Goal: Task Accomplishment & Management: Manage account settings

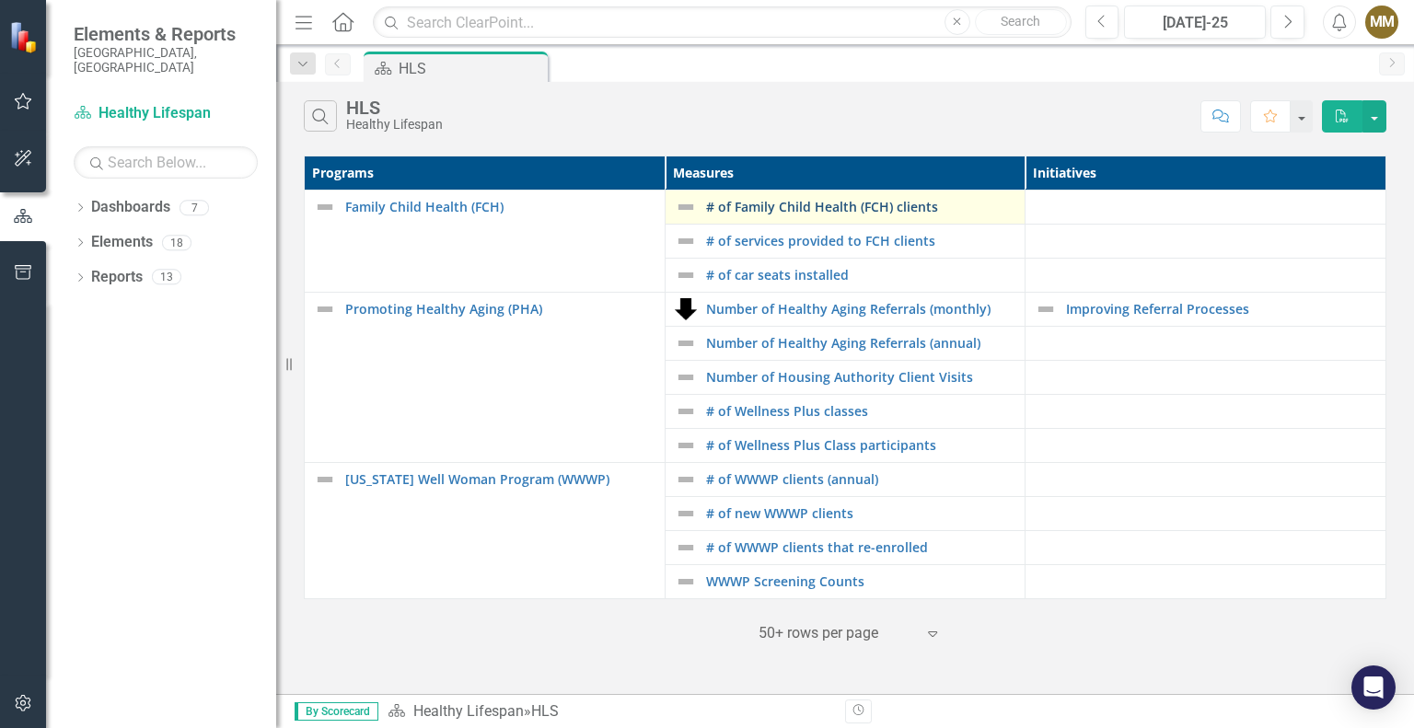
click at [899, 205] on link "# of Family Child Health (FCH) clients" at bounding box center [861, 207] width 310 height 14
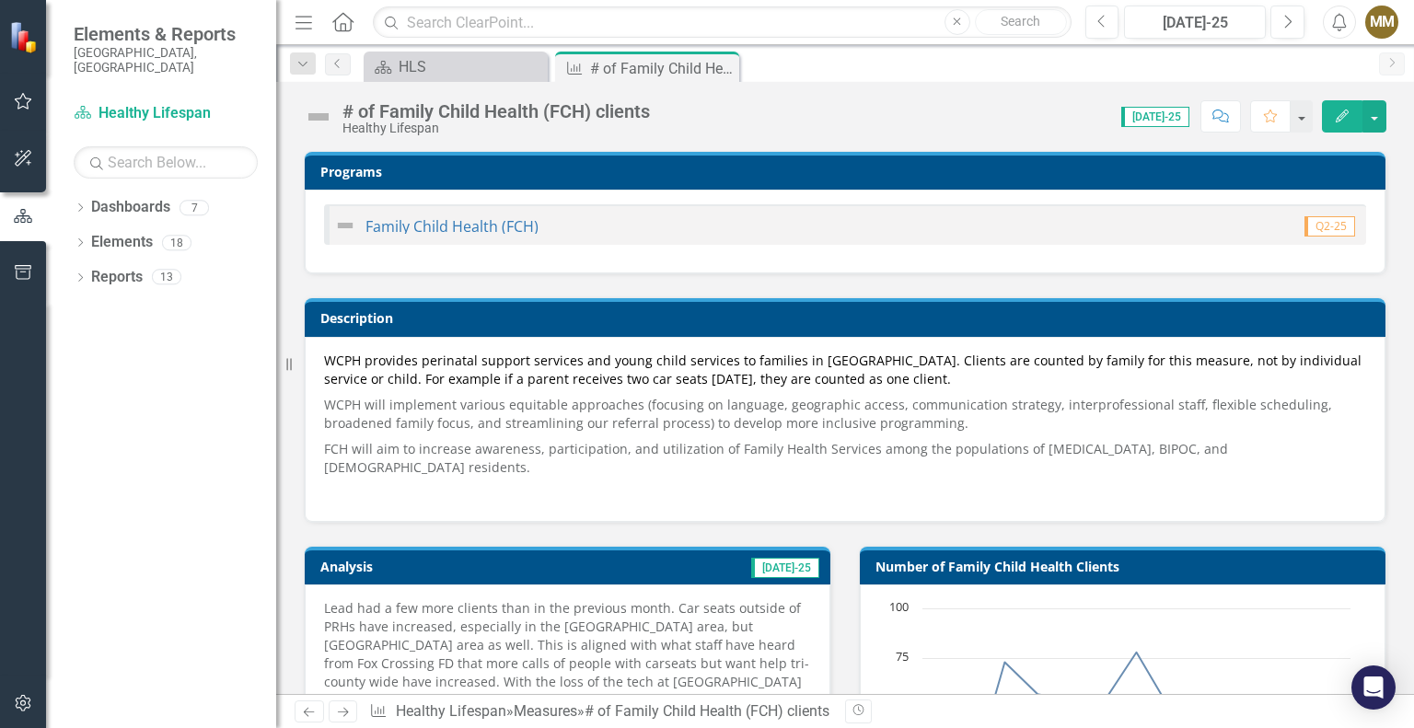
scroll to position [460, 0]
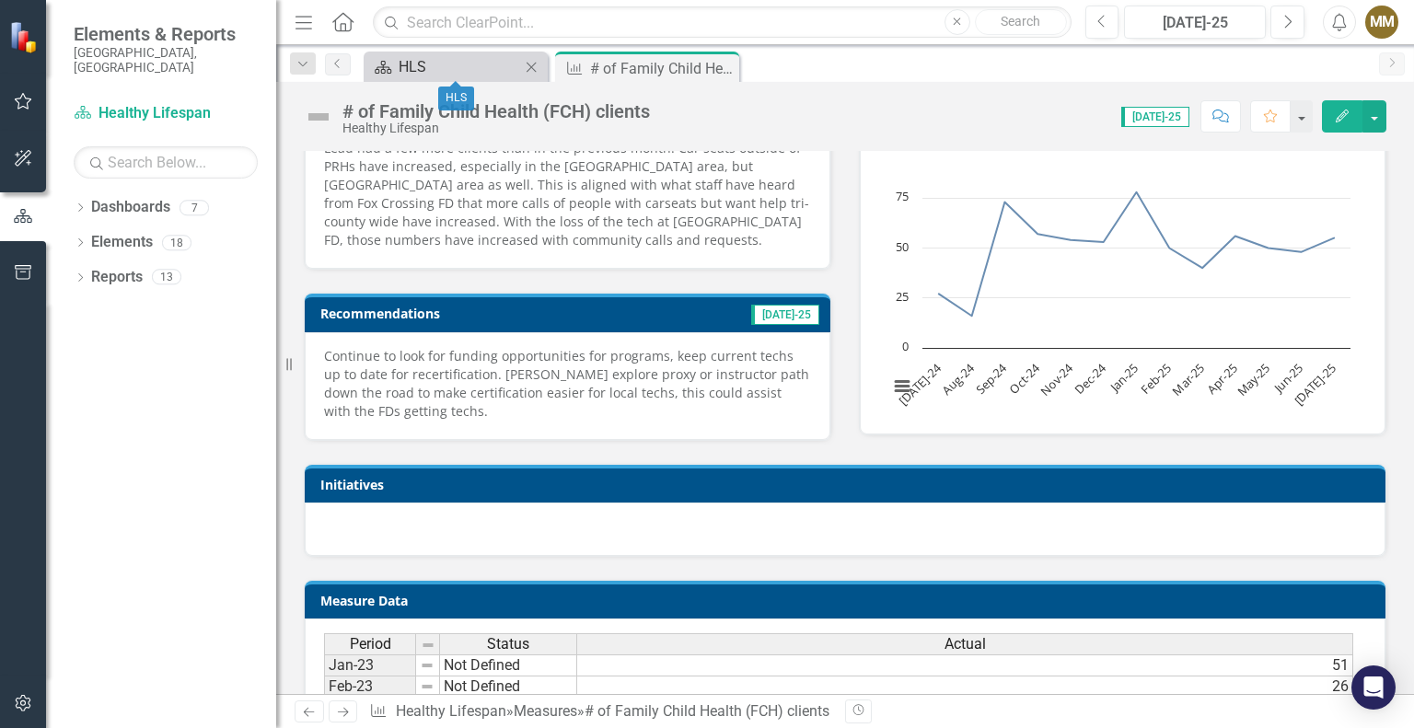
click at [469, 69] on div "HLS" at bounding box center [460, 66] width 122 height 23
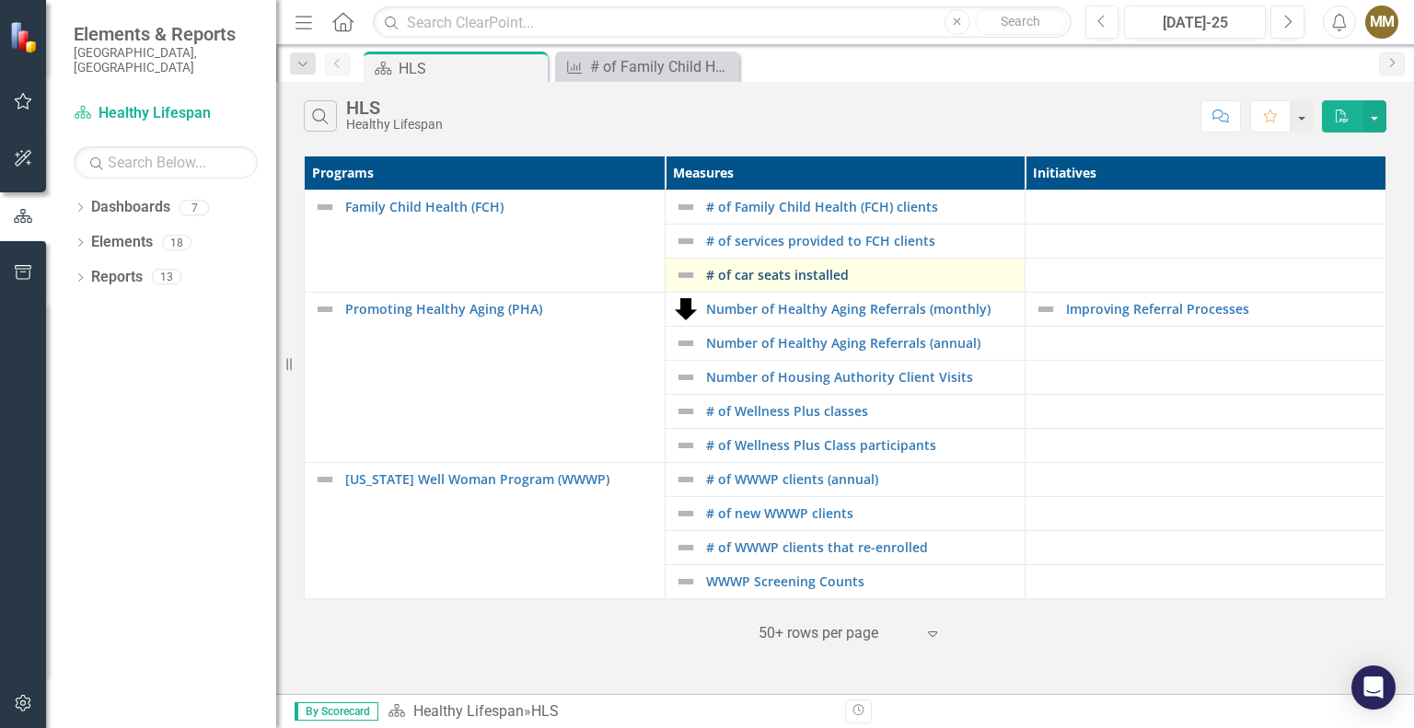
click at [767, 272] on link "# of car seats installed" at bounding box center [861, 275] width 310 height 14
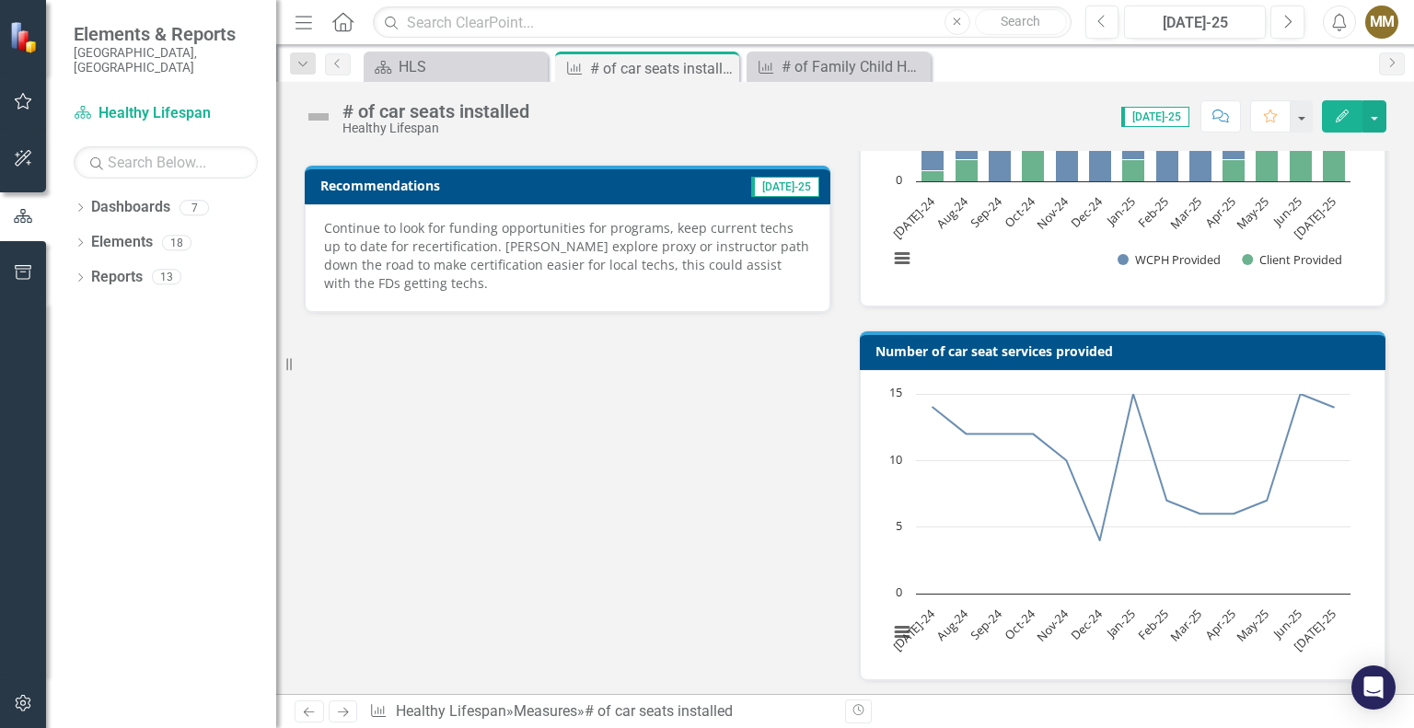
scroll to position [737, 0]
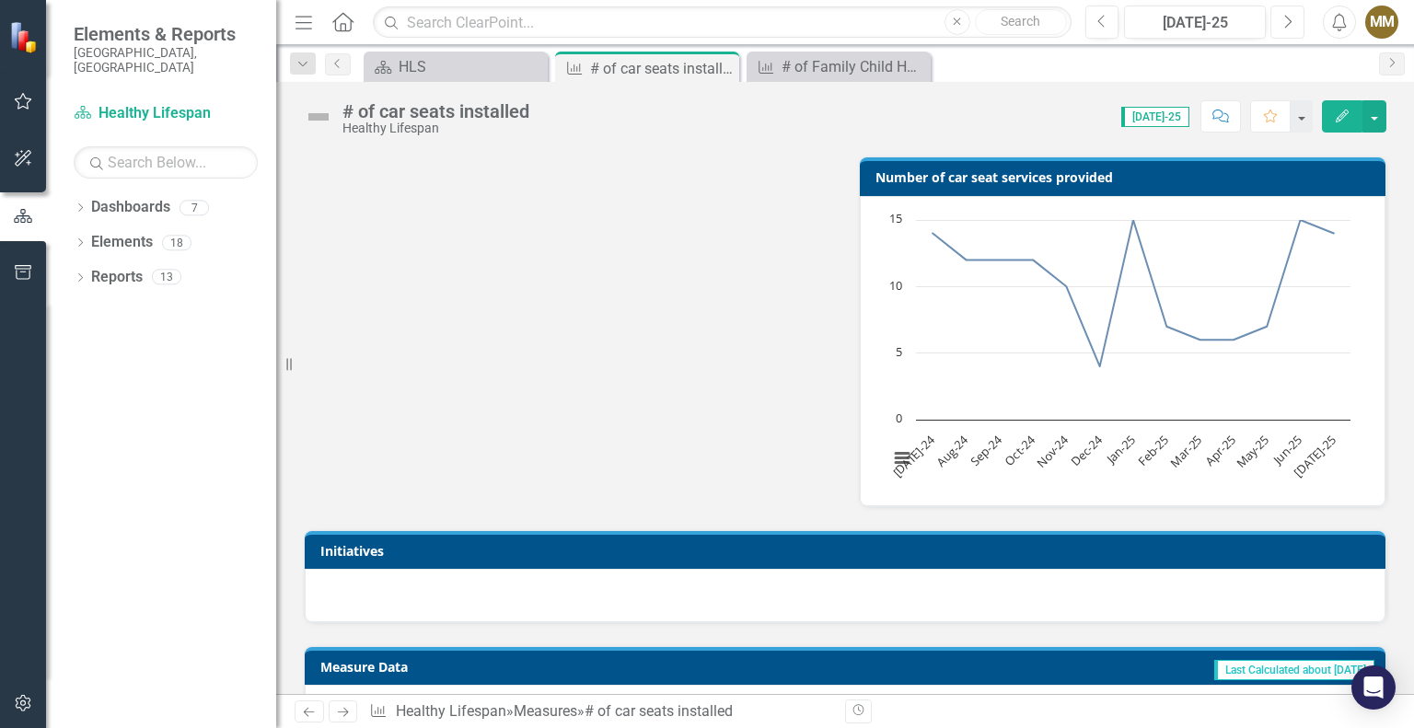
click at [1285, 25] on icon "Next" at bounding box center [1288, 22] width 10 height 17
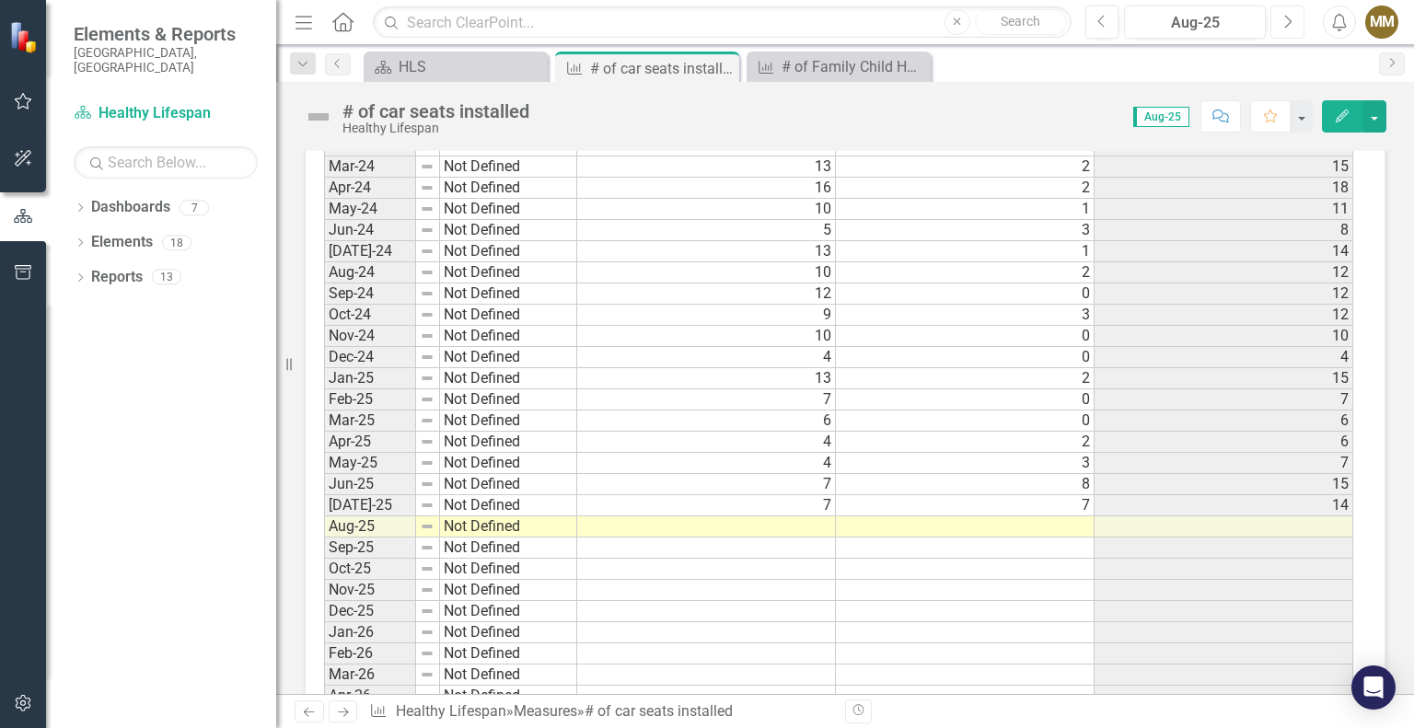
scroll to position [1657, 0]
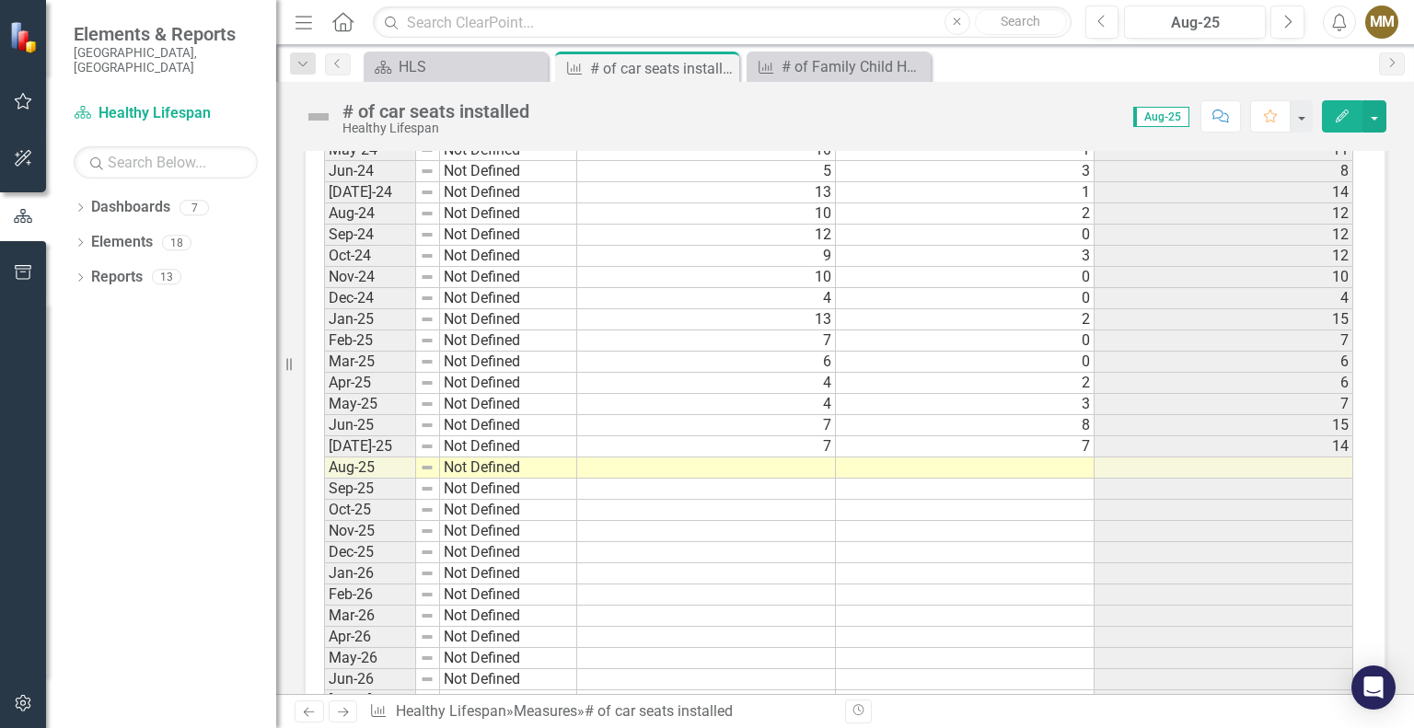
click at [926, 459] on td at bounding box center [965, 468] width 259 height 21
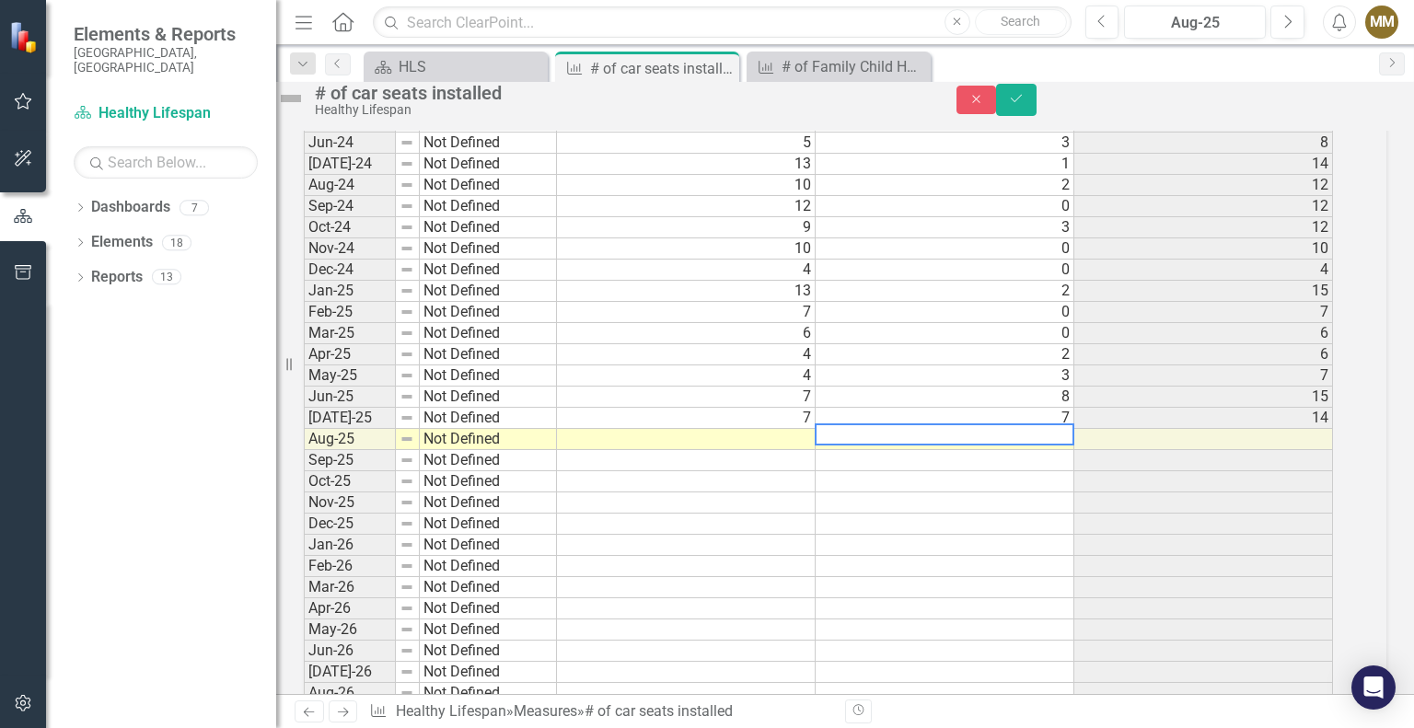
scroll to position [1661, 0]
type textarea "7"
click at [772, 447] on td at bounding box center [687, 435] width 260 height 21
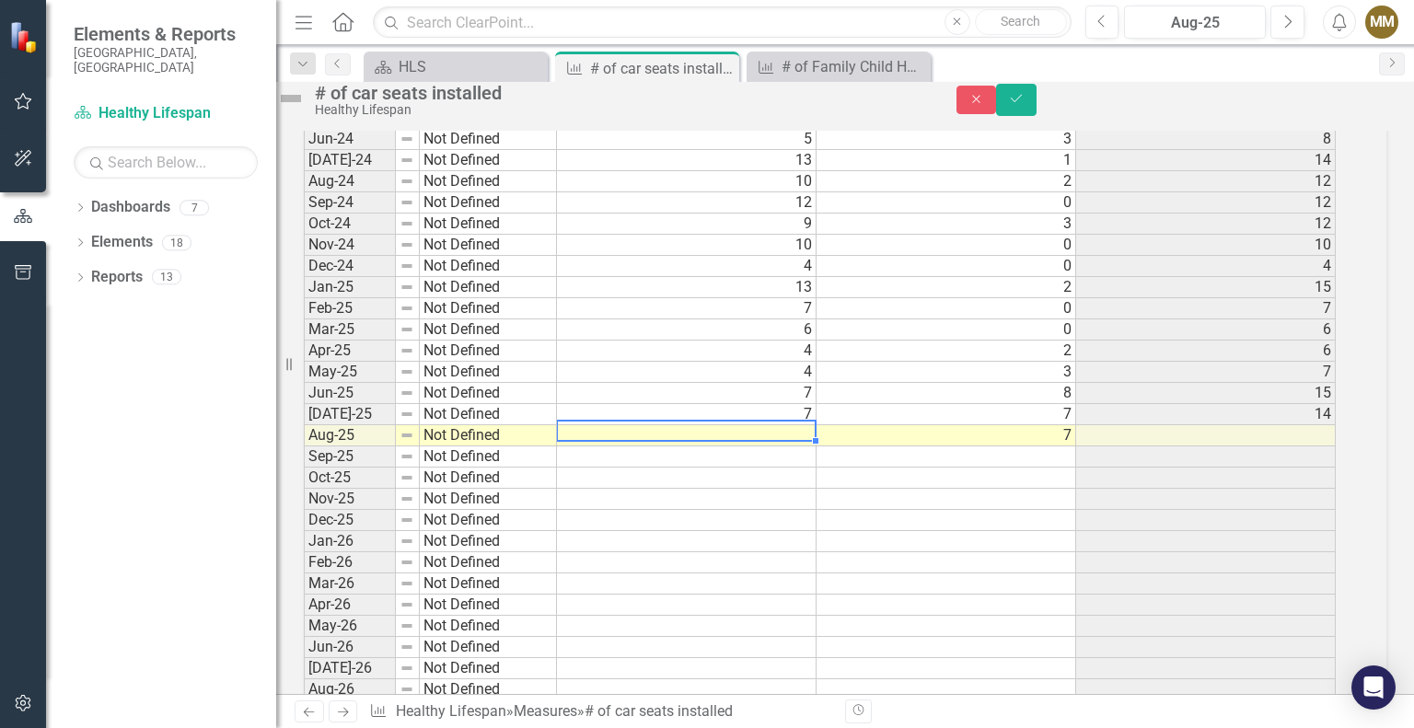
click at [772, 447] on td at bounding box center [687, 435] width 260 height 21
type textarea "4"
click at [961, 574] on td at bounding box center [947, 562] width 260 height 21
click at [1037, 116] on button "Save" at bounding box center [1016, 100] width 41 height 32
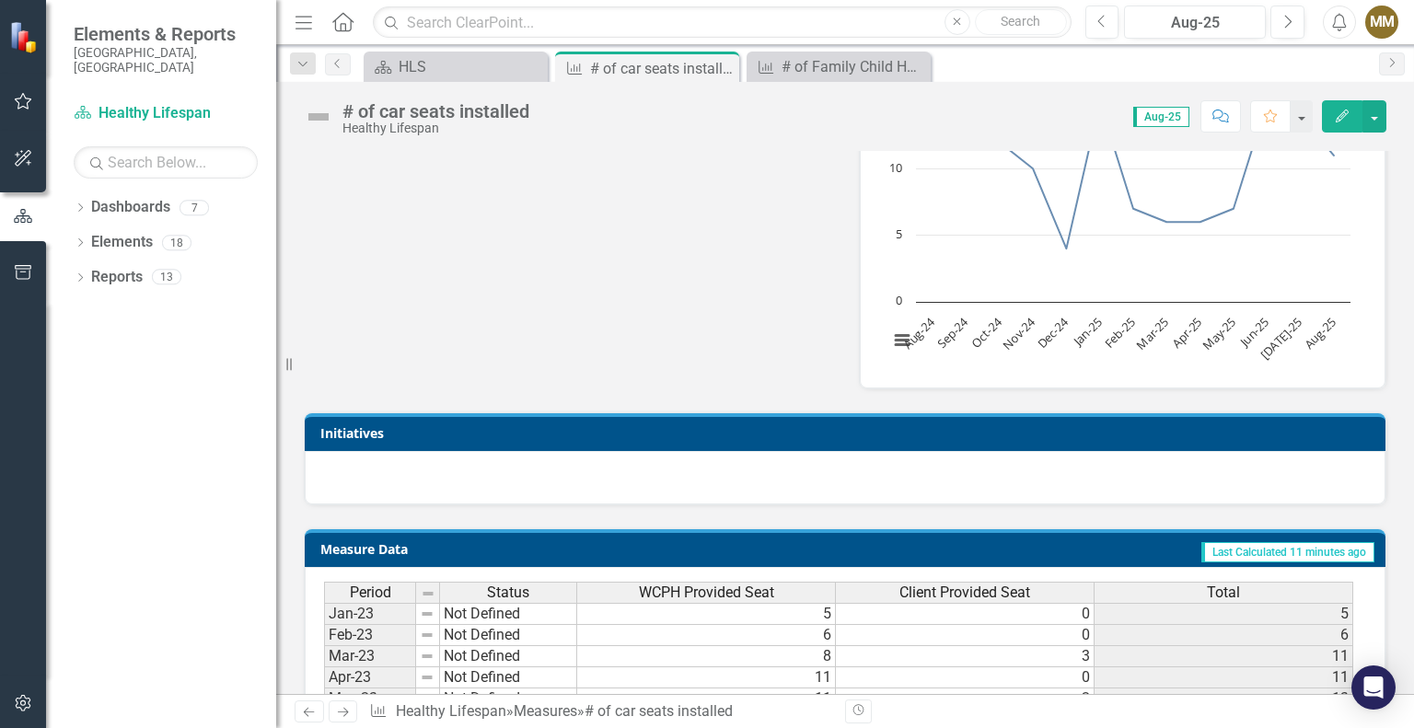
scroll to position [645, 0]
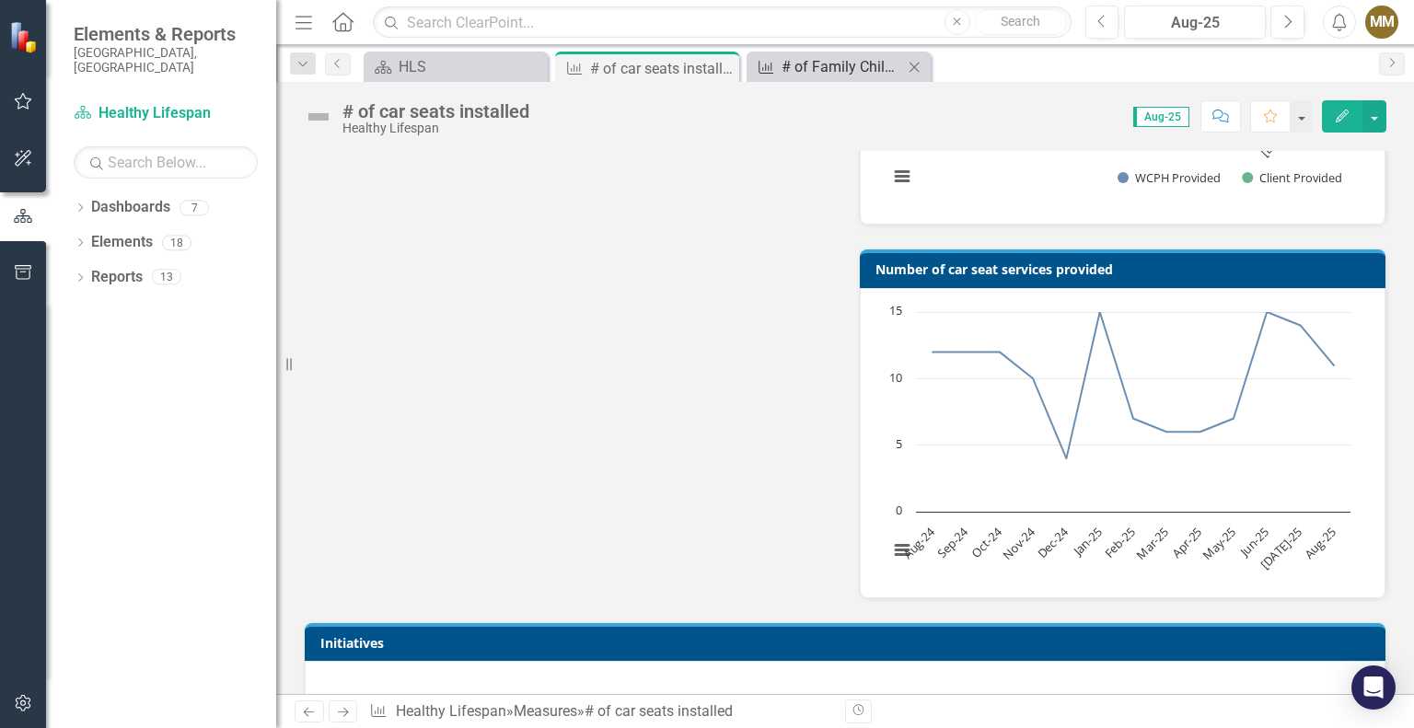
click at [790, 71] on div "# of Family Child Health (FCH) clients" at bounding box center [843, 66] width 122 height 23
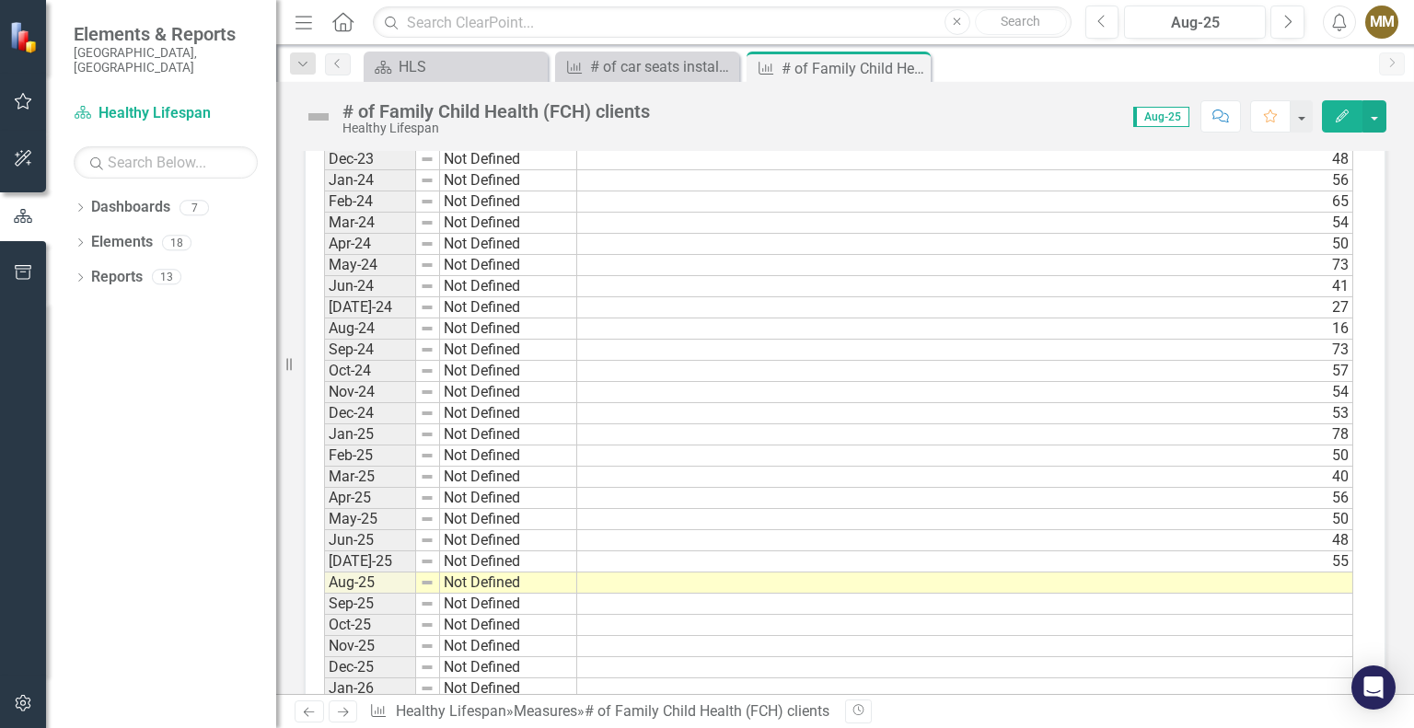
scroll to position [1289, 0]
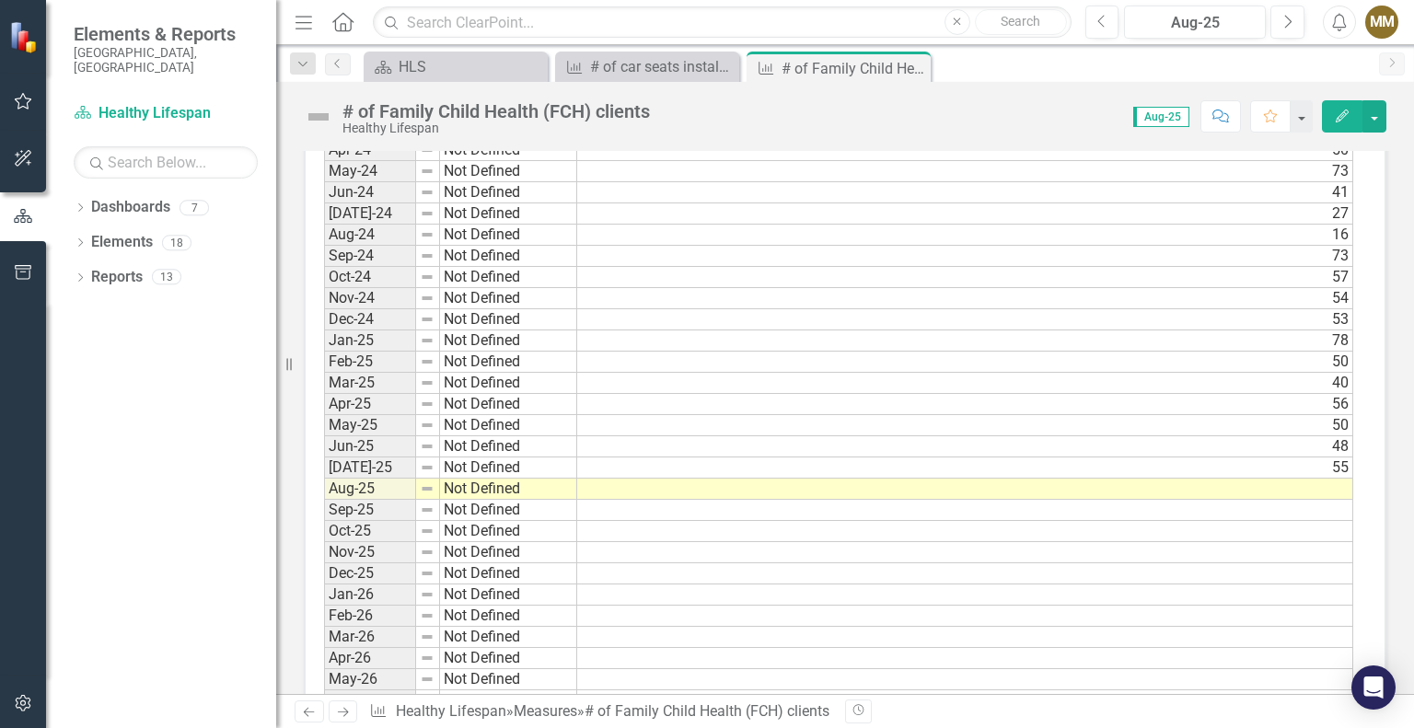
click at [1264, 485] on td at bounding box center [965, 489] width 776 height 21
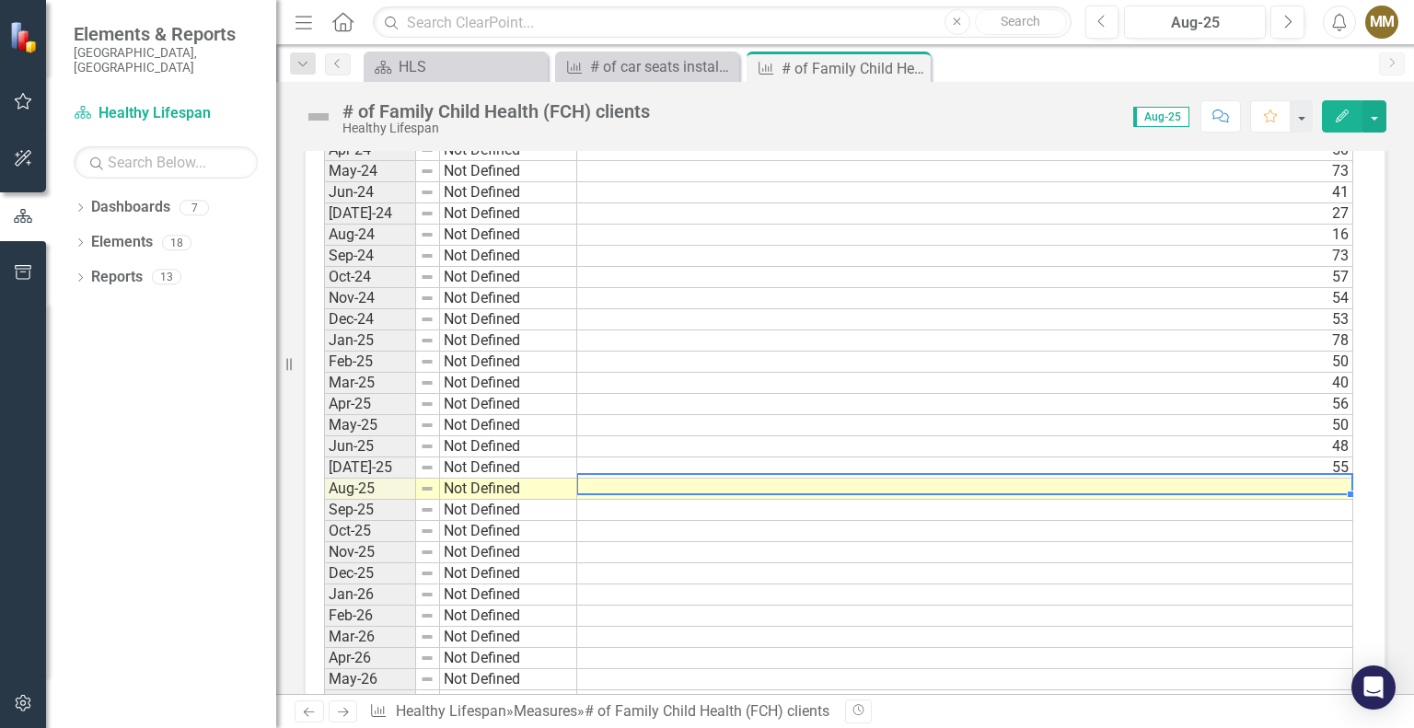
click at [1264, 485] on td at bounding box center [965, 489] width 776 height 21
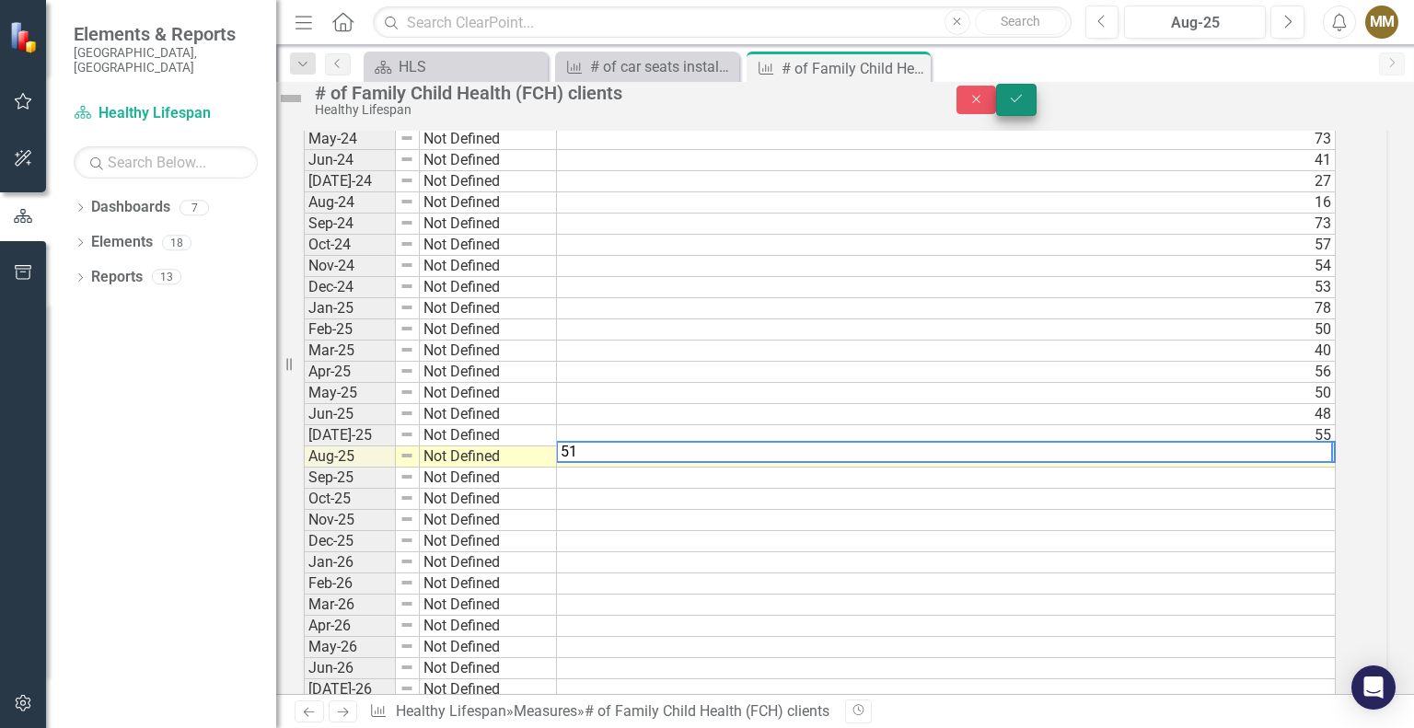
type textarea "51"
click at [1037, 114] on button "Save" at bounding box center [1016, 100] width 41 height 32
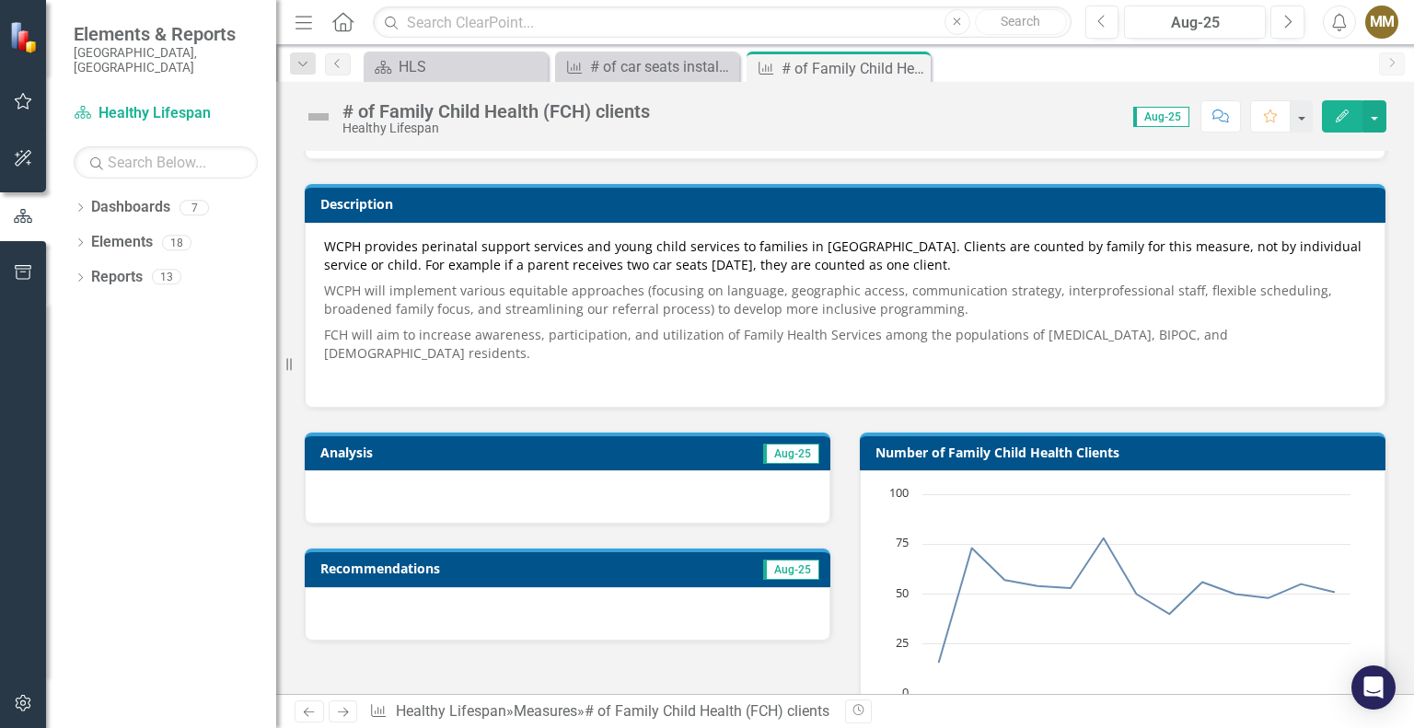
scroll to position [79, 0]
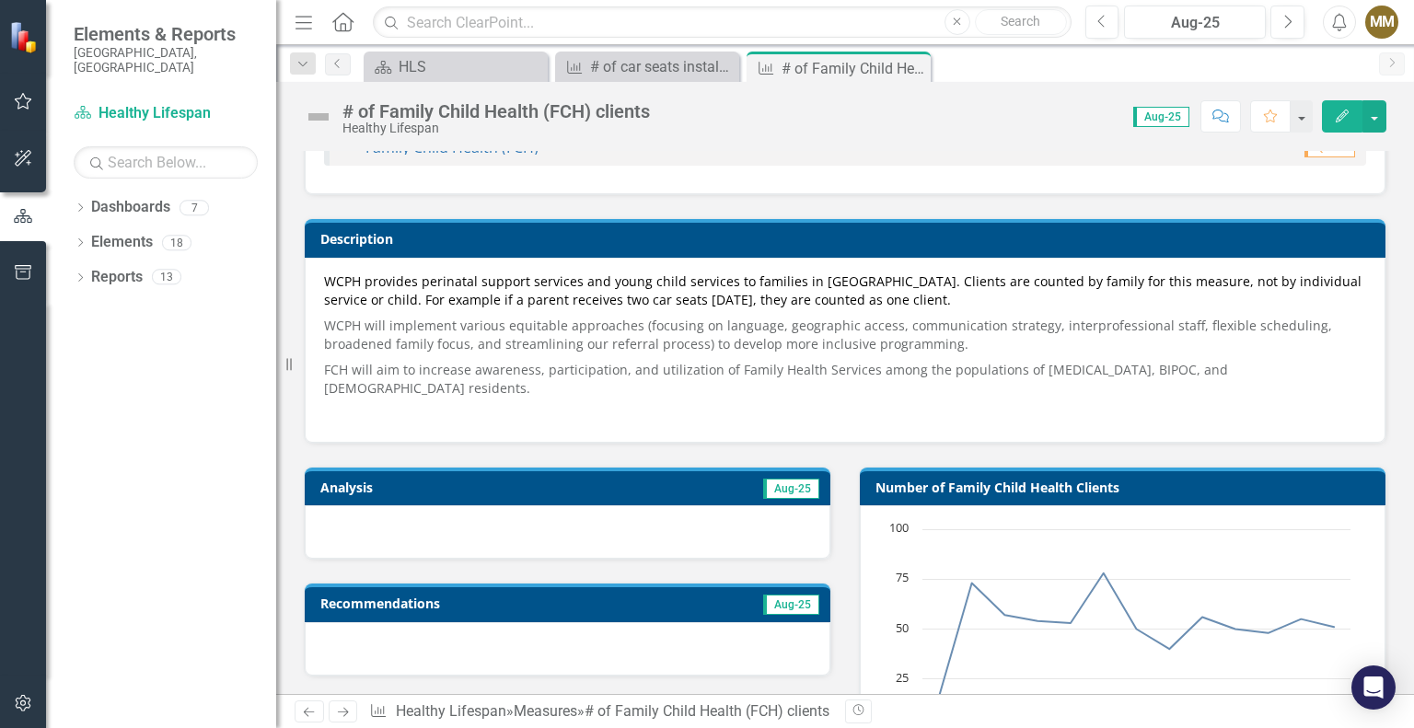
click at [683, 521] on div at bounding box center [568, 532] width 526 height 53
drag, startPoint x: 683, startPoint y: 521, endPoint x: 645, endPoint y: 524, distance: 37.9
click at [645, 524] on div at bounding box center [568, 532] width 526 height 53
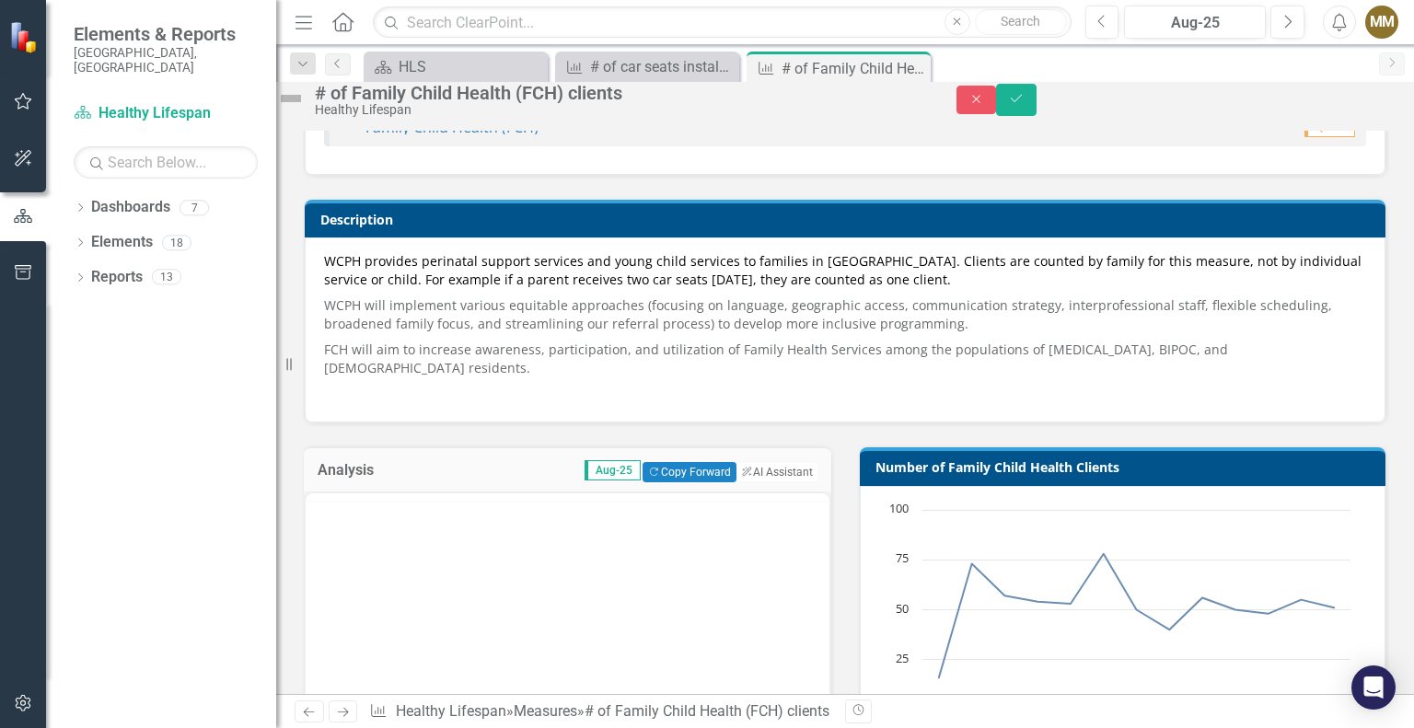
scroll to position [0, 0]
click at [615, 527] on icon "Bullet list" at bounding box center [604, 516] width 22 height 22
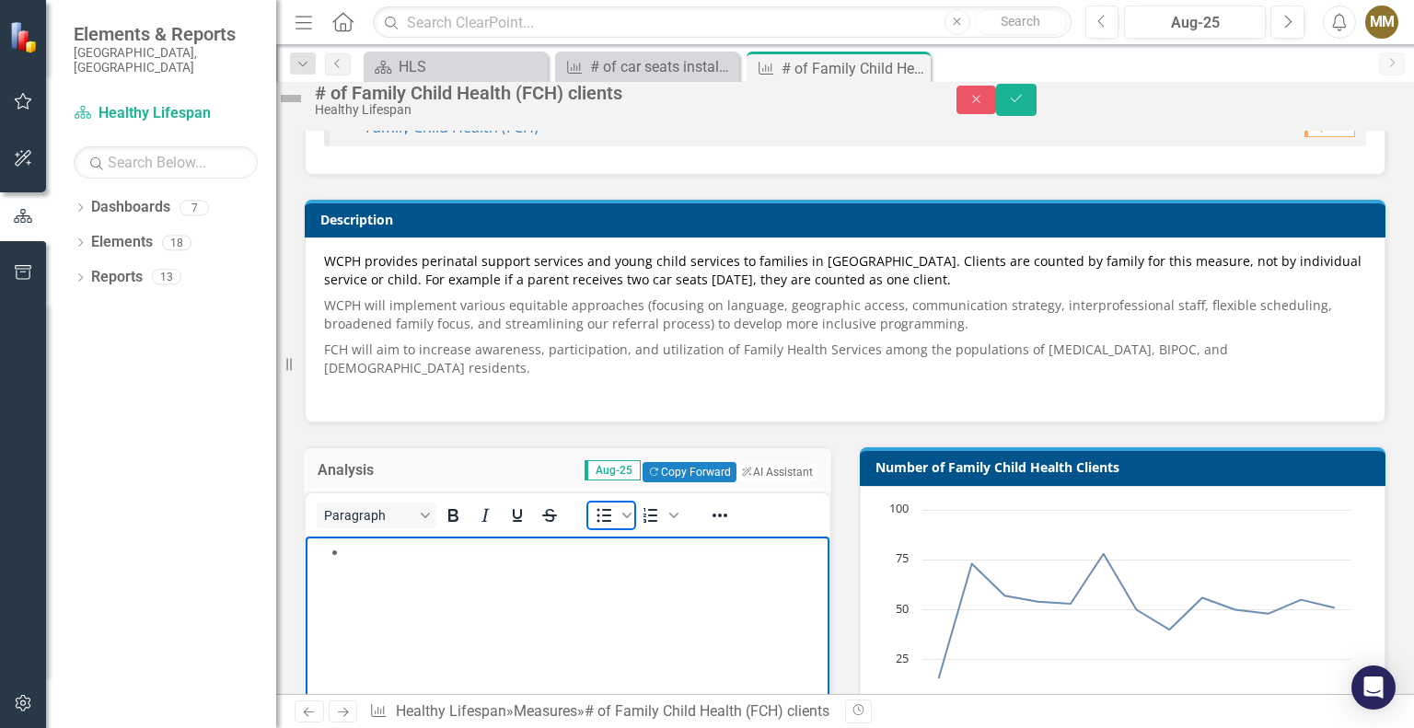
click at [615, 527] on icon "Bullet list" at bounding box center [604, 516] width 22 height 22
click at [595, 559] on p "Rich Text Area. Press ALT-0 for help." at bounding box center [567, 552] width 515 height 22
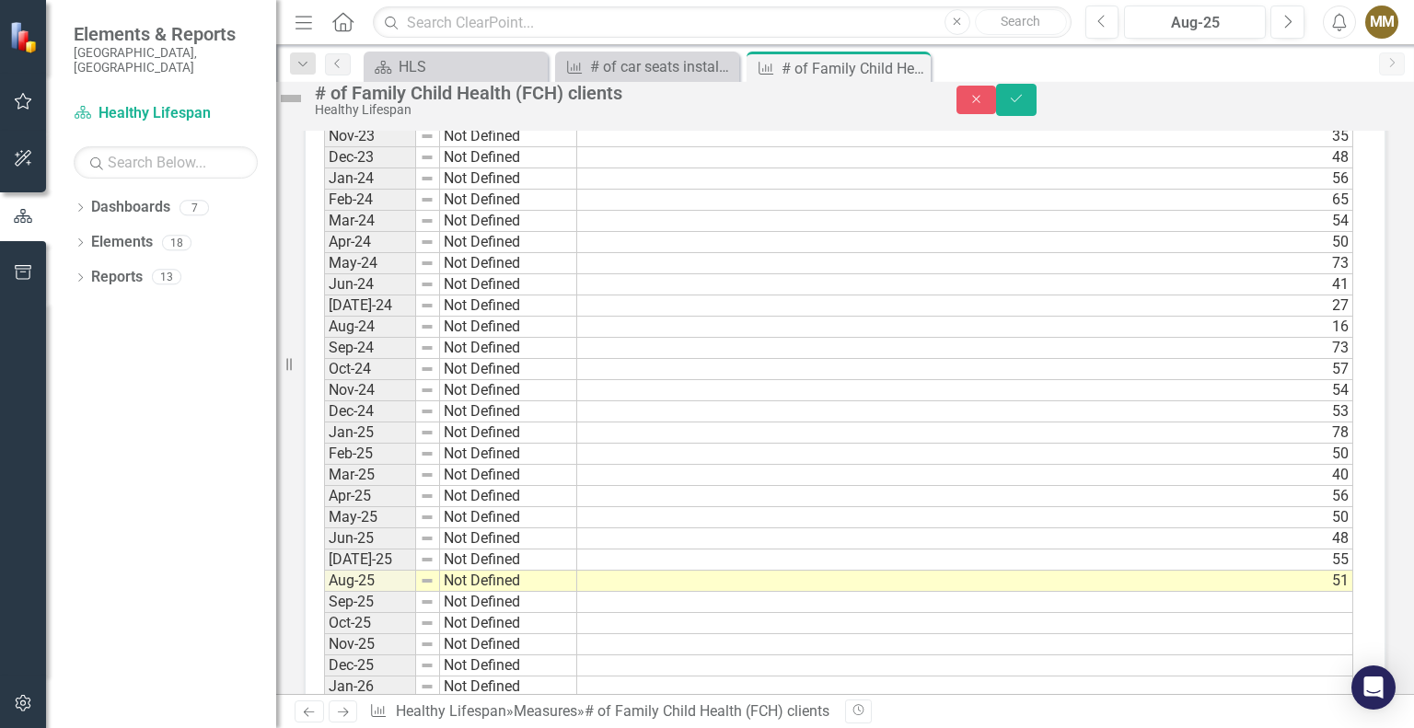
scroll to position [1552, 0]
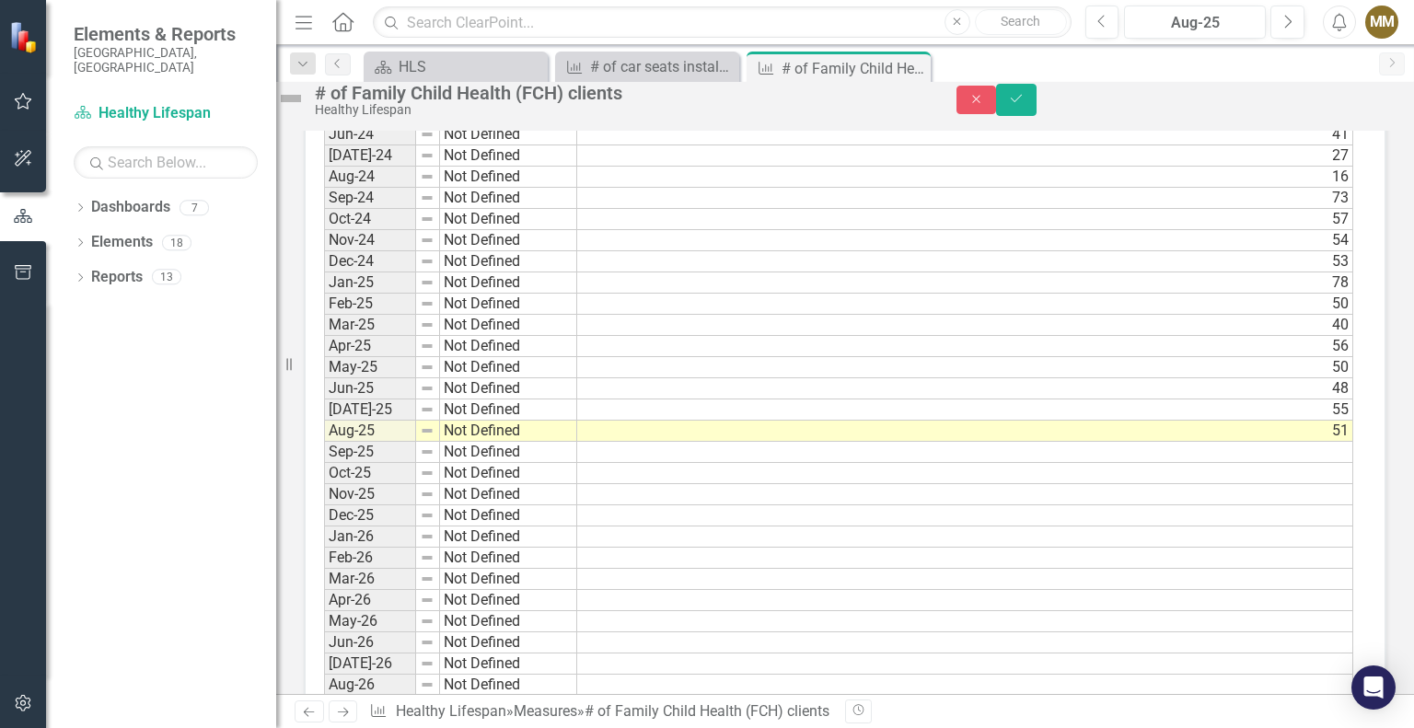
click at [1334, 442] on td "51" at bounding box center [965, 431] width 776 height 21
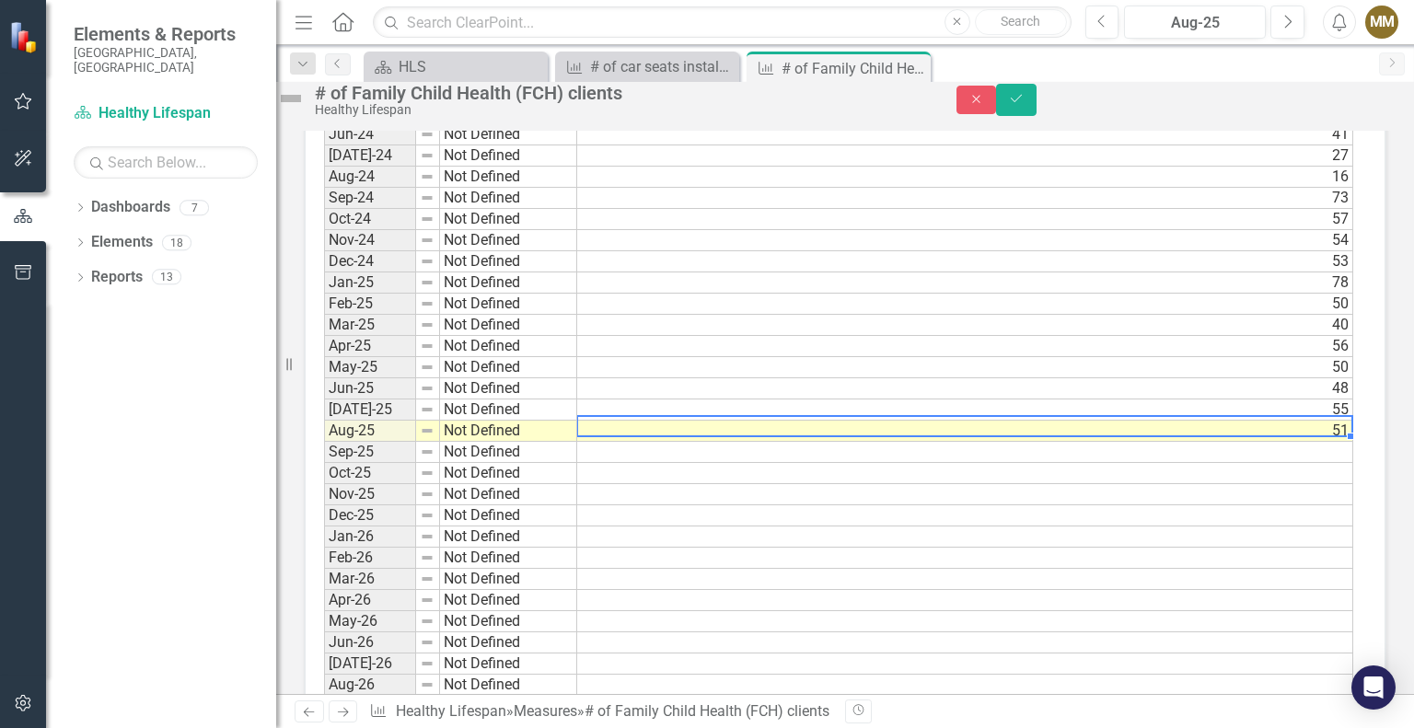
click at [1334, 442] on td "51" at bounding box center [965, 431] width 776 height 21
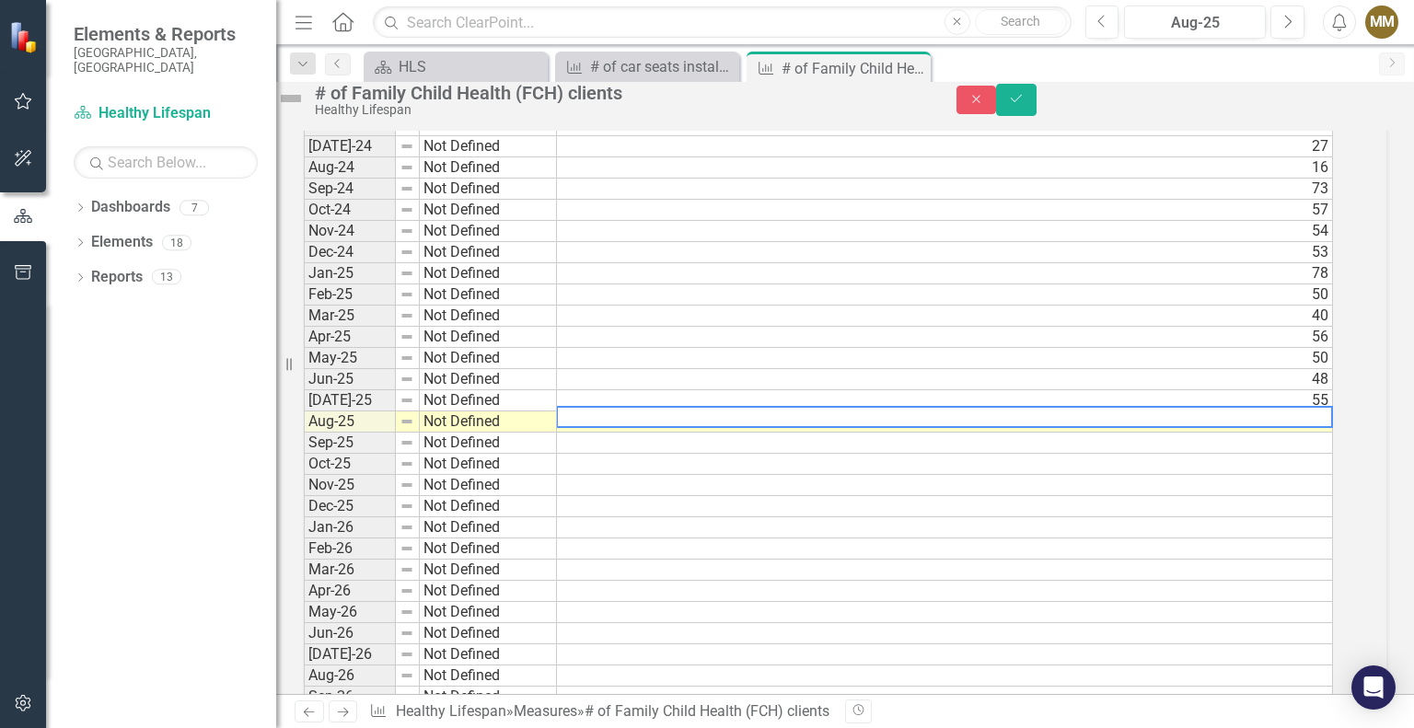
scroll to position [1558, 0]
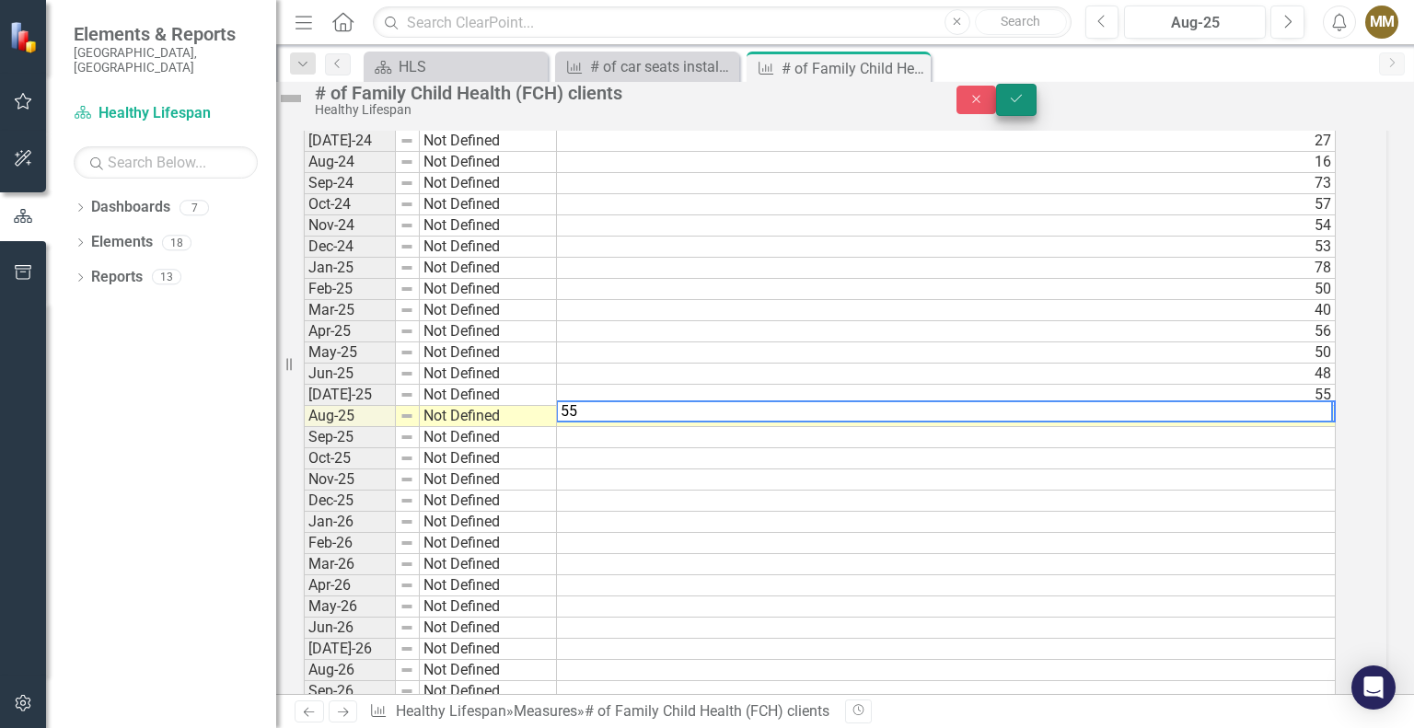
type textarea "55"
click at [1037, 105] on button "Save" at bounding box center [1016, 100] width 41 height 32
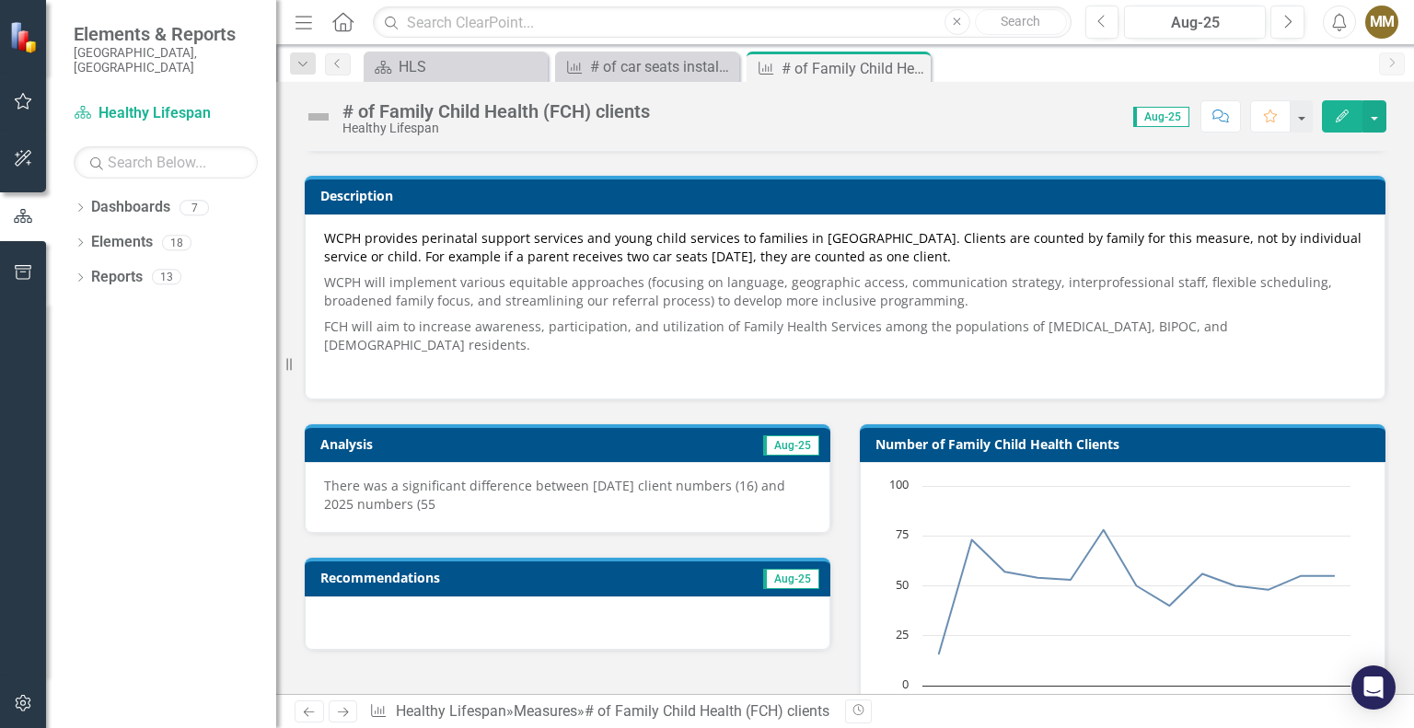
scroll to position [184, 0]
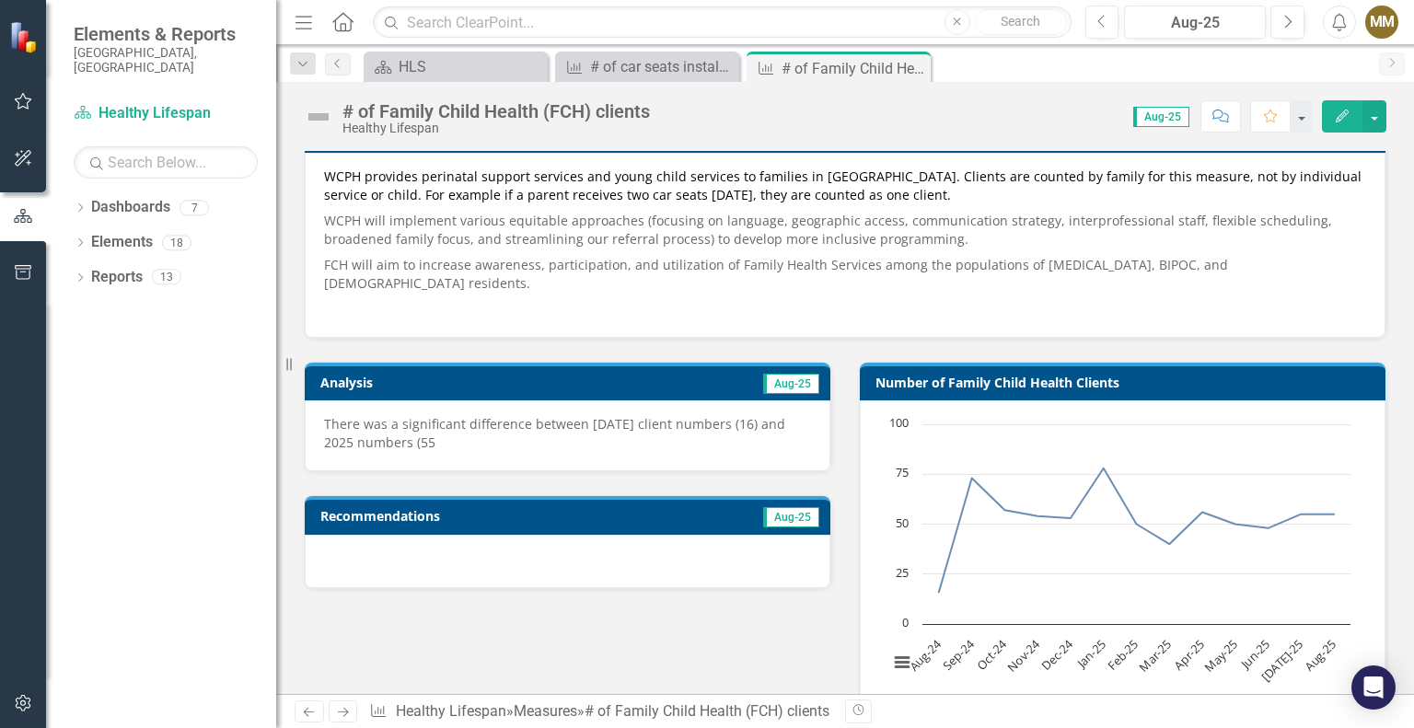
click at [490, 438] on p "There was a significant difference between August 2024 client numbers (16) and …" at bounding box center [567, 433] width 487 height 37
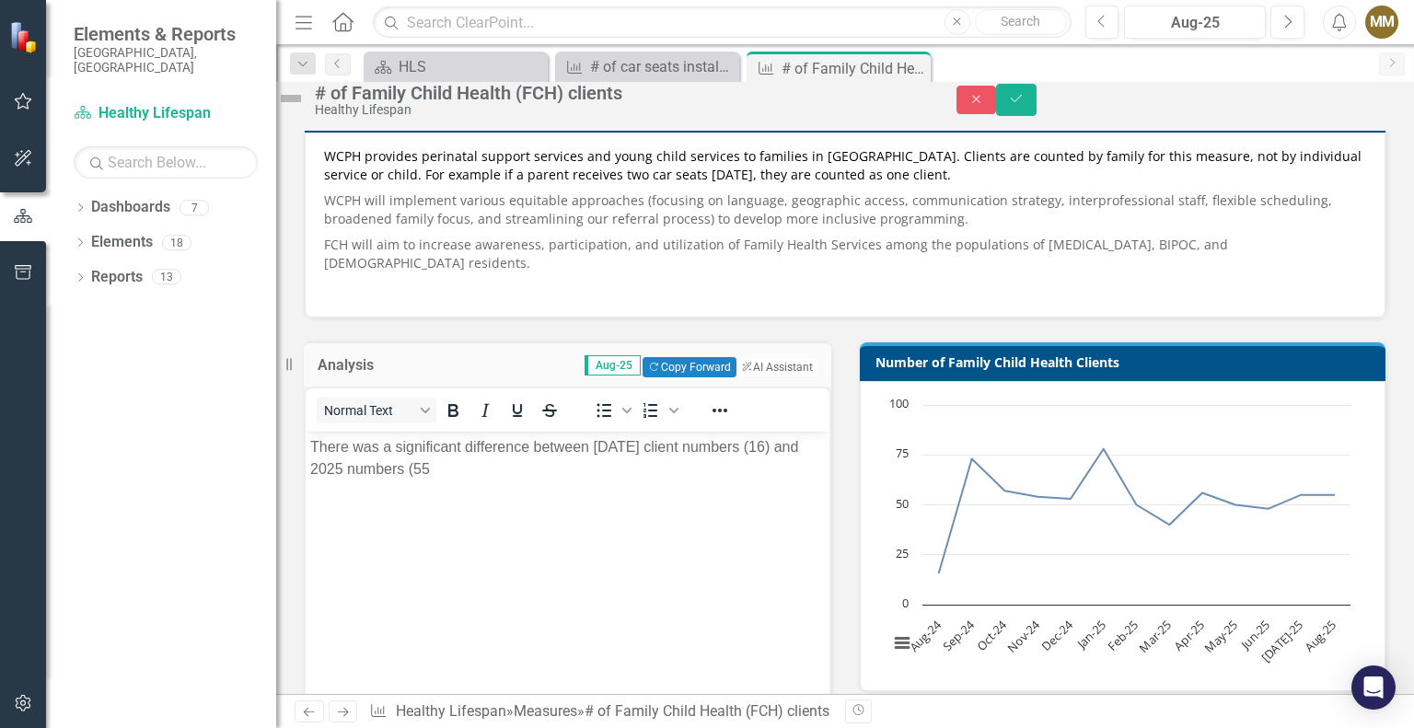
scroll to position [0, 0]
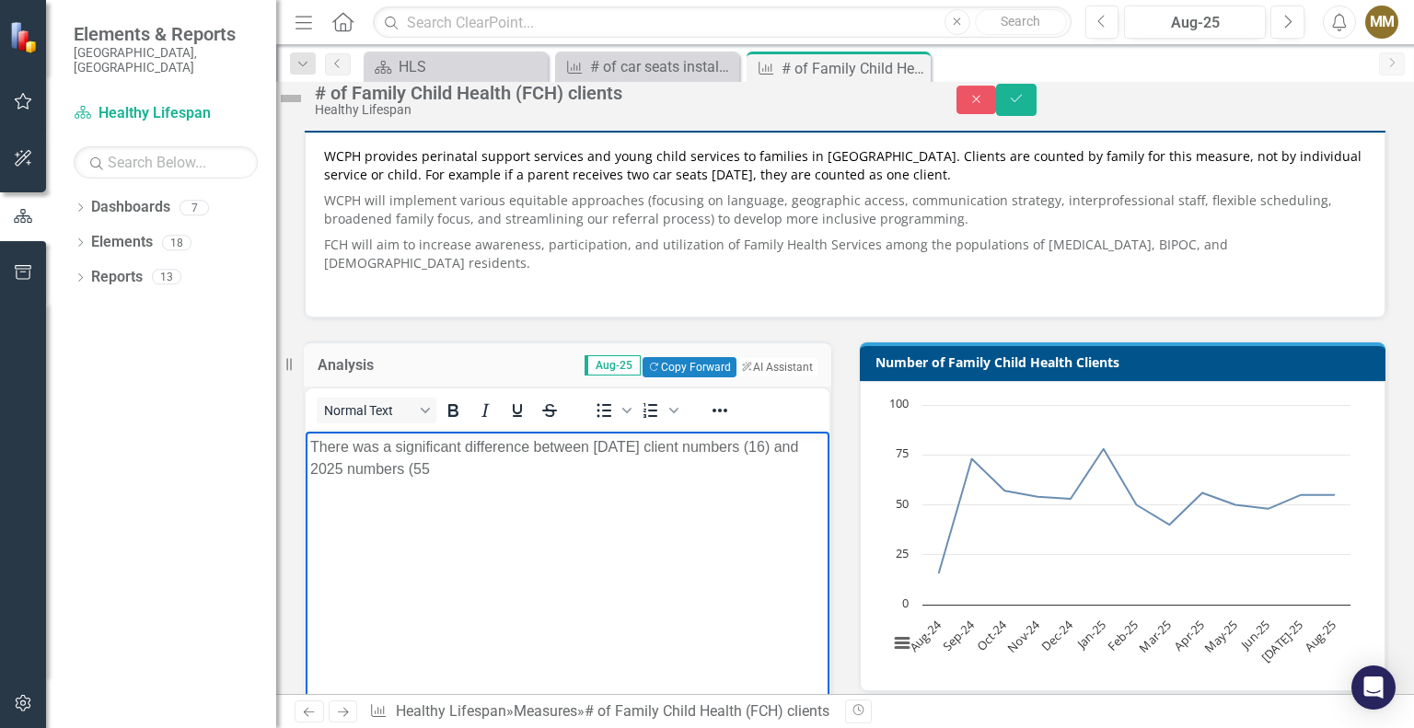
click at [489, 468] on p "There was a significant difference between August 2024 client numbers (16) and …" at bounding box center [567, 458] width 515 height 44
drag, startPoint x: 502, startPoint y: 493, endPoint x: 441, endPoint y: 490, distance: 60.8
click at [441, 490] on p "There was a significant difference between August 2024 client numbers (16) and …" at bounding box center [567, 469] width 515 height 66
click at [845, 512] on div "Number of Family Child Health Clients Chart Line chart with 13 data points. Num…" at bounding box center [1122, 505] width 555 height 373
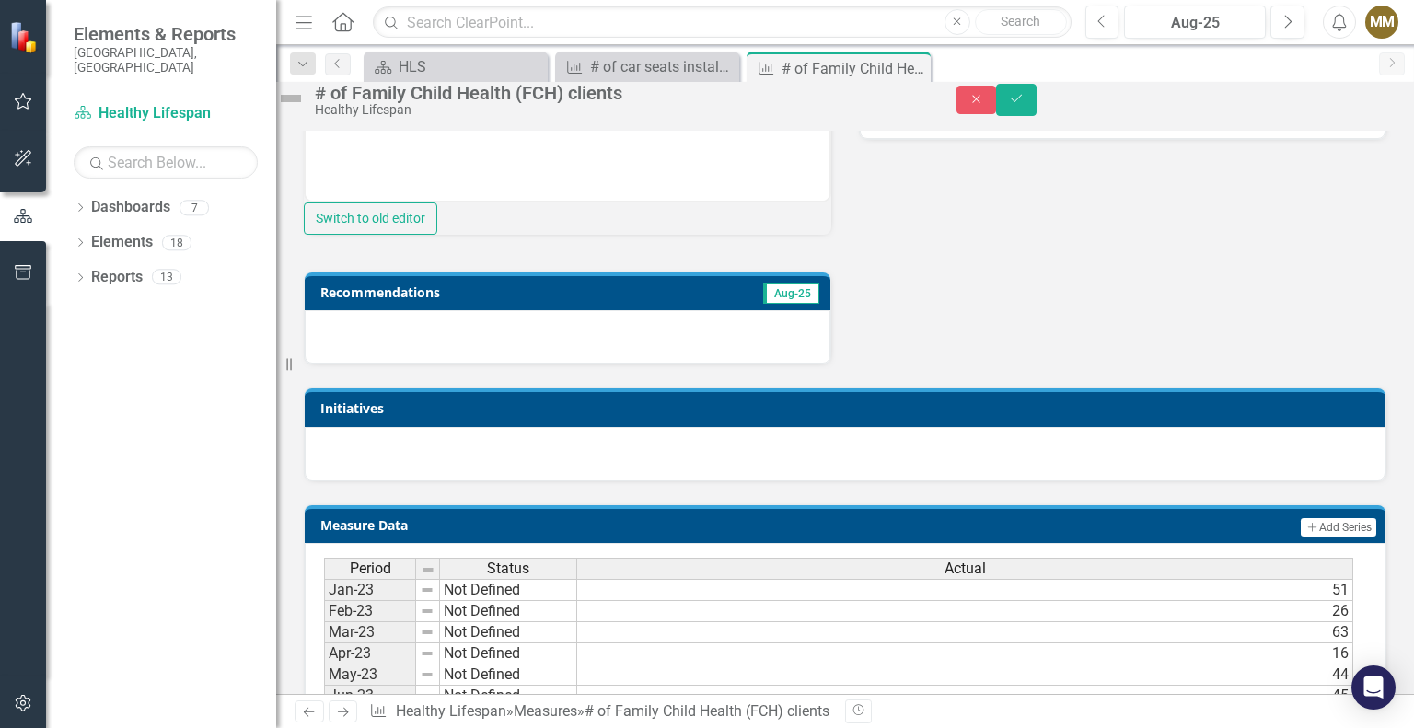
scroll to position [184, 0]
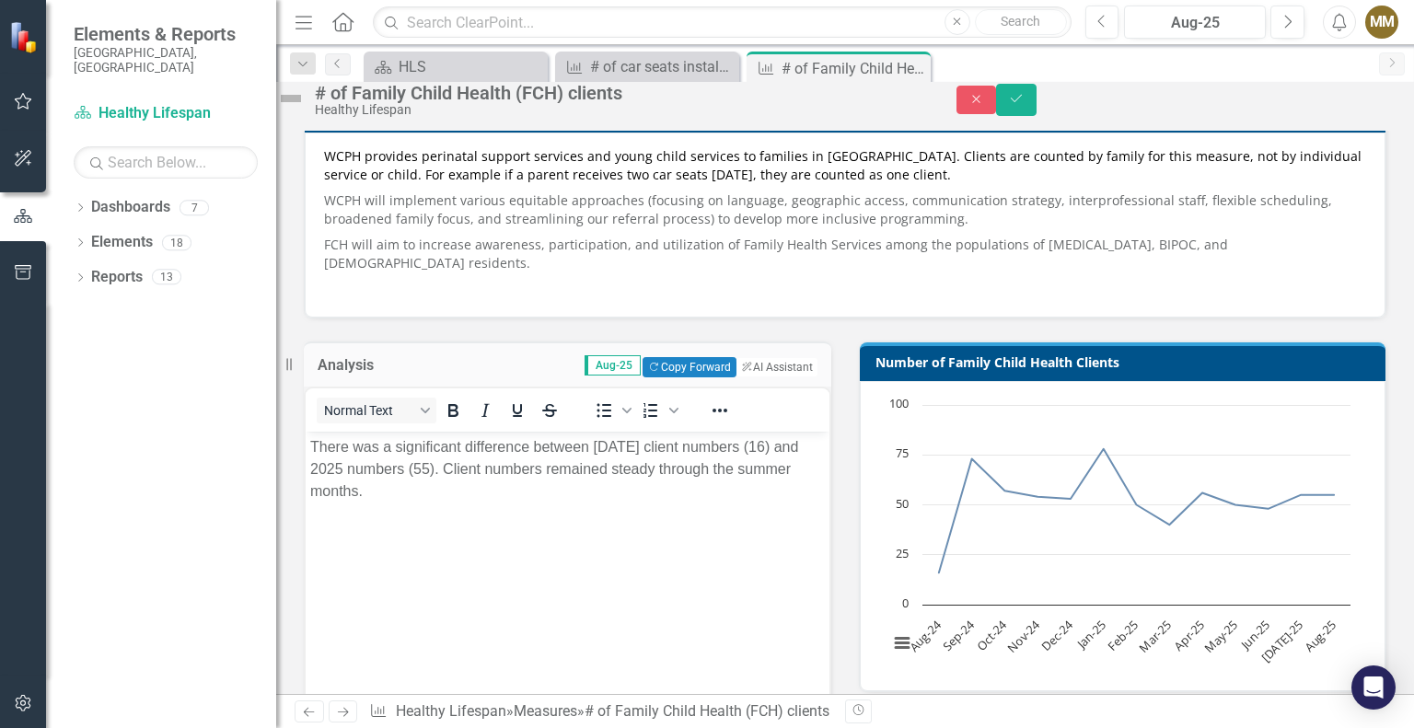
click at [507, 497] on p "There was a significant difference between August 2024 client numbers (16) and …" at bounding box center [567, 469] width 515 height 66
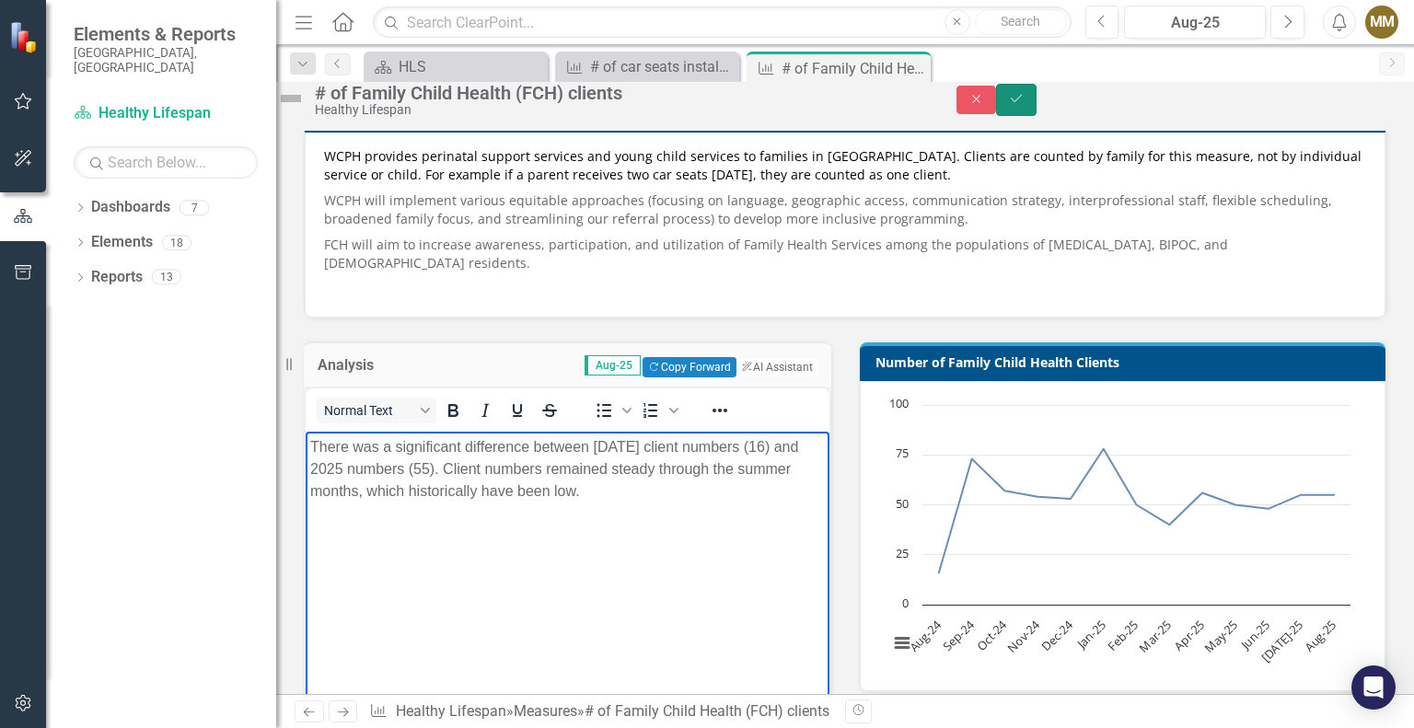
click at [1037, 115] on button "Save" at bounding box center [1016, 100] width 41 height 32
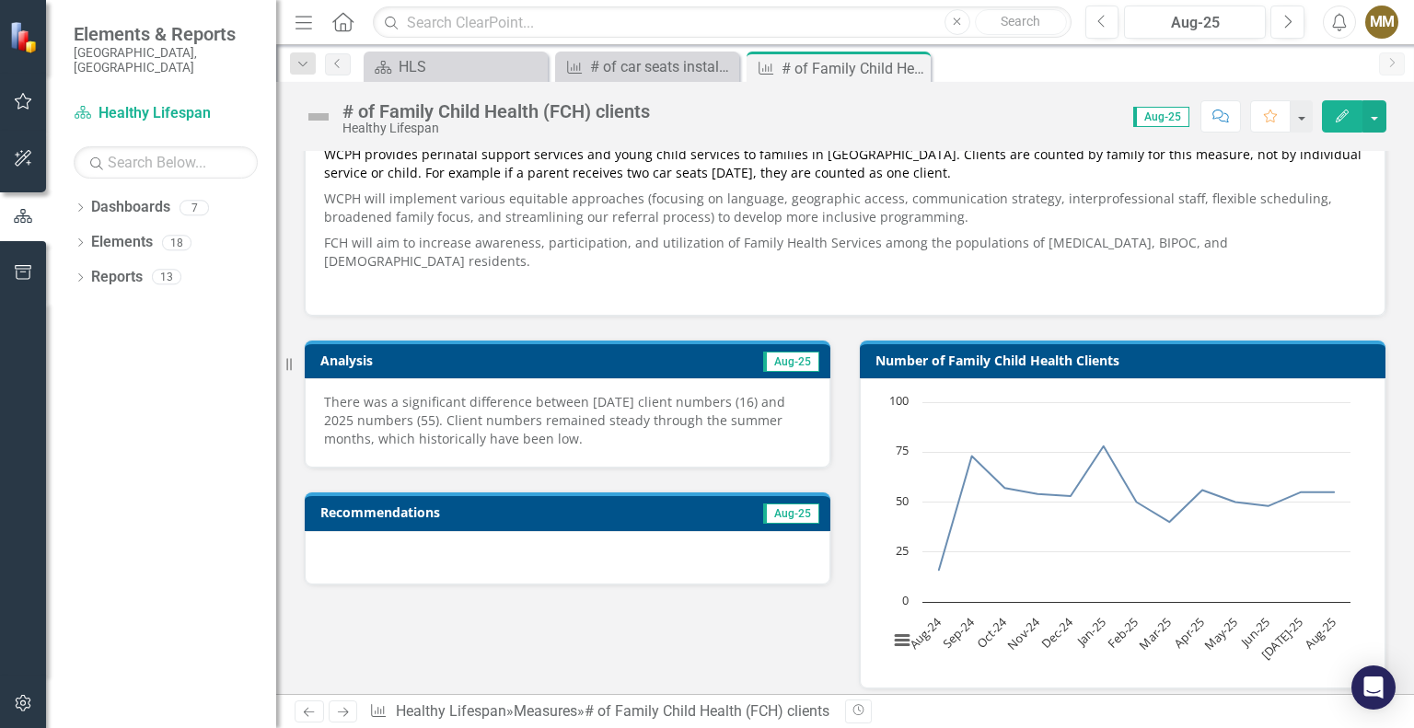
scroll to position [276, 0]
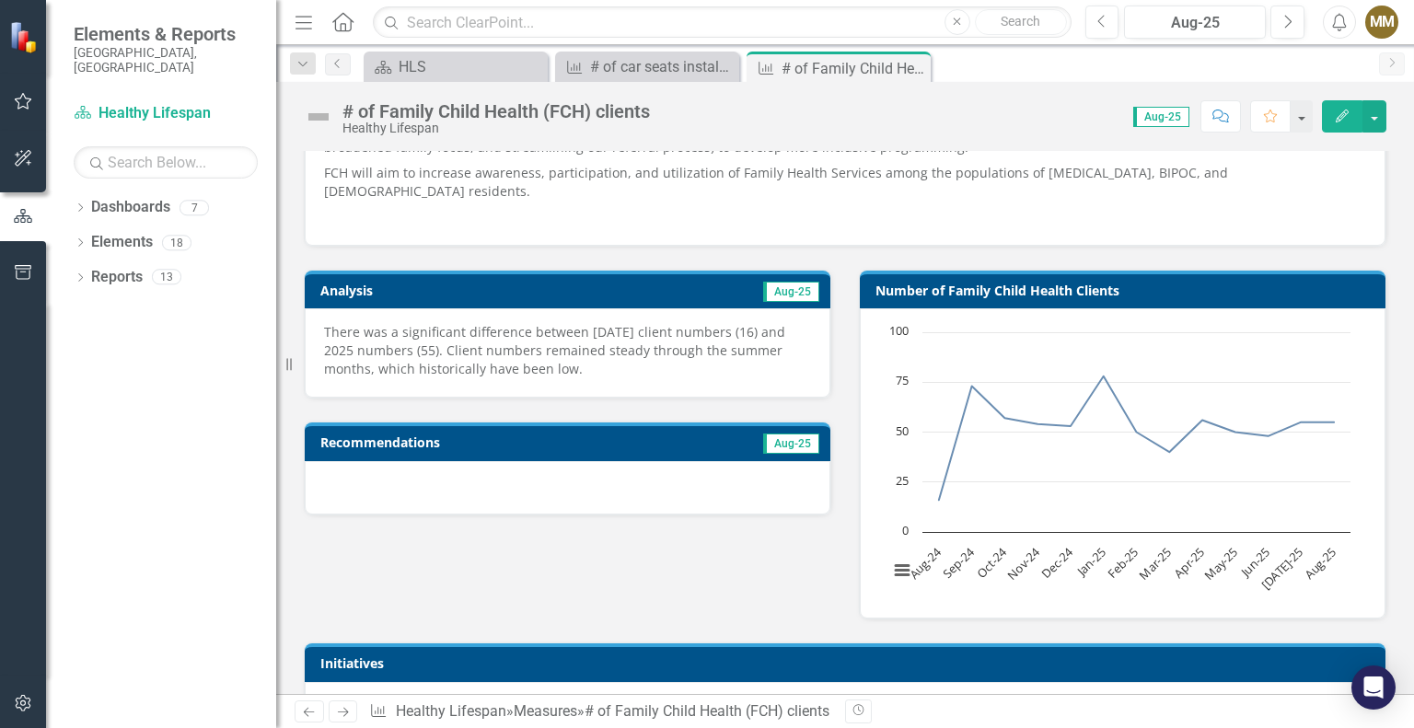
click at [595, 474] on div at bounding box center [568, 487] width 526 height 53
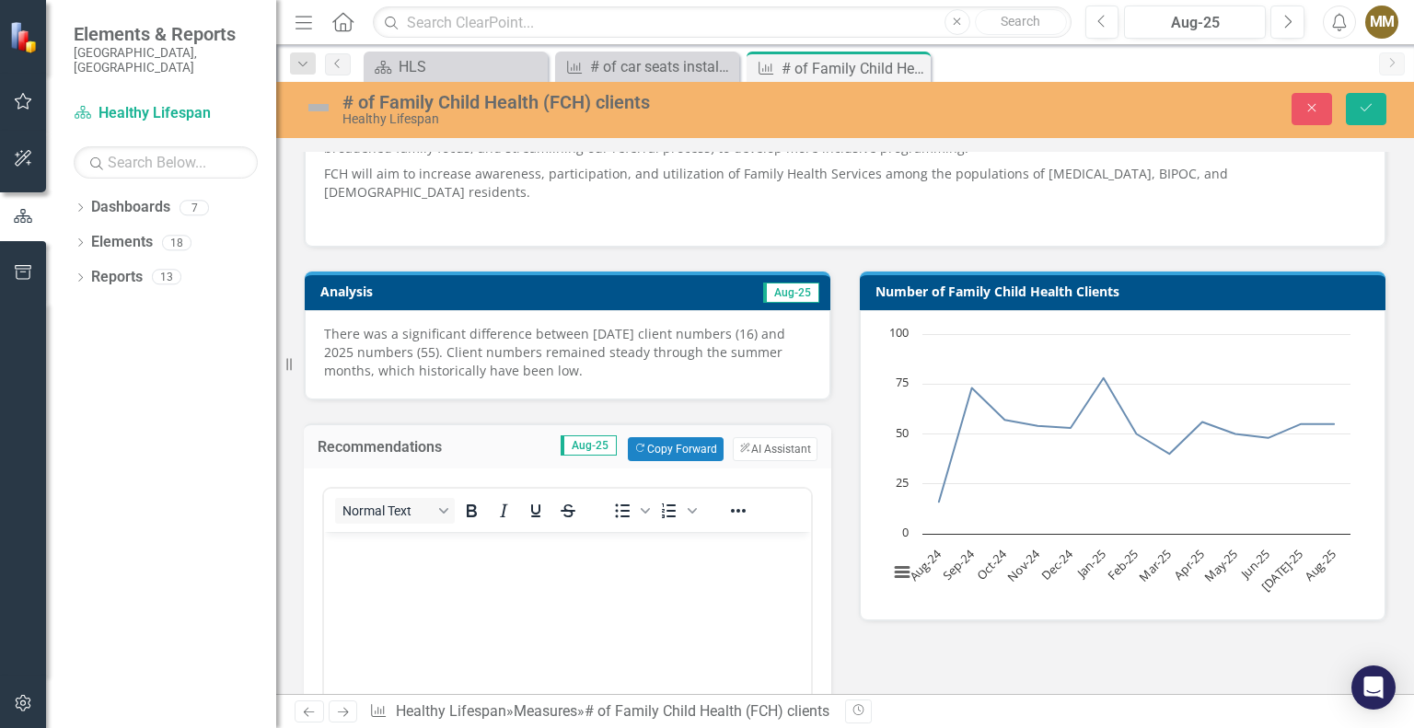
scroll to position [0, 0]
click at [549, 554] on p "Rich Text Area. Press ALT-0 for help." at bounding box center [568, 547] width 478 height 22
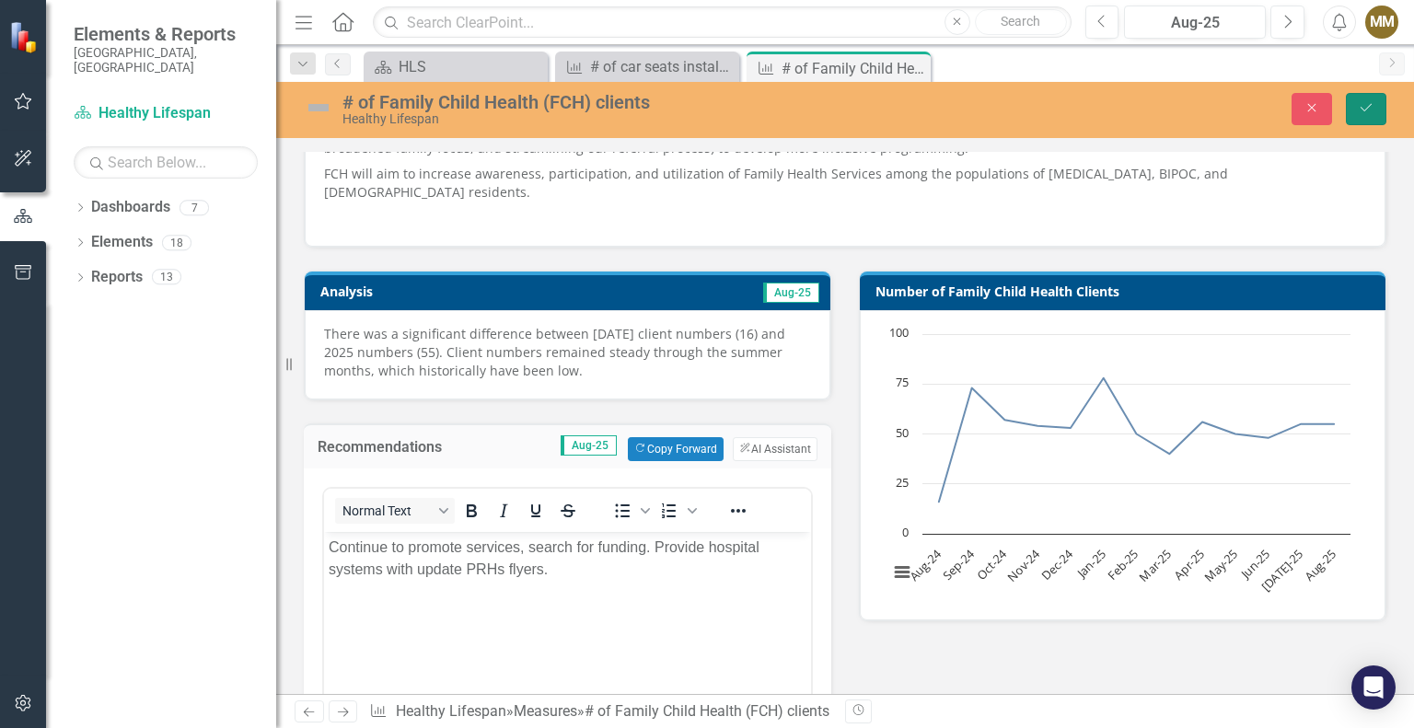
drag, startPoint x: 1374, startPoint y: 116, endPoint x: 1278, endPoint y: 336, distance: 240.0
click at [1374, 115] on button "Save" at bounding box center [1366, 109] width 41 height 32
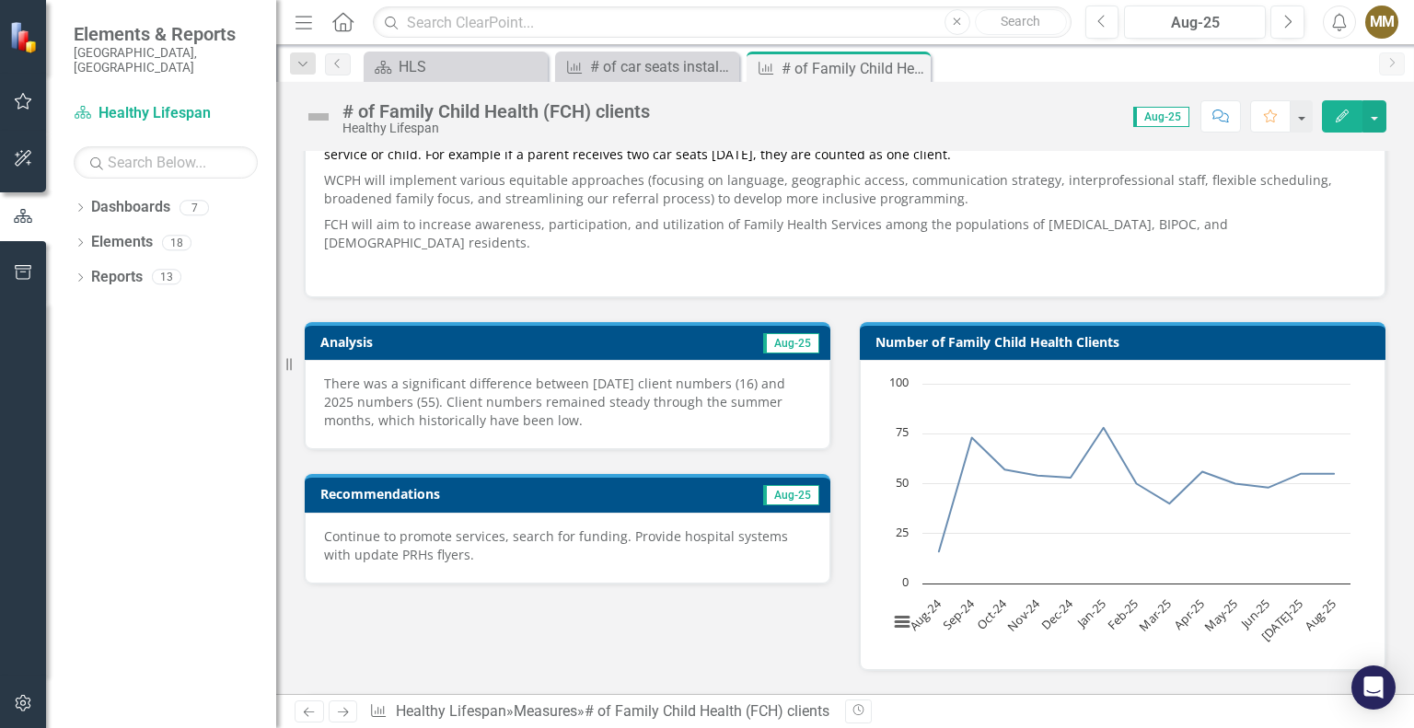
scroll to position [184, 0]
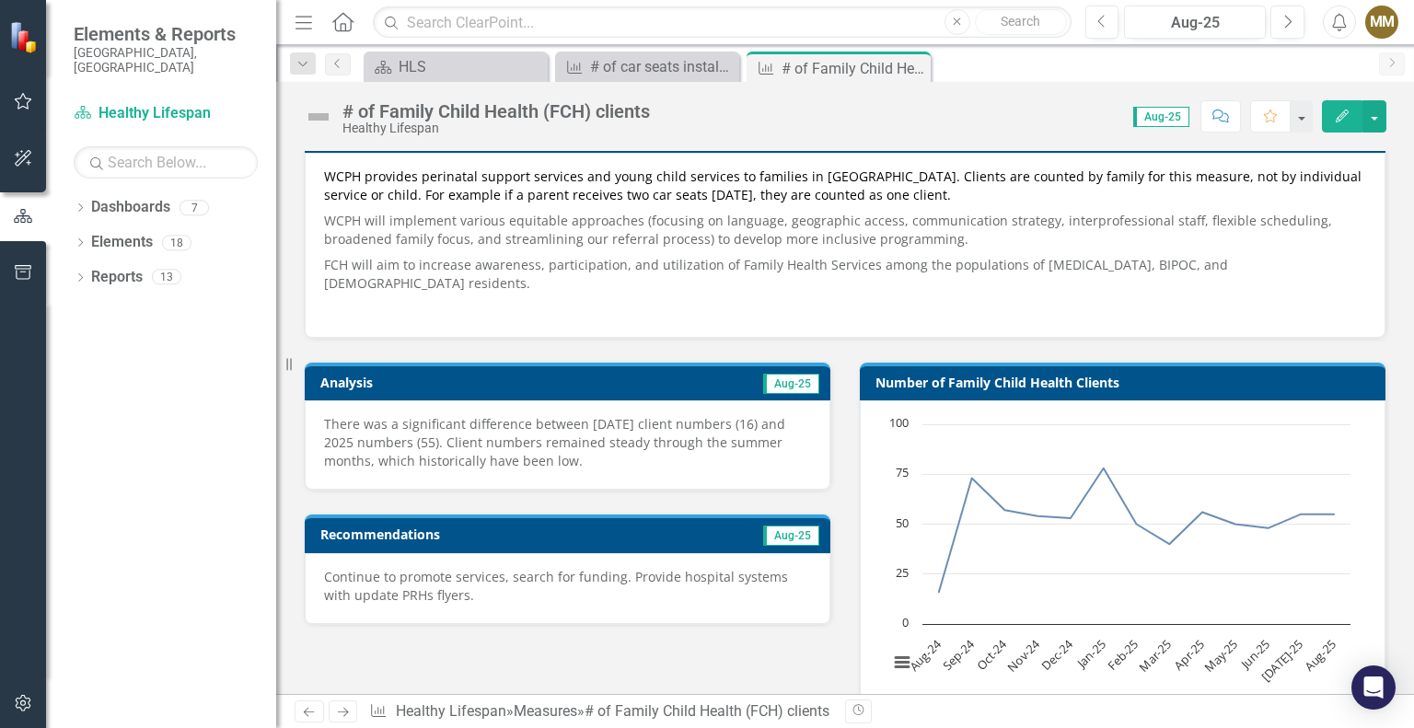
click at [517, 573] on p "Continue to promote services, search for funding. Provide hospital systems with…" at bounding box center [567, 586] width 487 height 37
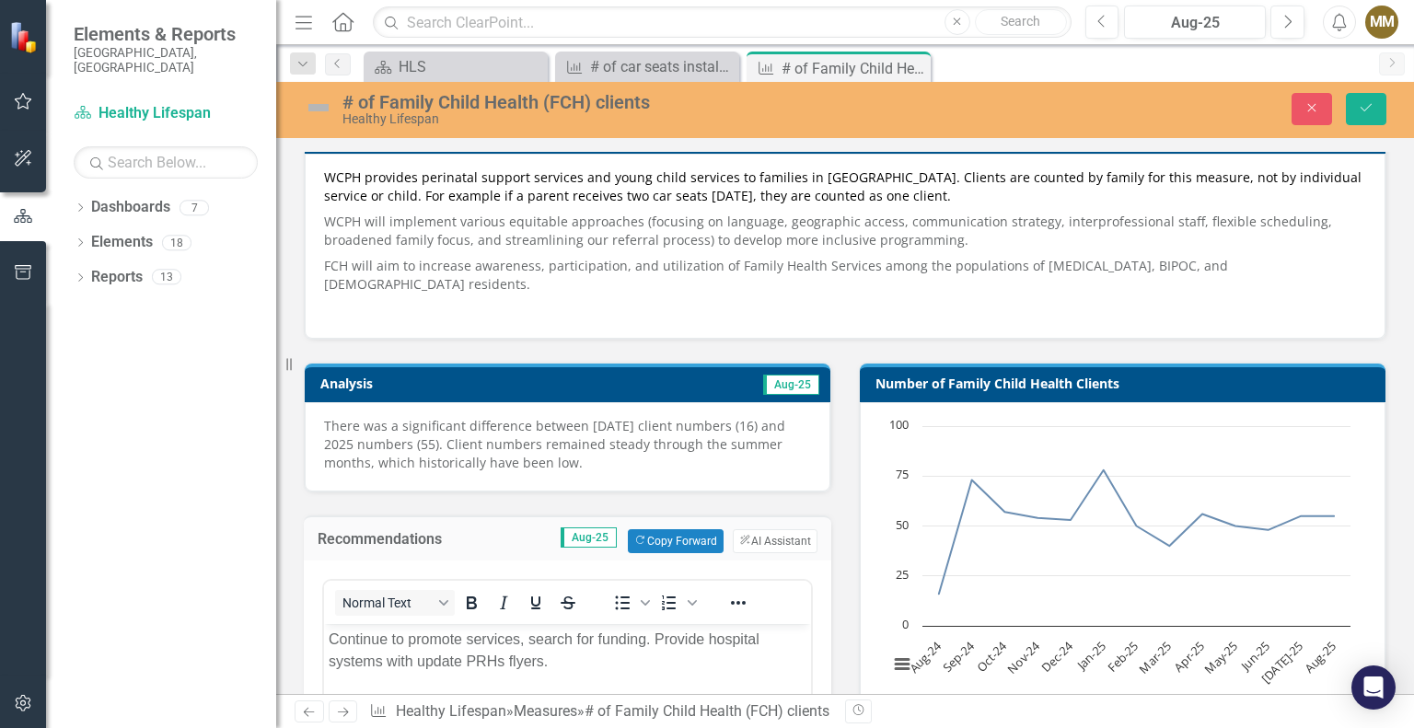
scroll to position [276, 0]
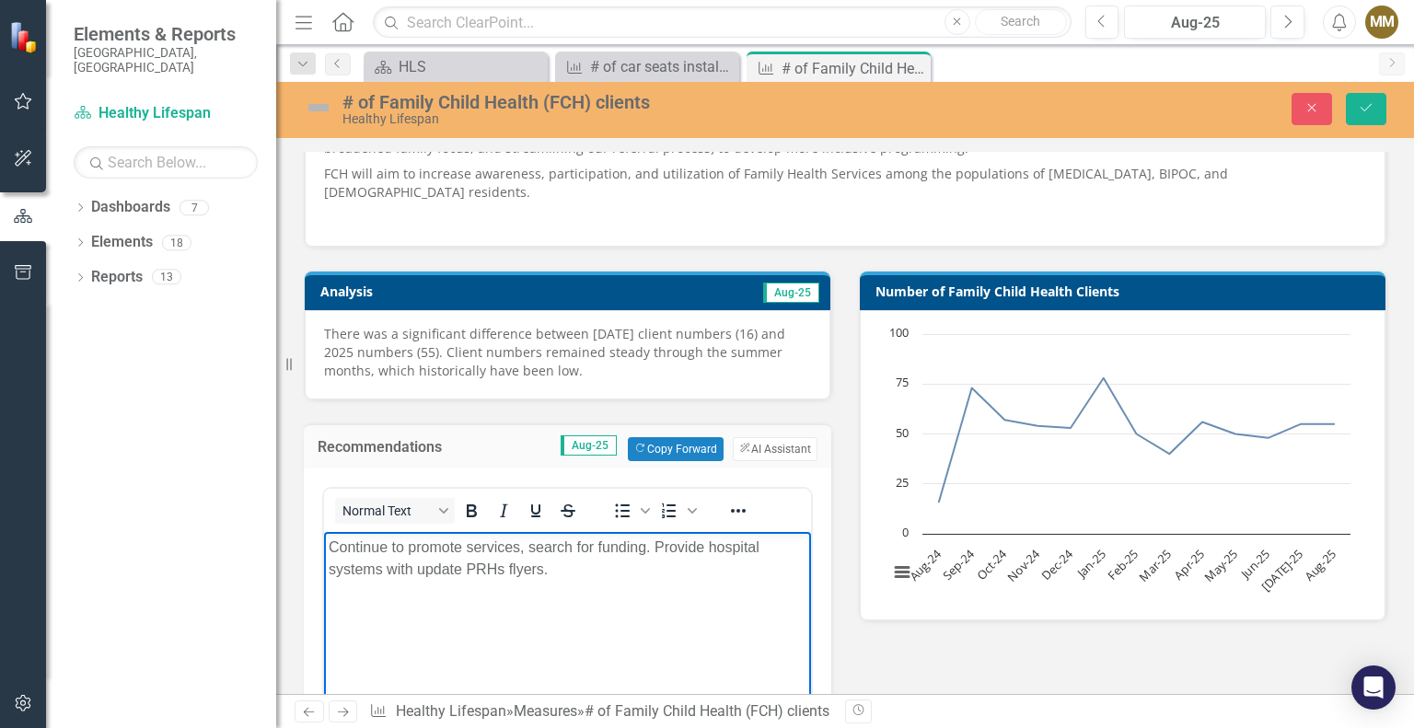
drag, startPoint x: 564, startPoint y: 571, endPoint x: 641, endPoint y: 1070, distance: 505.0
click at [324, 541] on html "Continue to promote services, search for funding. Provide hospital systems with…" at bounding box center [567, 669] width 487 height 276
copy p "Continue to promote services, search for funding. Provide hospital systems with…"
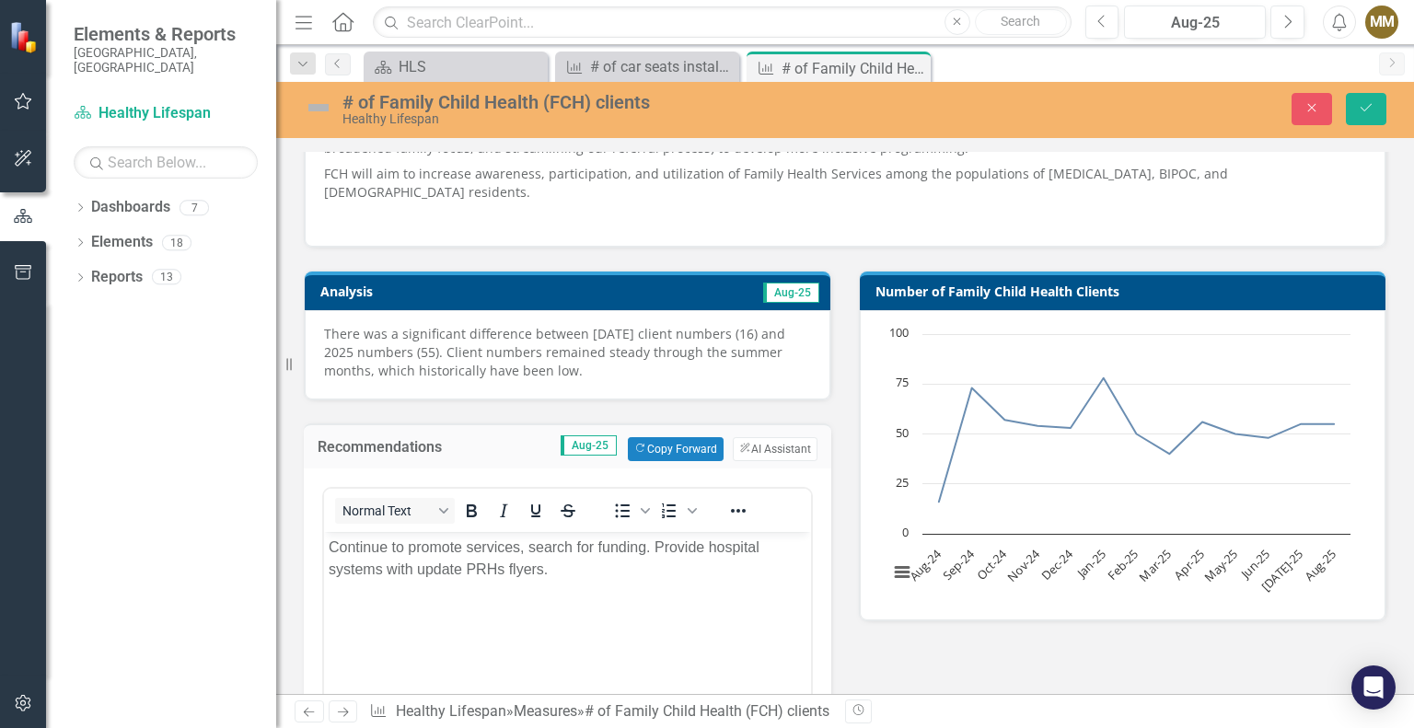
click at [355, 463] on div "Recommendations Aug-25 Copy Forward Copy Forward ClearPoint AI AI Assistant" at bounding box center [568, 446] width 528 height 45
click at [1374, 99] on button "Save" at bounding box center [1366, 109] width 41 height 32
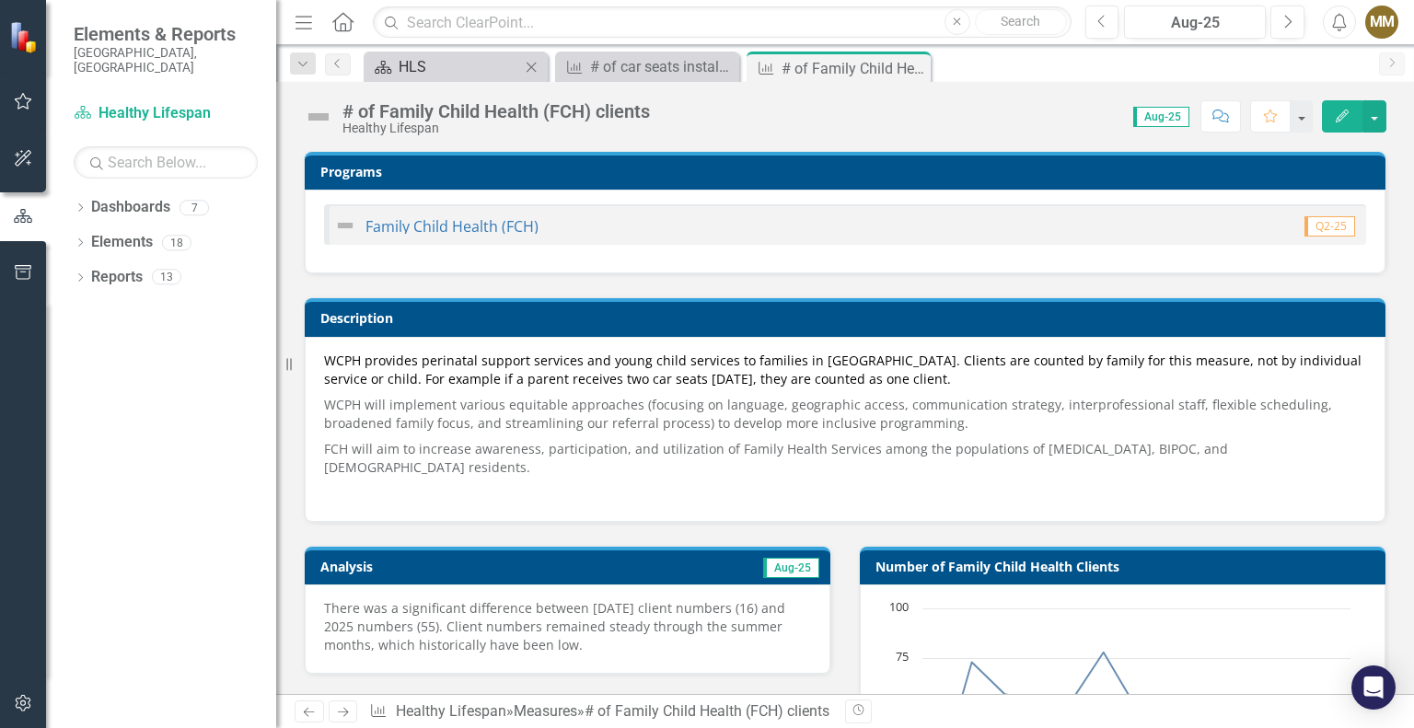
click at [432, 73] on div "HLS" at bounding box center [460, 66] width 122 height 23
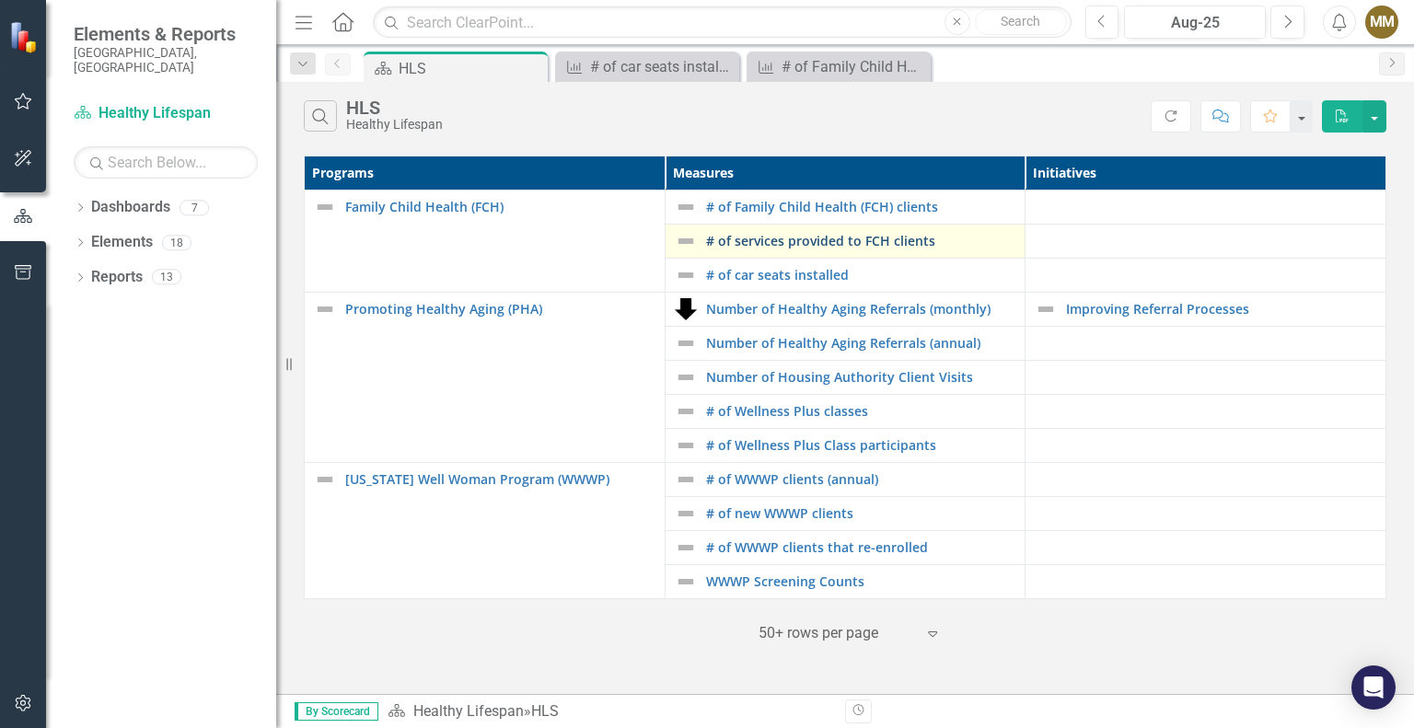
click at [807, 243] on link "# of services provided to FCH clients" at bounding box center [861, 241] width 310 height 14
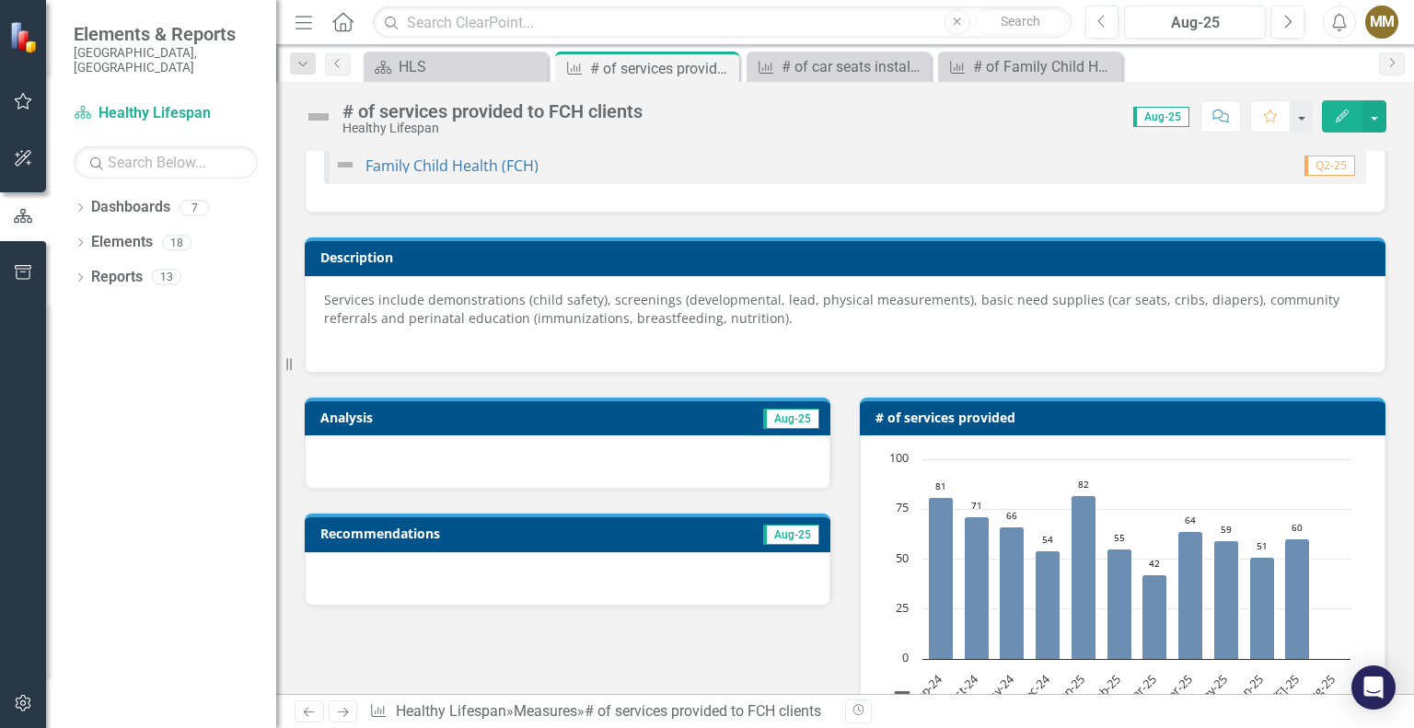
scroll to position [92, 0]
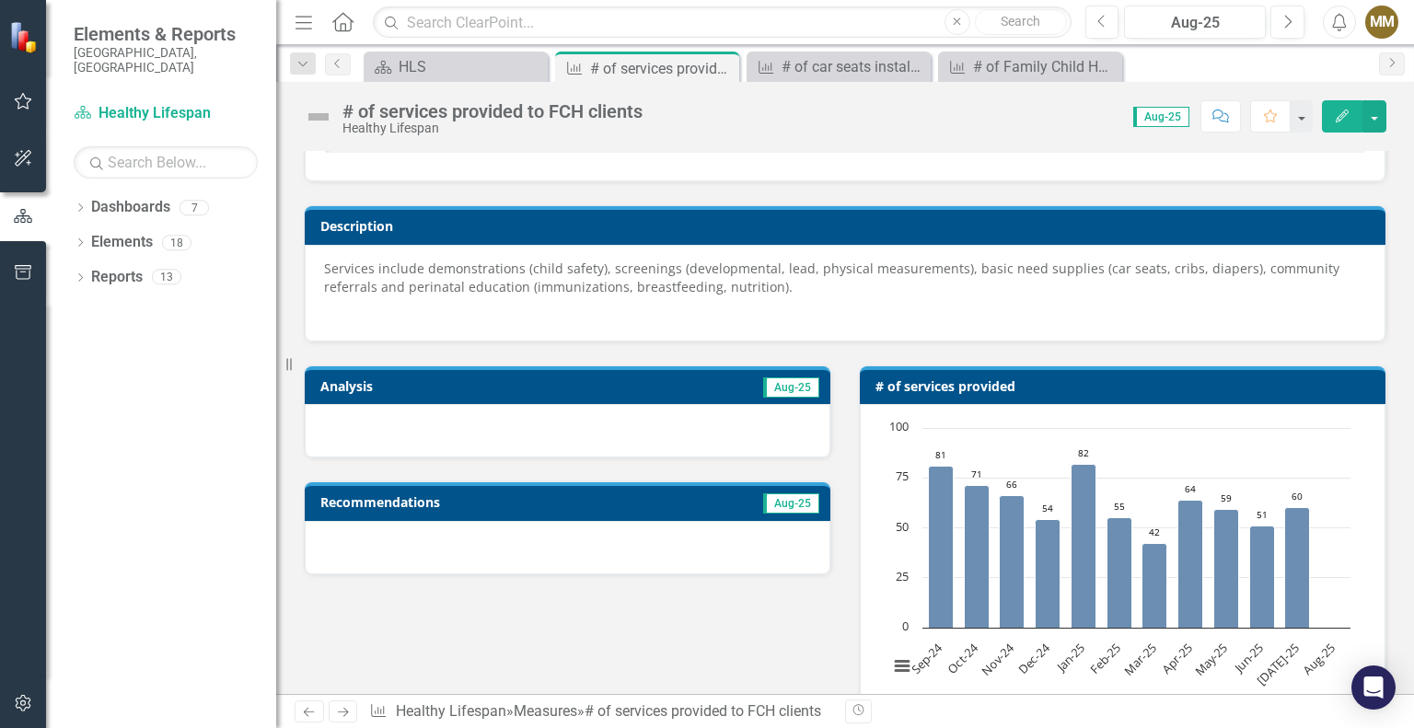
click at [660, 551] on div at bounding box center [568, 547] width 526 height 53
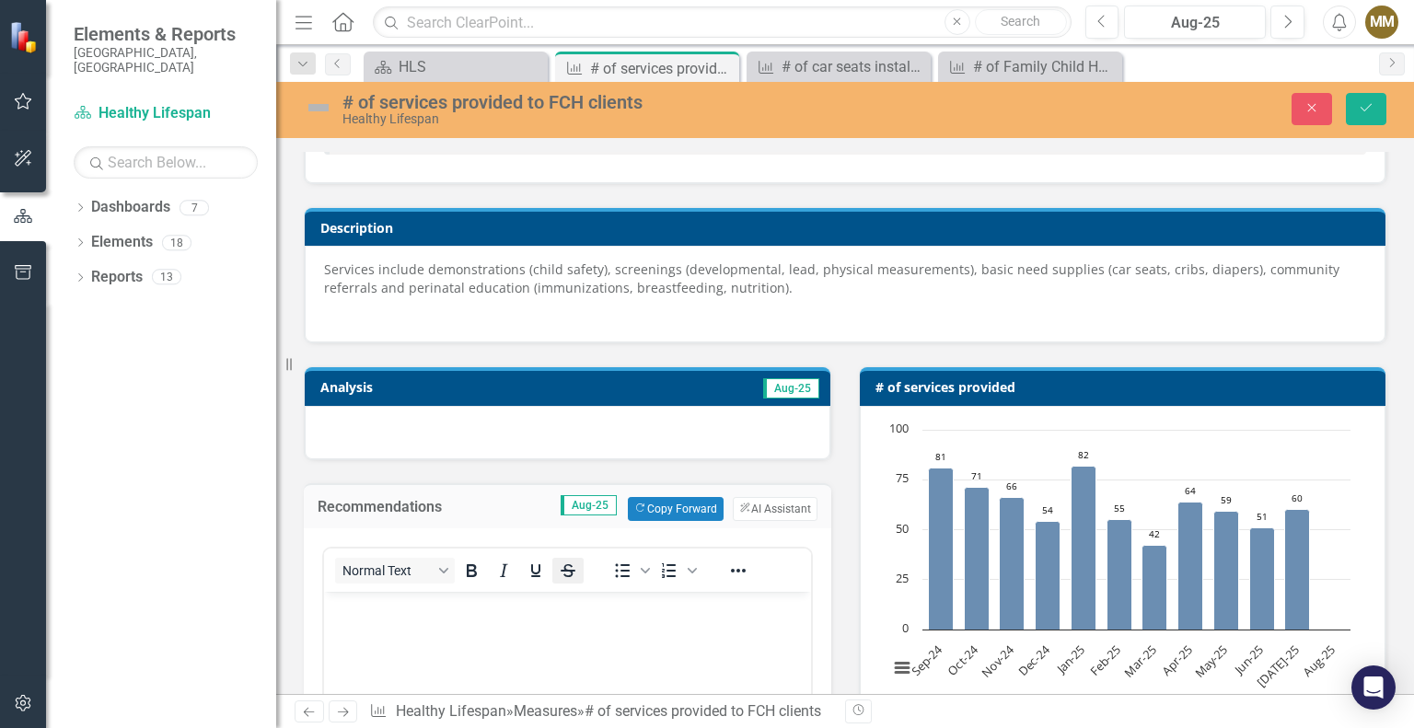
scroll to position [0, 0]
click at [571, 579] on button "Strikethrough" at bounding box center [567, 571] width 31 height 26
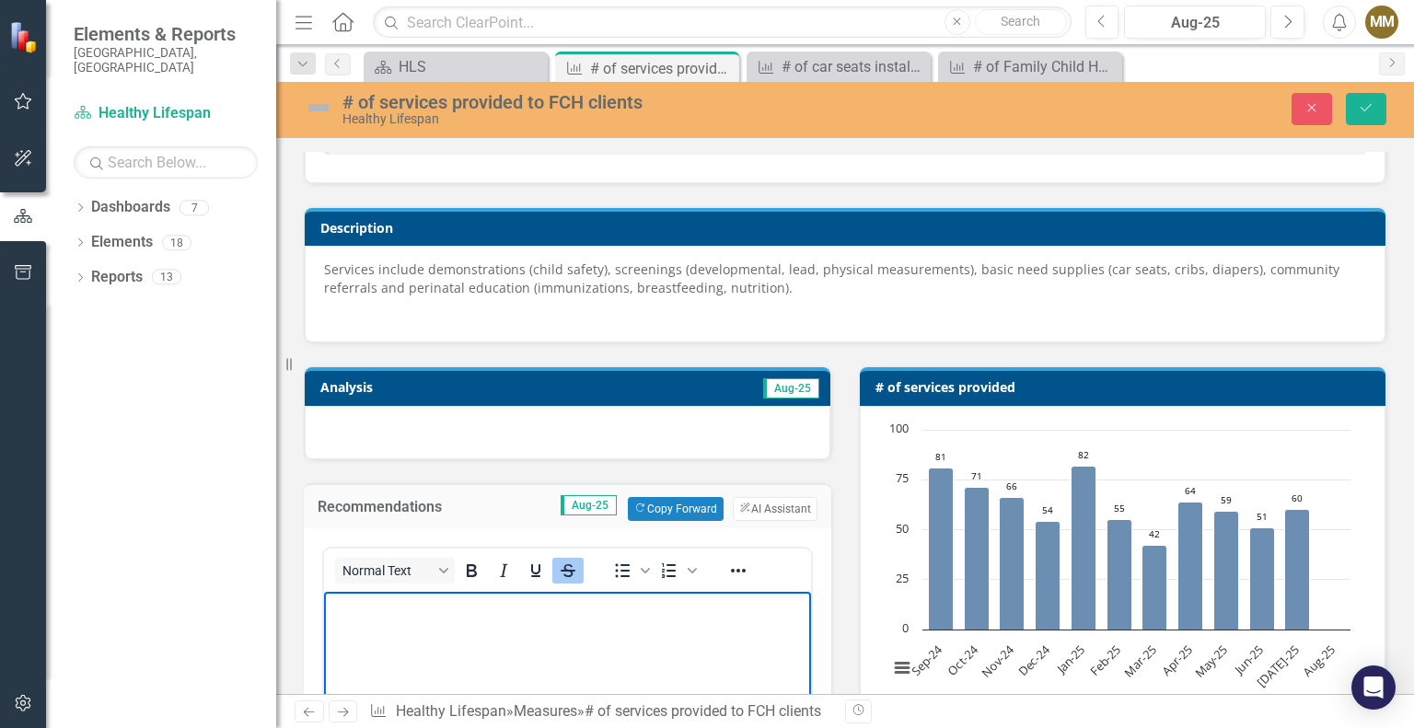
click at [568, 575] on icon "Strikethrough" at bounding box center [568, 571] width 22 height 22
click at [561, 614] on p "﻿" at bounding box center [568, 607] width 478 height 22
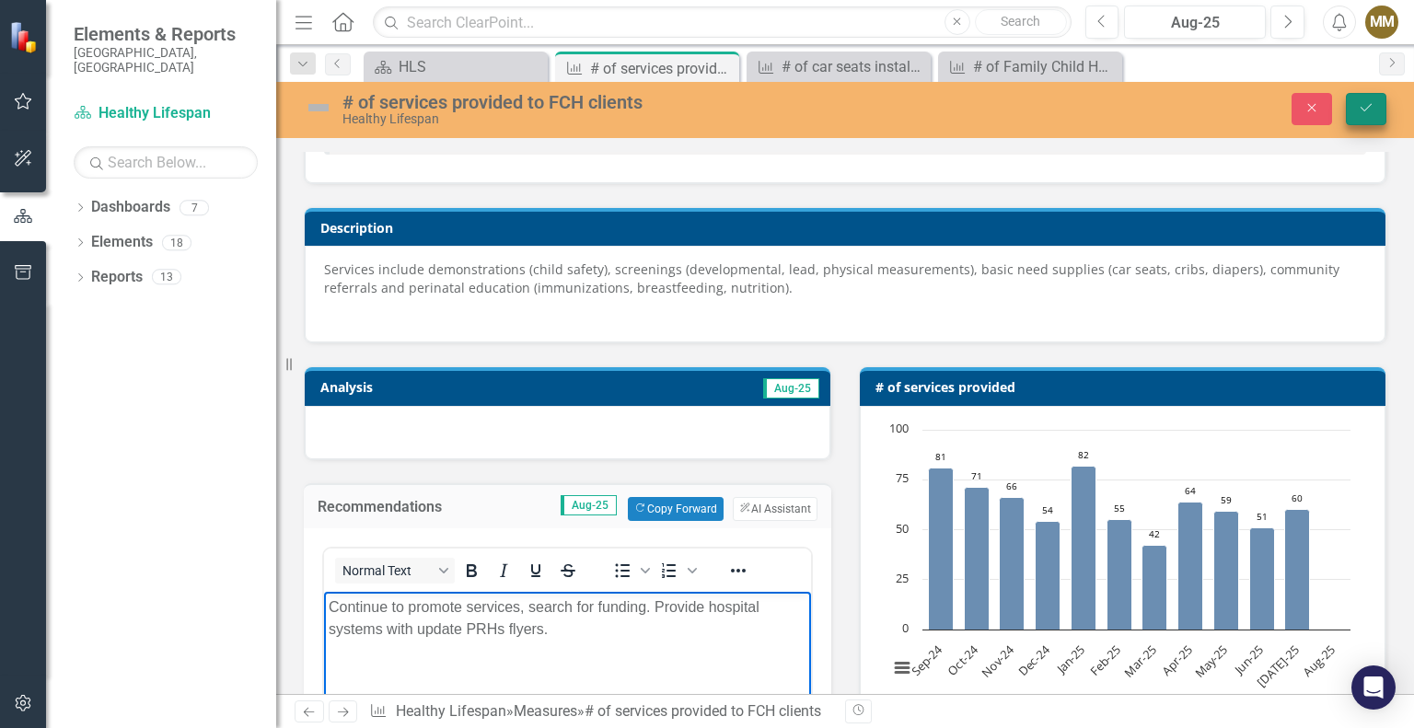
click at [1362, 106] on icon "Save" at bounding box center [1366, 107] width 17 height 13
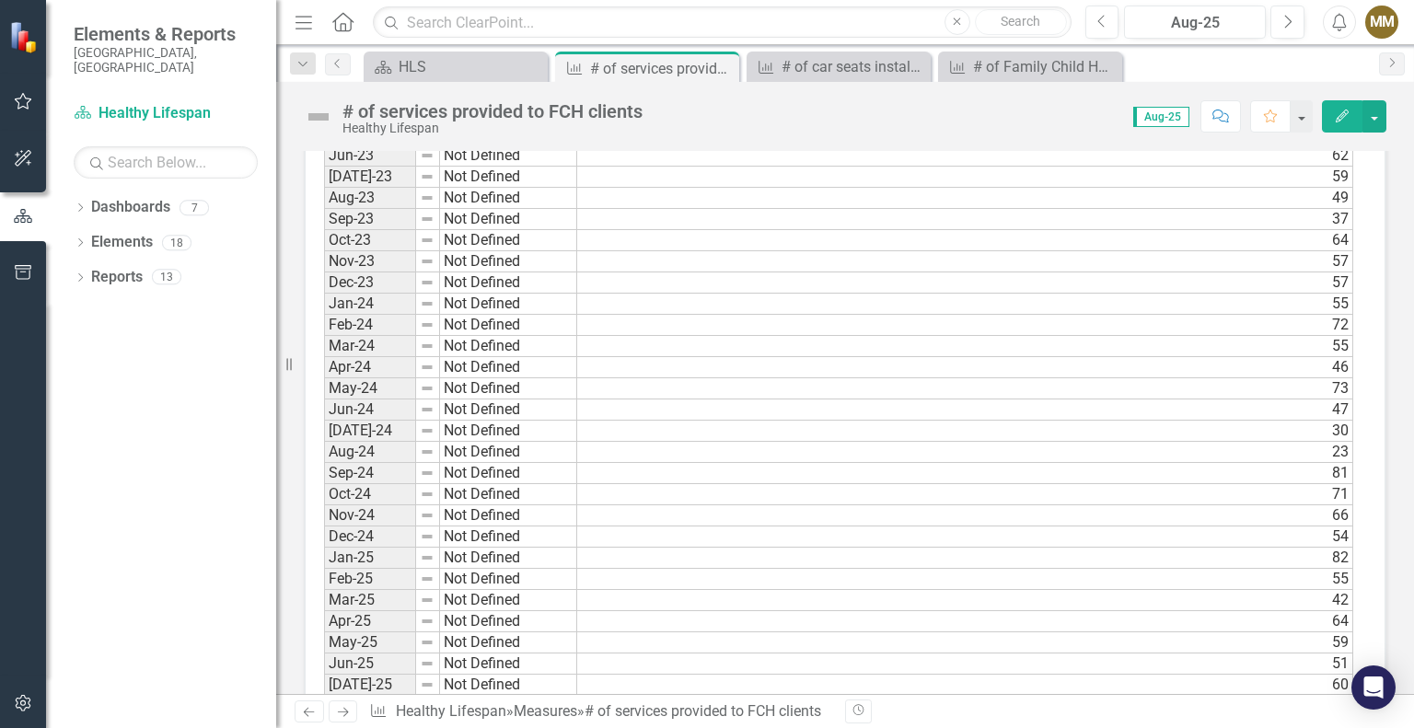
scroll to position [1105, 0]
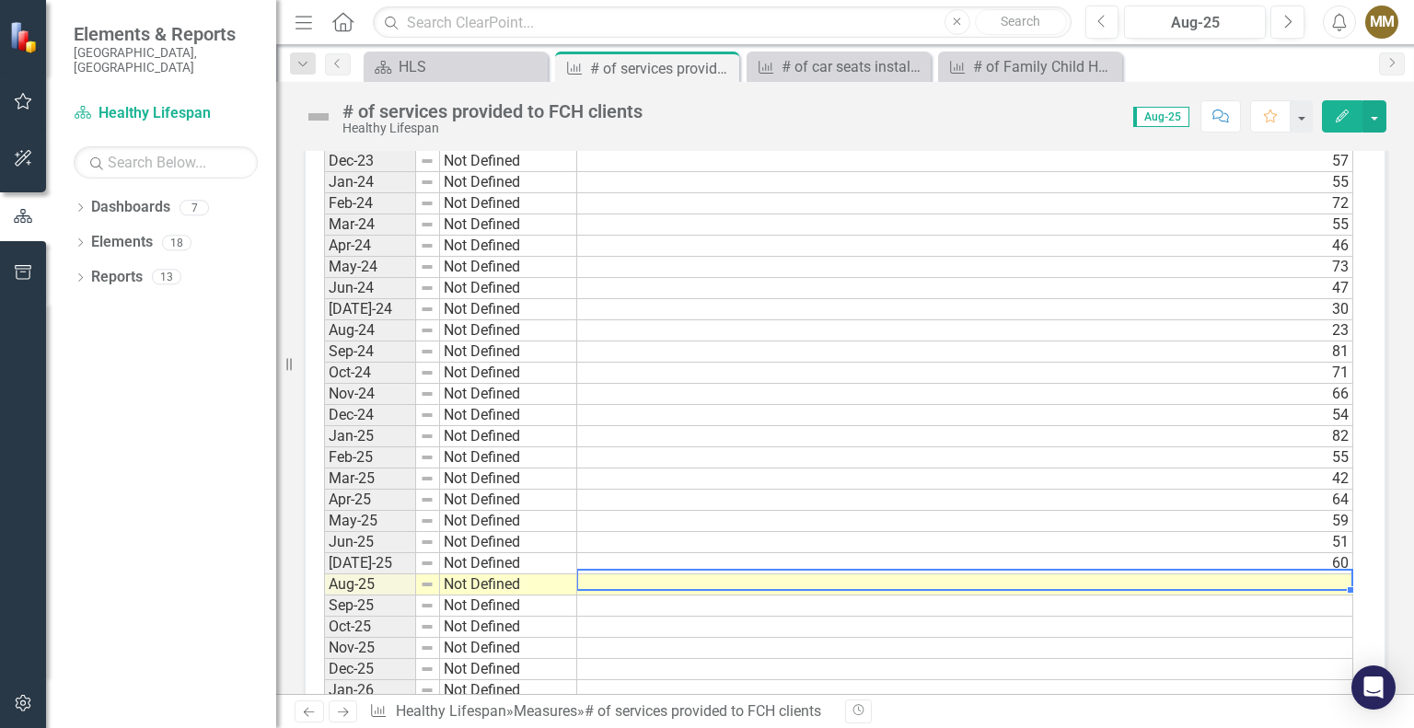
click at [1343, 575] on td at bounding box center [965, 585] width 776 height 21
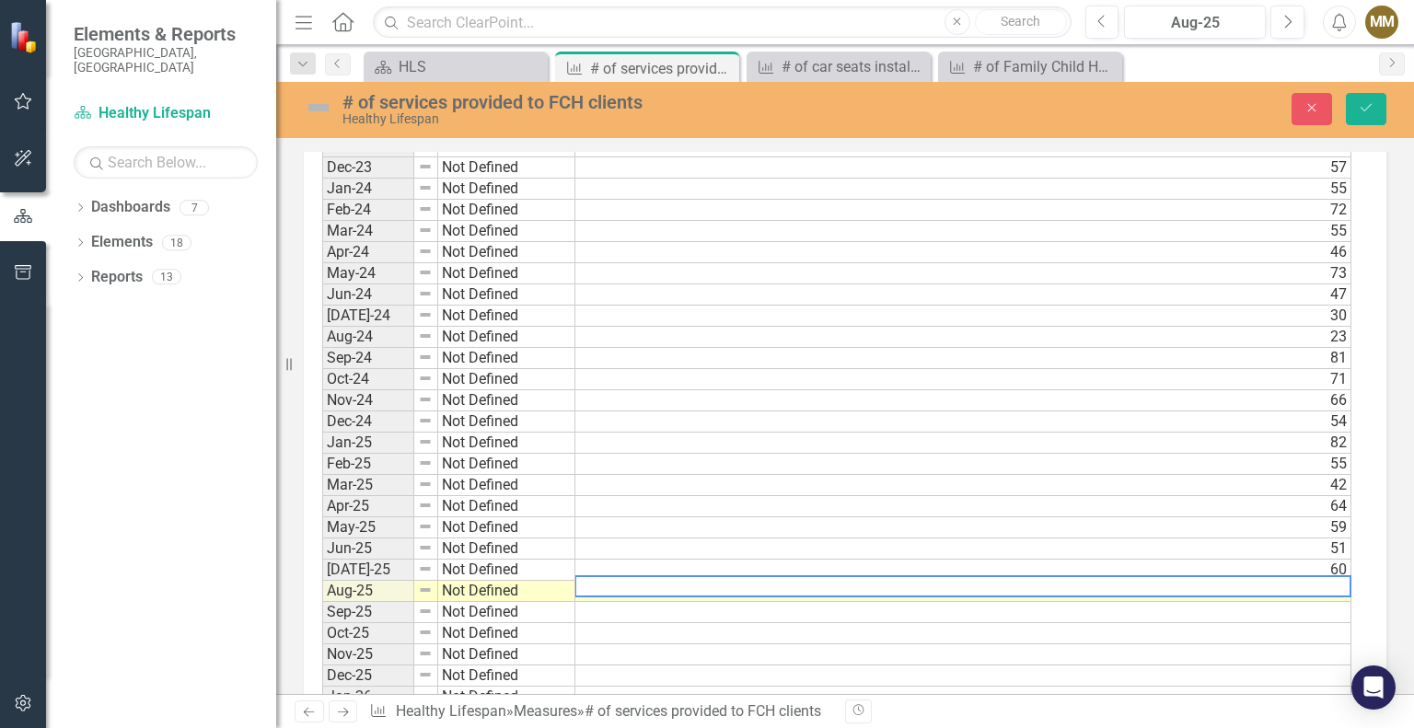
scroll to position [1109, 0]
type textarea "61"
click at [1370, 110] on icon "Save" at bounding box center [1366, 107] width 17 height 13
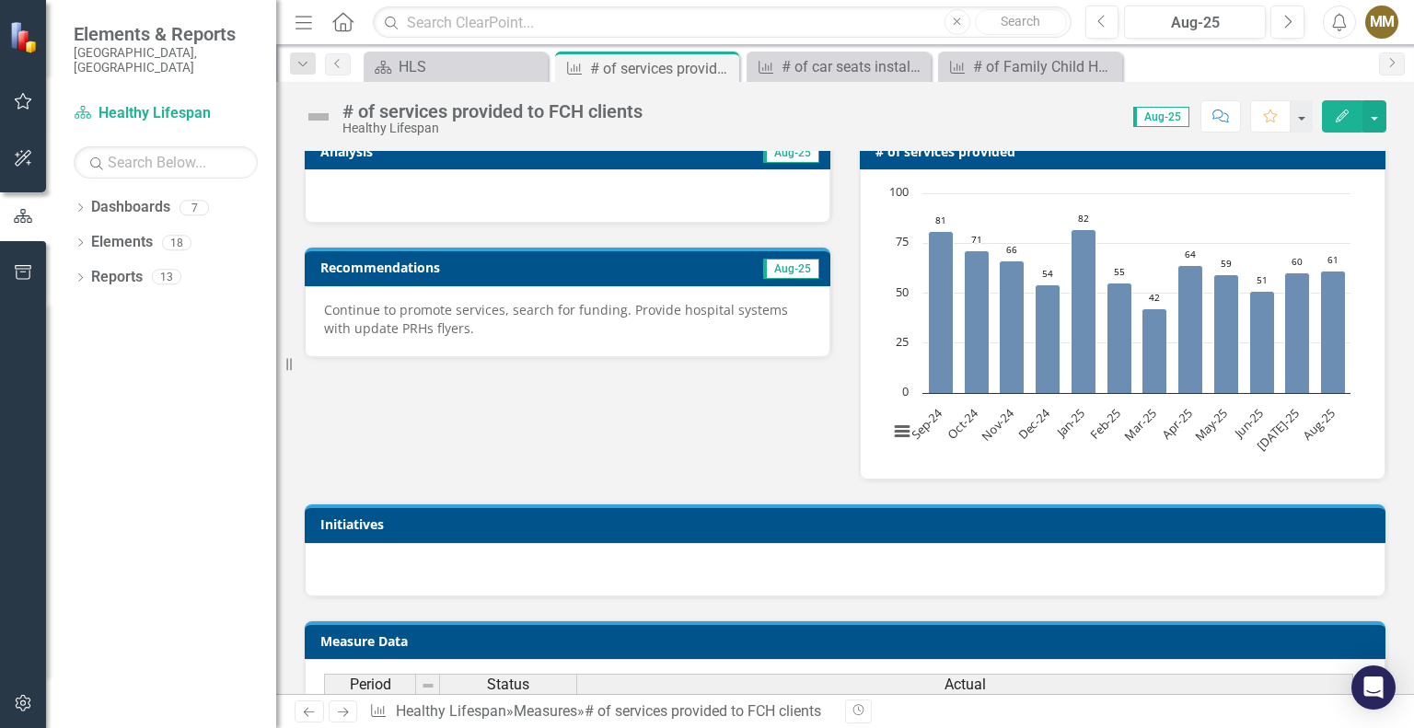
scroll to position [184, 0]
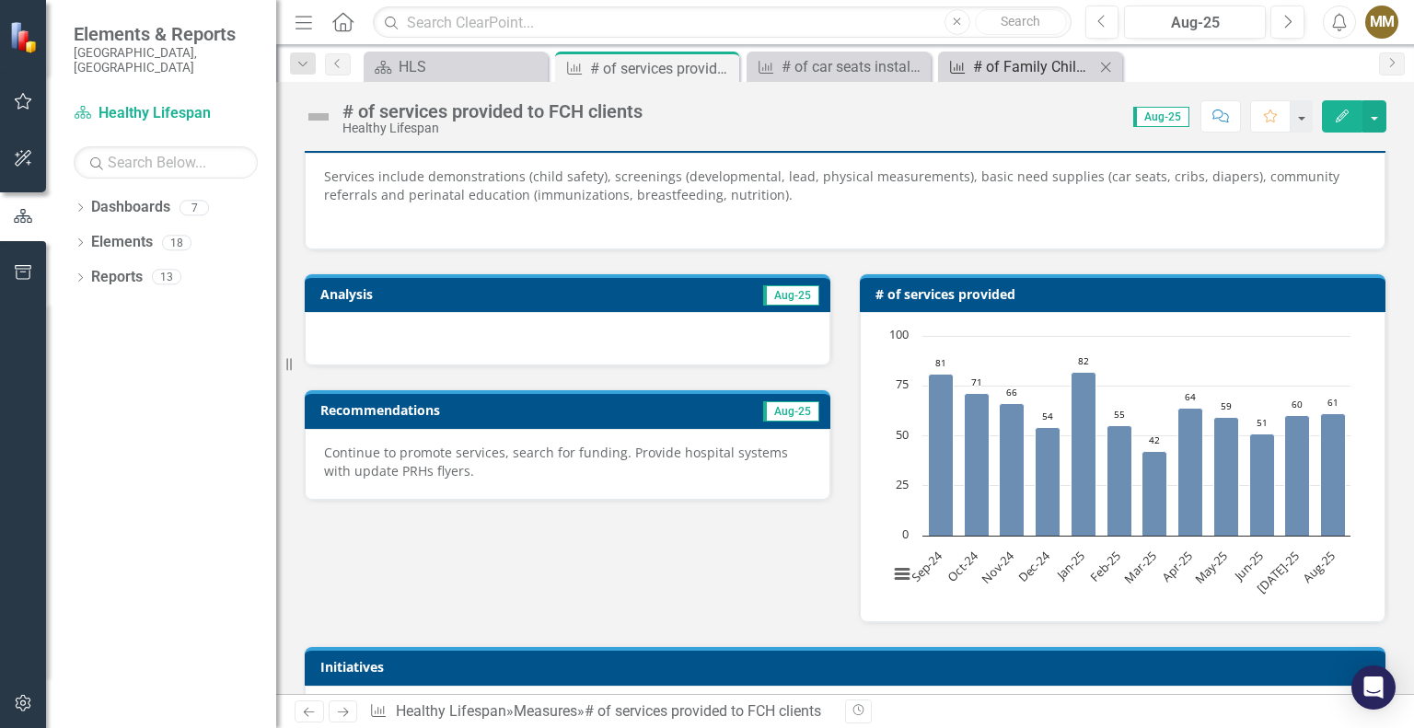
click at [999, 65] on div "# of Family Child Health (FCH) clients" at bounding box center [1034, 66] width 122 height 23
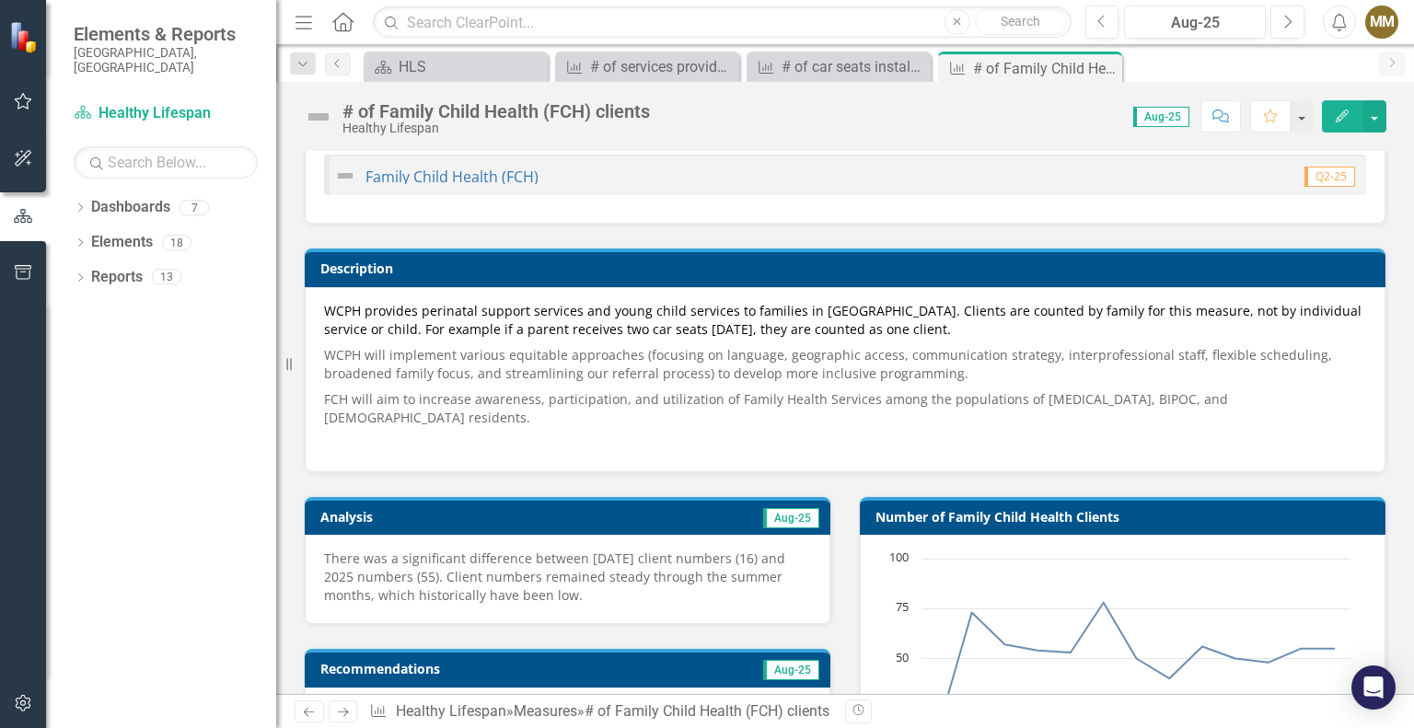
scroll to position [92, 0]
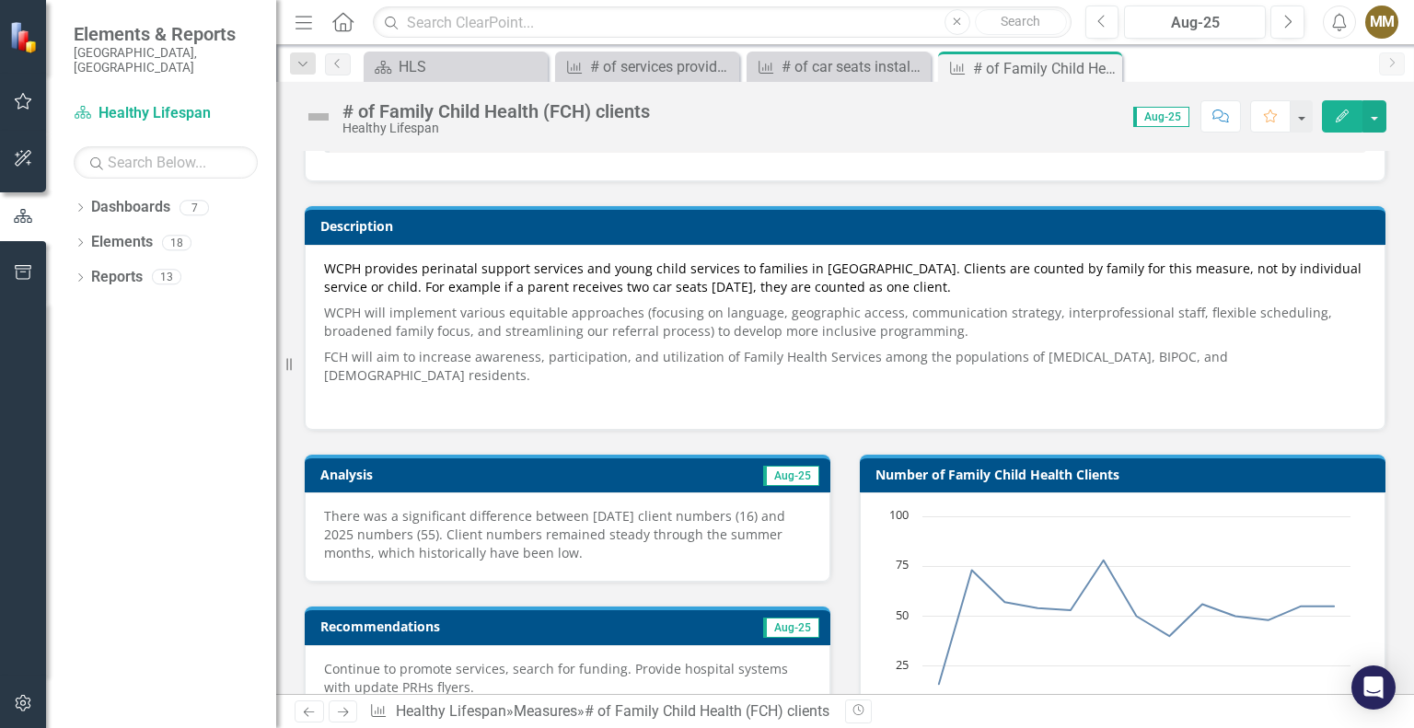
click at [549, 510] on p "There was a significant difference between [DATE] client numbers (16) and 2025 …" at bounding box center [567, 534] width 487 height 55
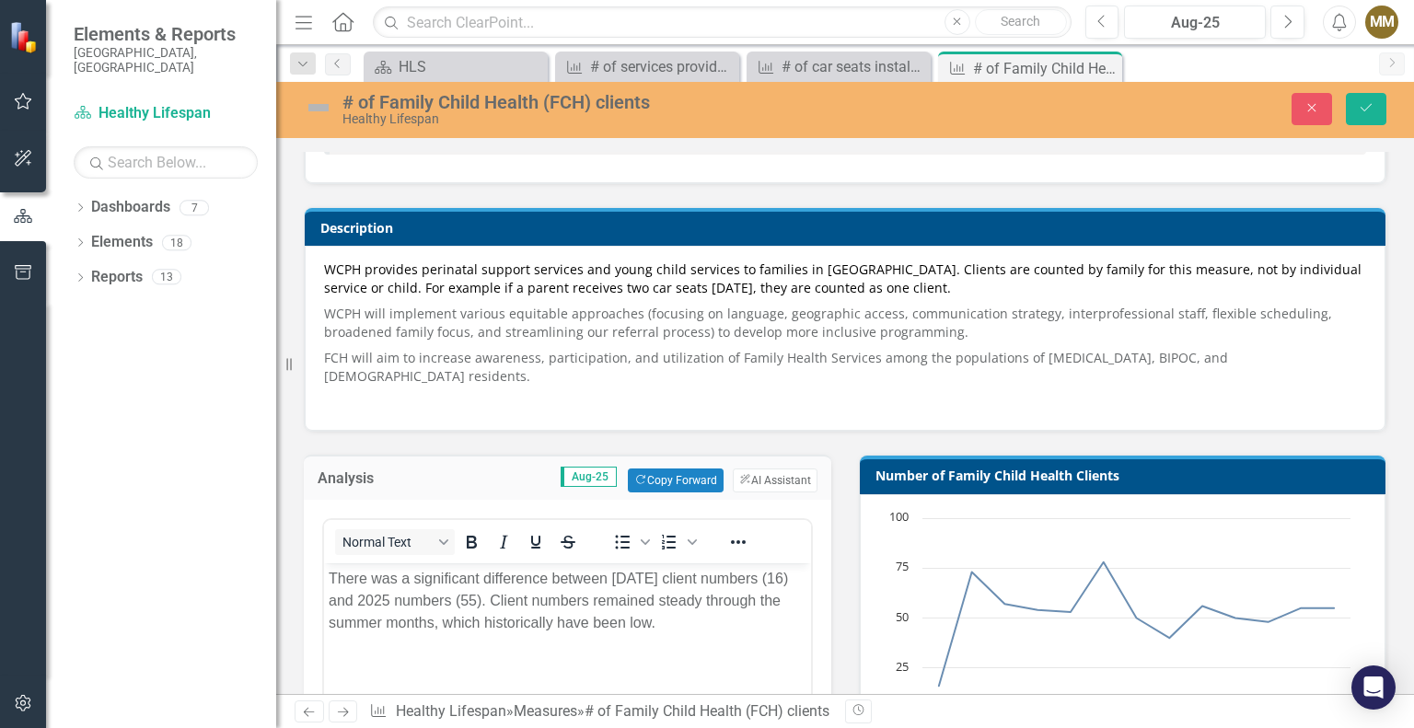
scroll to position [184, 0]
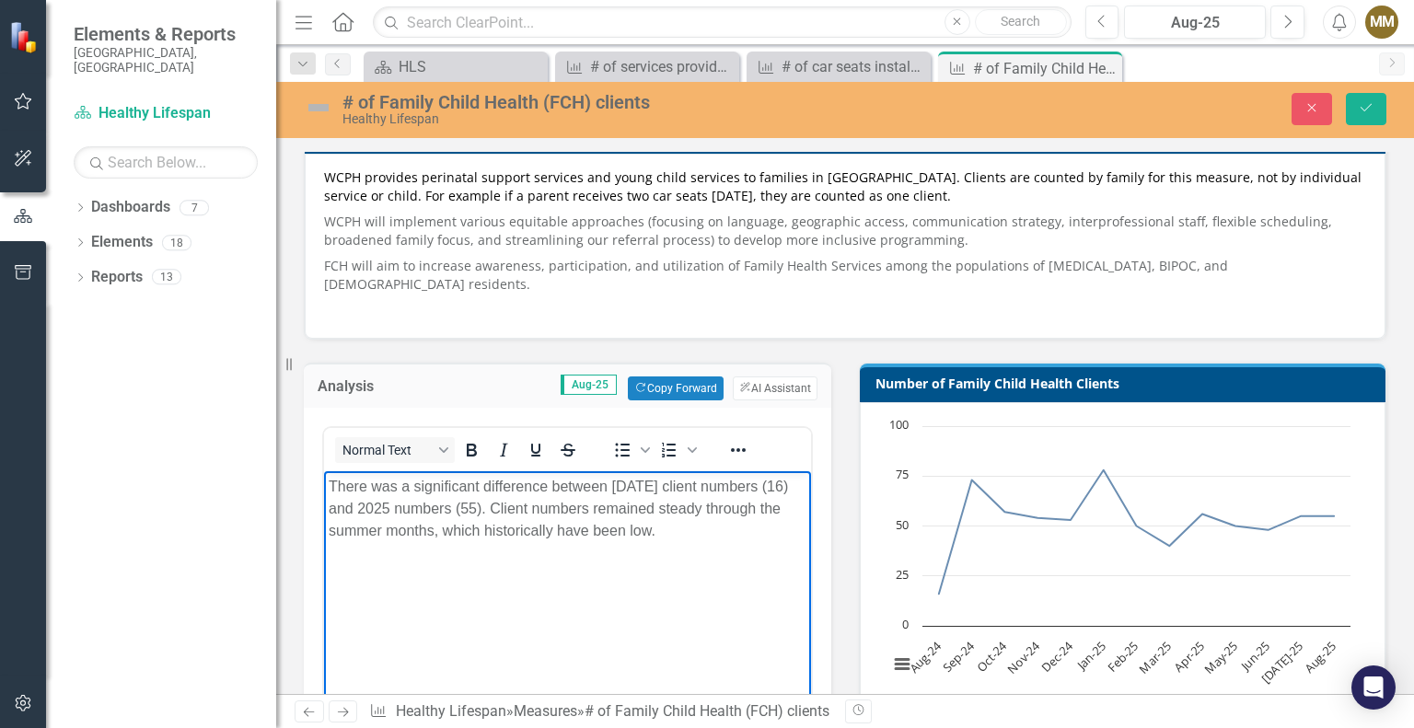
drag, startPoint x: 718, startPoint y: 540, endPoint x: 312, endPoint y: 479, distance: 410.6
click at [324, 479] on html "There was a significant difference between August 2024 client numbers (16) and …" at bounding box center [567, 609] width 487 height 276
copy p "There was a significant difference between August 2024 client numbers (16) and …"
click at [1370, 110] on icon "Save" at bounding box center [1366, 107] width 17 height 13
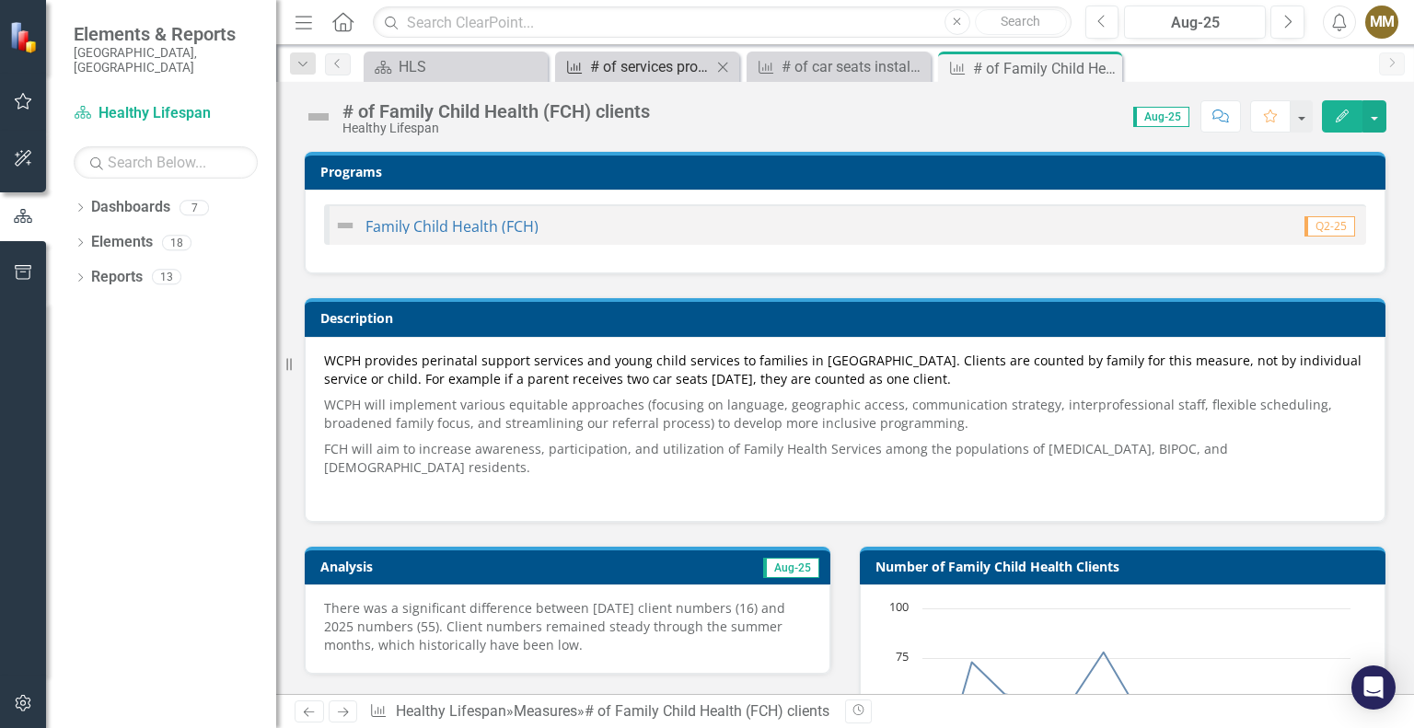
click at [668, 55] on div "# of services provided to FCH clients" at bounding box center [651, 66] width 122 height 23
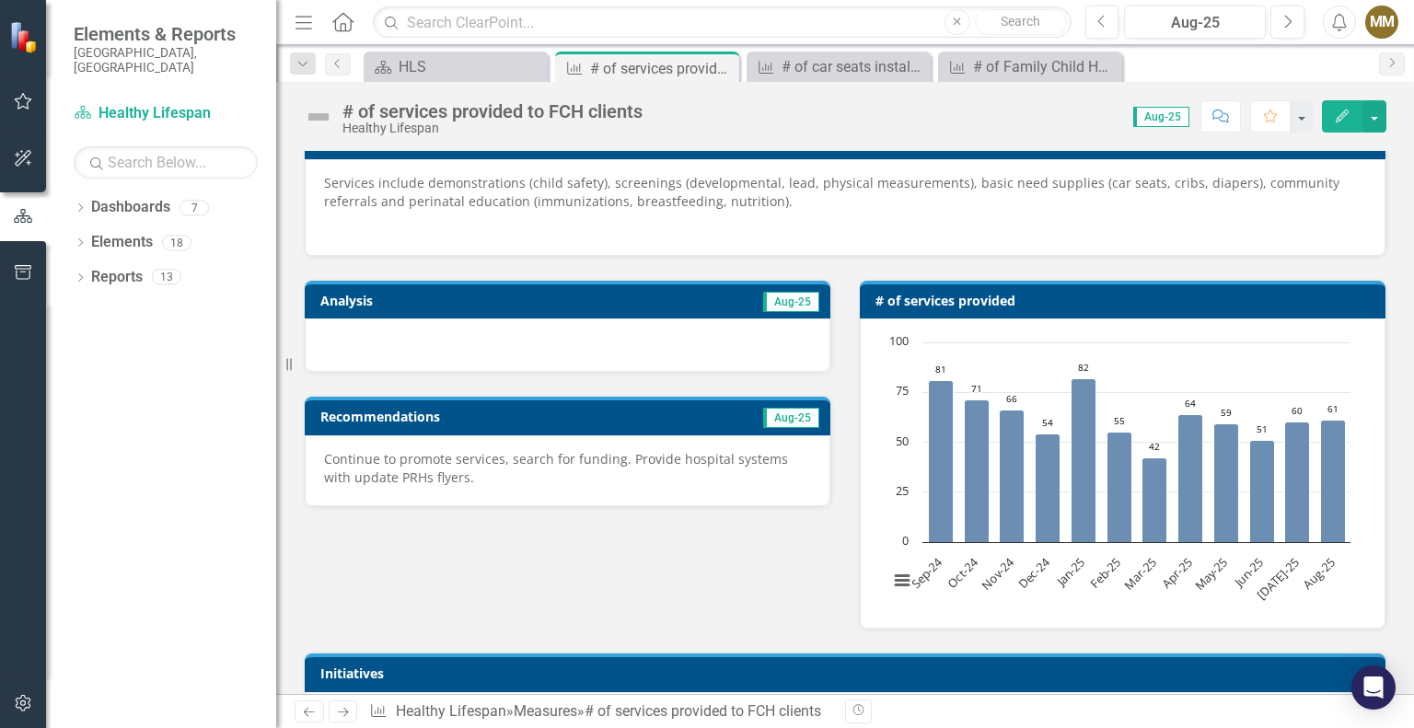
scroll to position [276, 0]
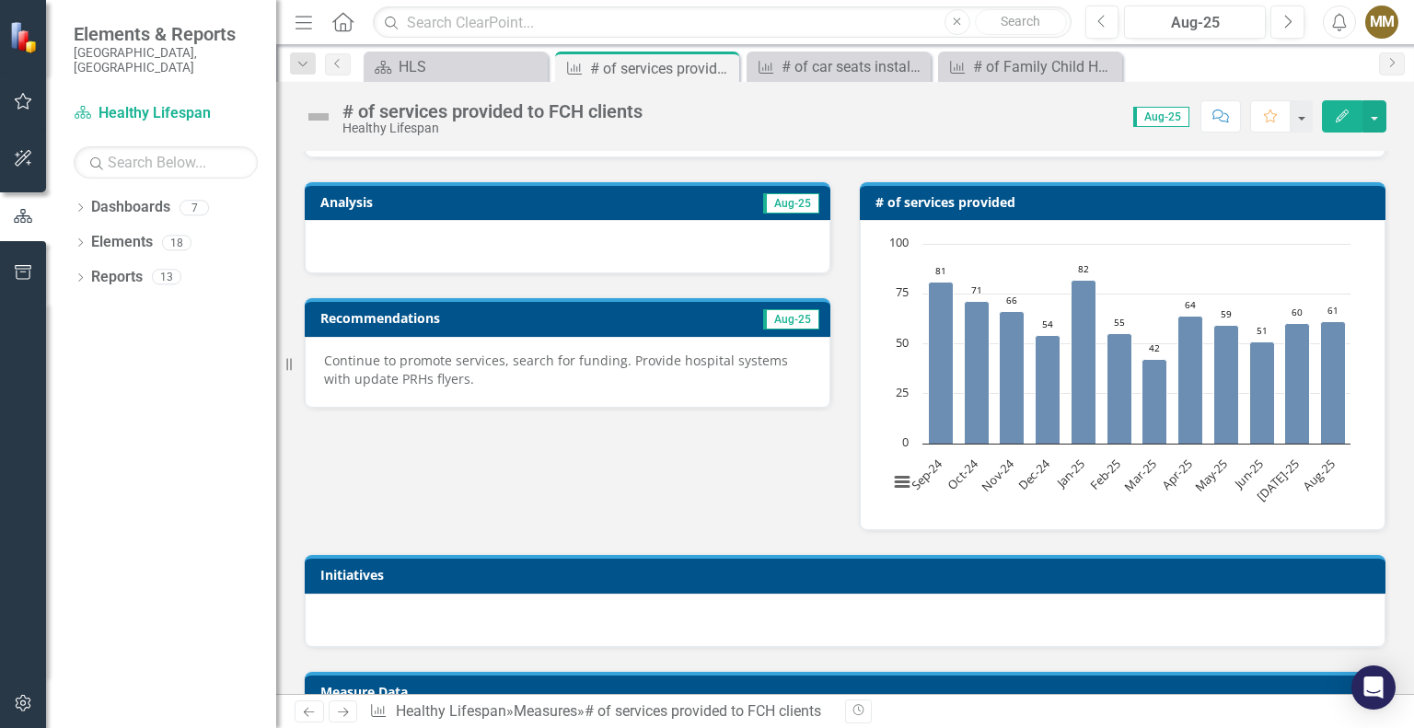
click at [552, 250] on div at bounding box center [568, 246] width 526 height 53
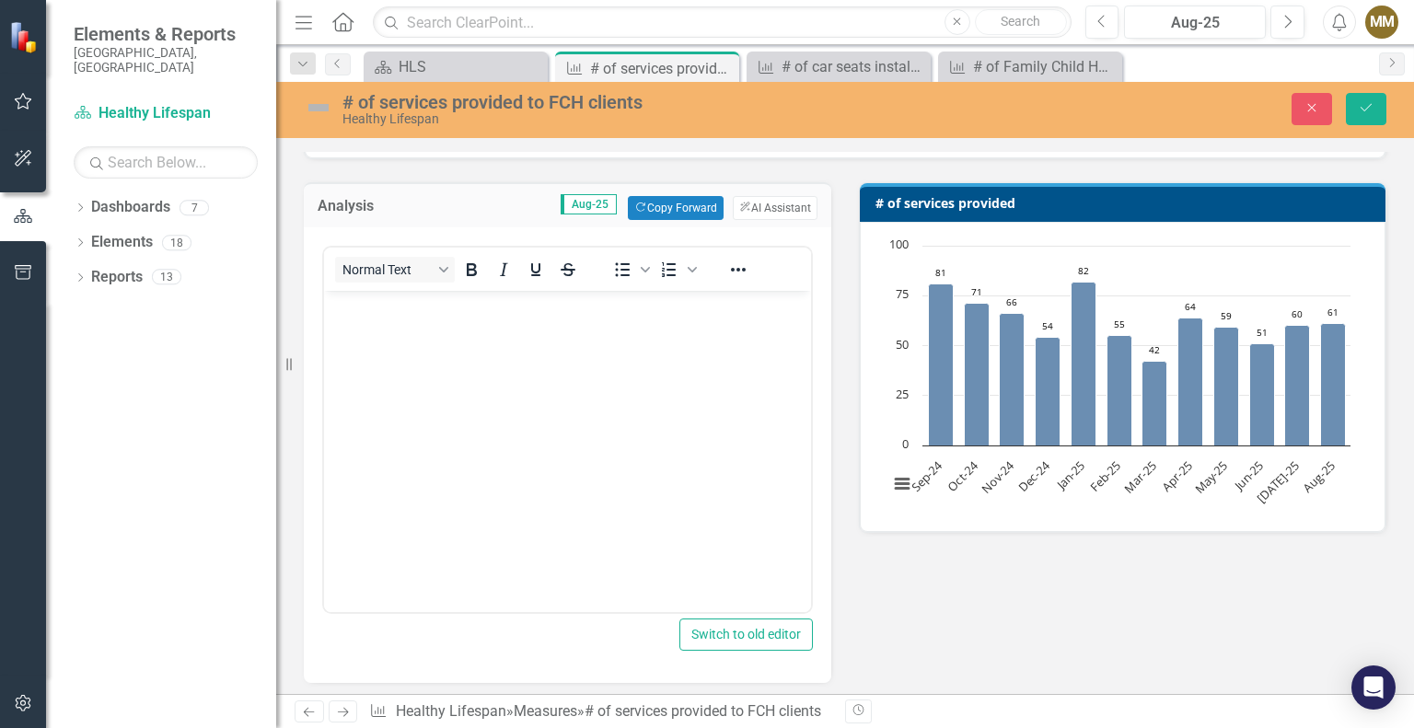
scroll to position [0, 0]
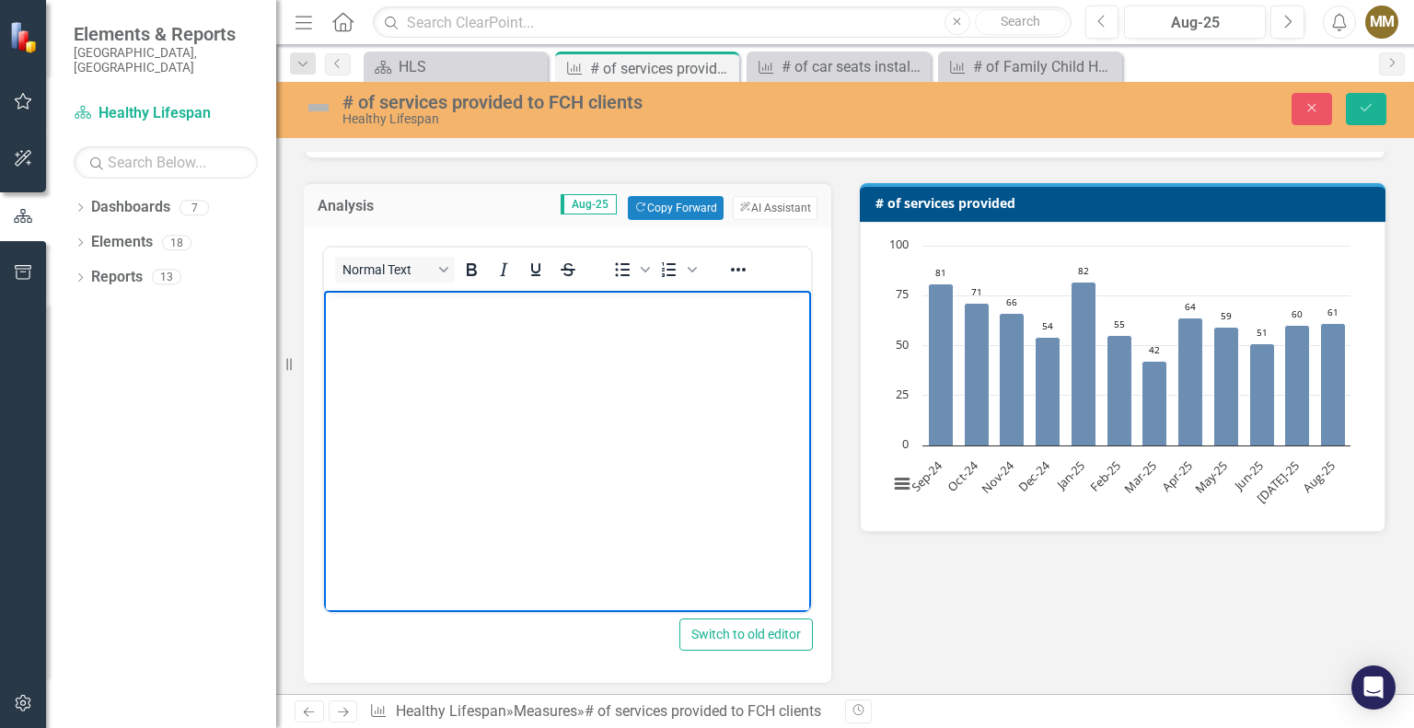
click at [470, 352] on body "Rich Text Area. Press ALT-0 for help." at bounding box center [567, 429] width 487 height 276
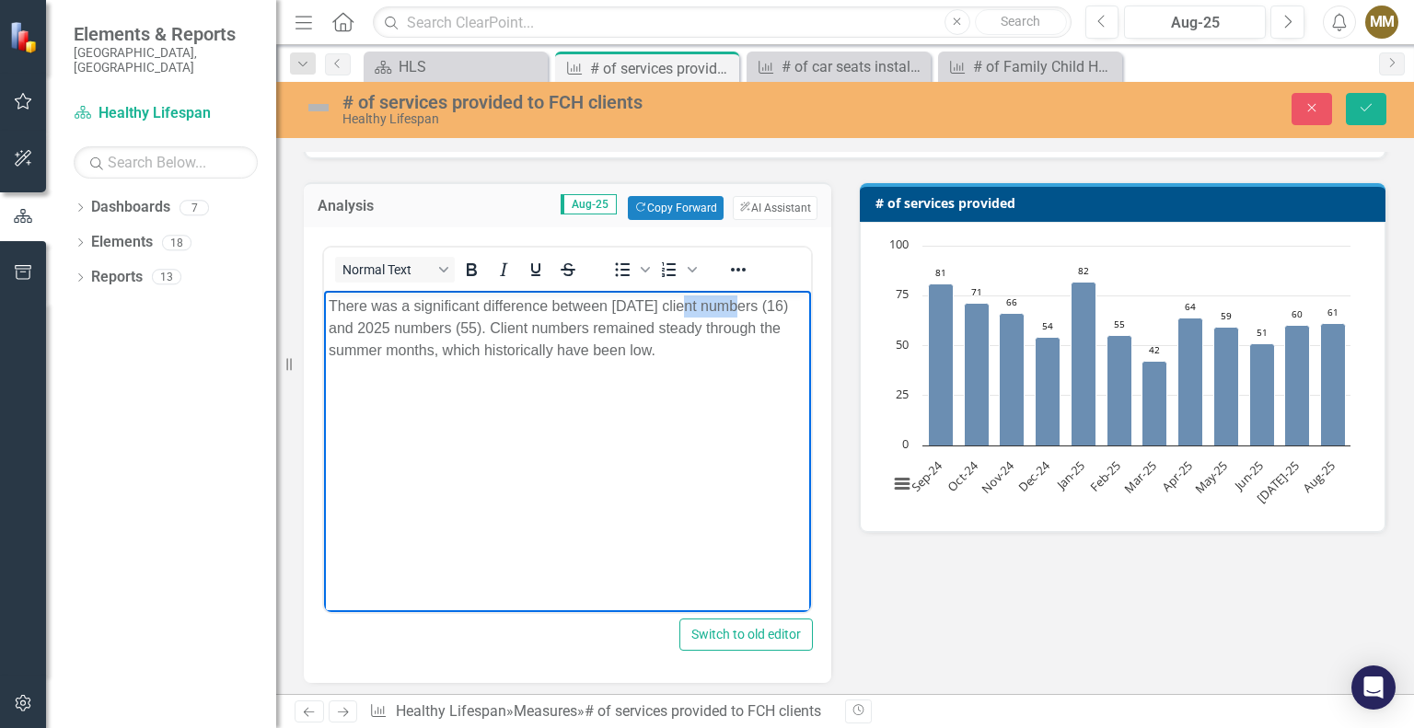
drag, startPoint x: 694, startPoint y: 305, endPoint x: 731, endPoint y: 304, distance: 36.8
click at [731, 304] on p "There was a significant difference between August 2024 client numbers (16) and …" at bounding box center [568, 329] width 478 height 66
click at [694, 303] on p "There was a significant difference between August 2024service numbers (16) and …" at bounding box center [568, 329] width 478 height 66
click at [413, 332] on p "There was a significant difference between August 2024 service numbers (16) and…" at bounding box center [568, 329] width 478 height 66
click at [418, 331] on p "There was a significant difference between August 2024 service numbers (16) and…" at bounding box center [568, 329] width 478 height 66
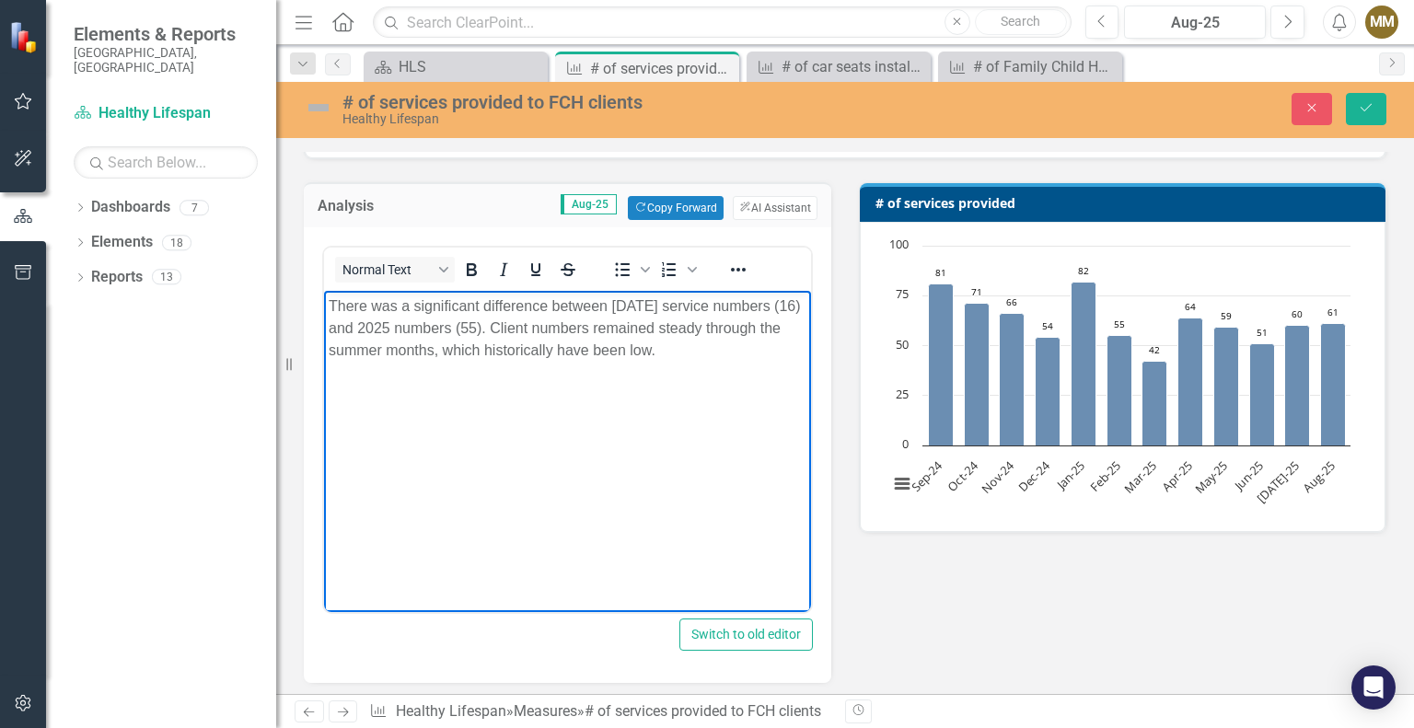
click at [416, 328] on p "There was a significant difference between August 2024 service numbers (16) and…" at bounding box center [568, 329] width 478 height 66
click at [408, 326] on p "There was a significant difference between August 2024 service numbers (16) and…" at bounding box center [568, 329] width 478 height 66
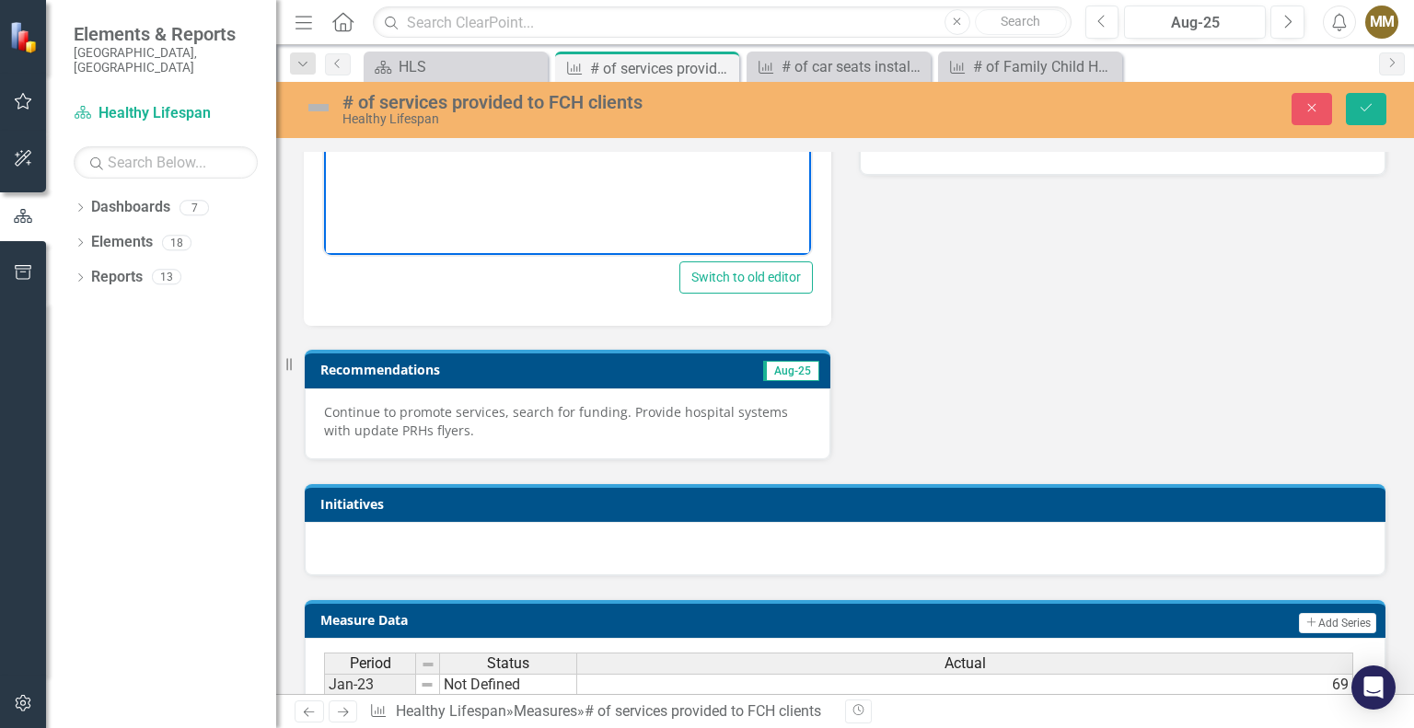
scroll to position [368, 0]
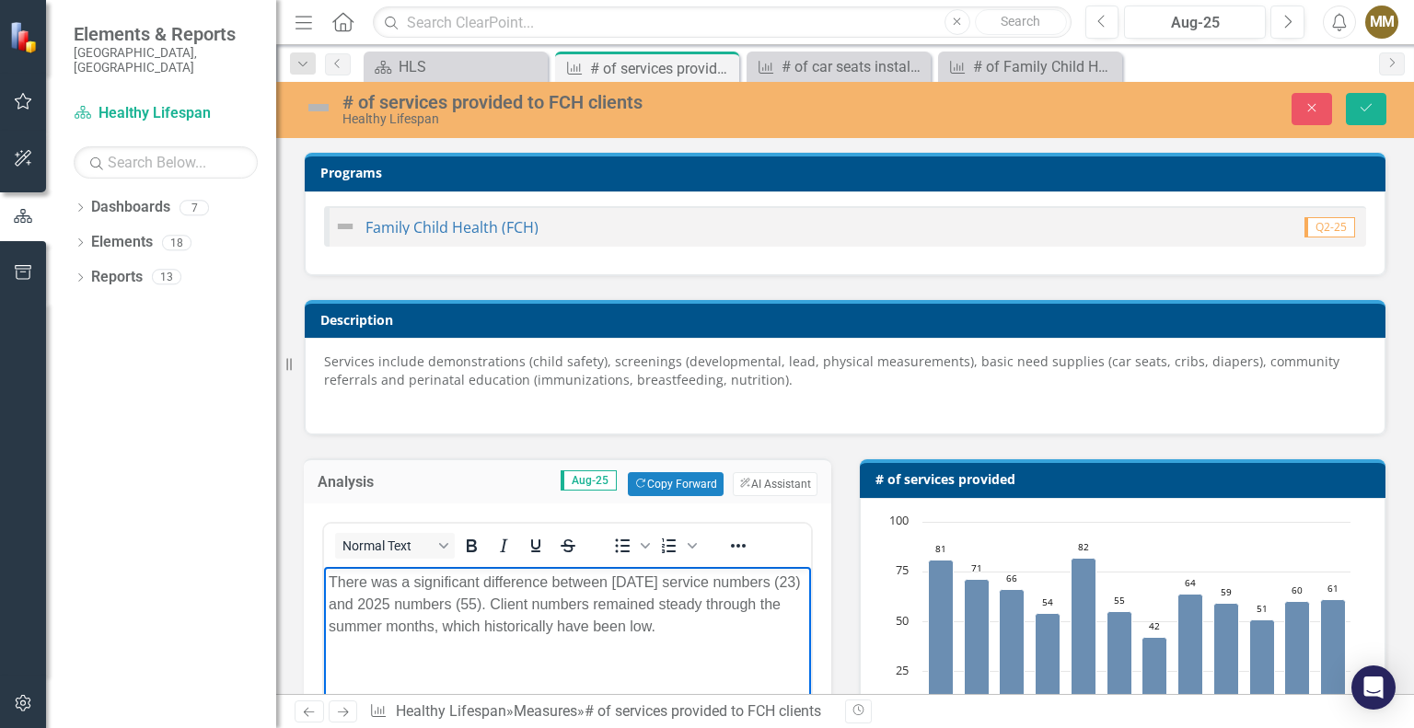
scroll to position [368, 0]
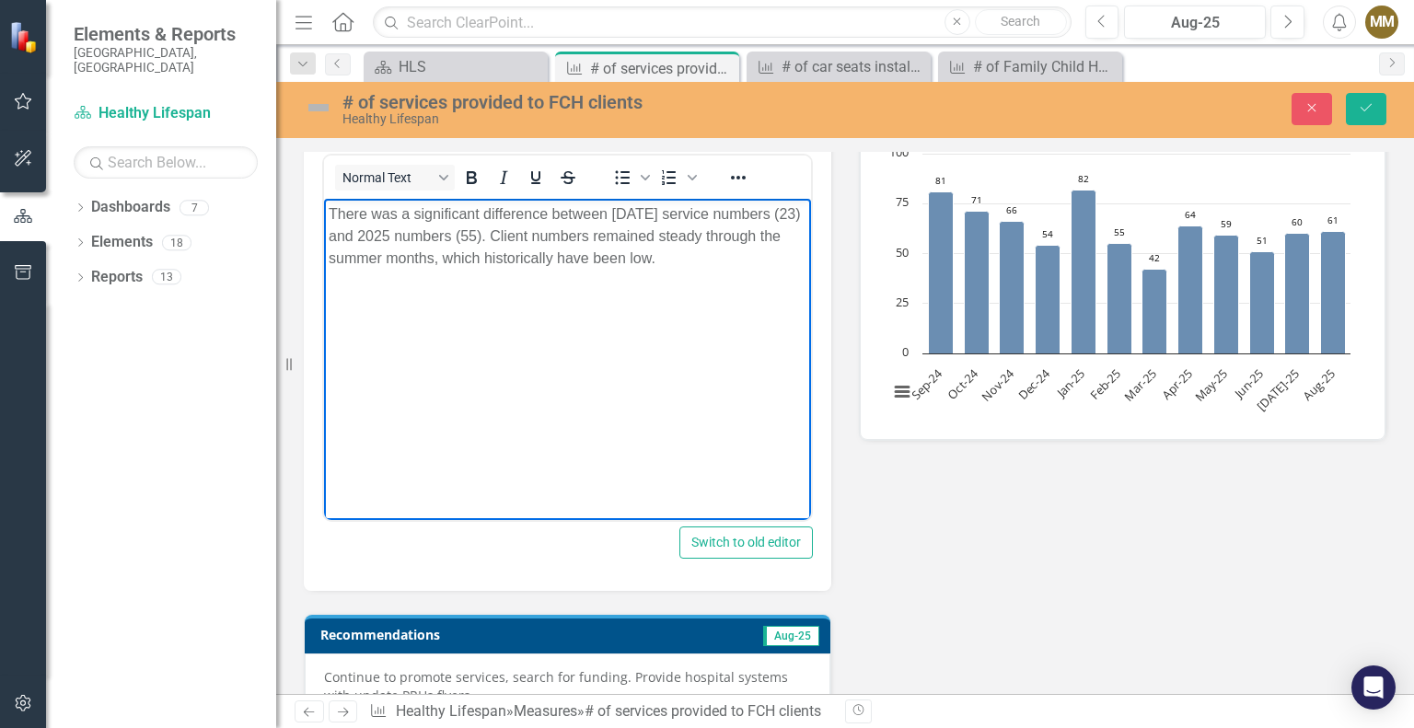
click at [559, 239] on p "There was a significant difference between [DATE] service numbers (23) and 2025…" at bounding box center [568, 236] width 478 height 66
drag, startPoint x: 566, startPoint y: 238, endPoint x: 555, endPoint y: 235, distance: 11.6
click at [555, 235] on p "There was a significant difference between [DATE] service numbers (23) and 2025…" at bounding box center [568, 236] width 478 height 66
click at [721, 267] on p "There was a significant difference between August 2024 service numbers (23) and…" at bounding box center [568, 236] width 478 height 66
drag, startPoint x: 740, startPoint y: 260, endPoint x: 584, endPoint y: 241, distance: 157.6
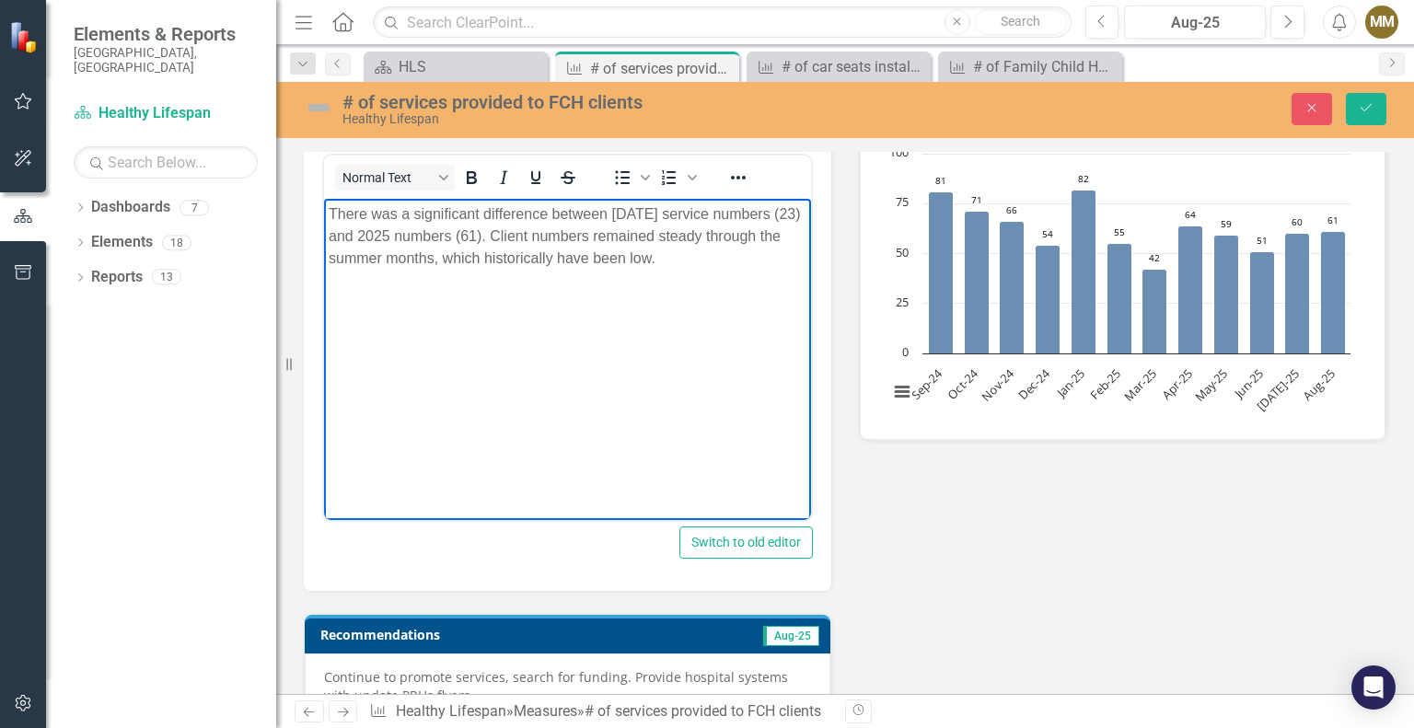
click at [584, 241] on p "There was a significant difference between August 2024 service numbers (23) and…" at bounding box center [568, 236] width 478 height 66
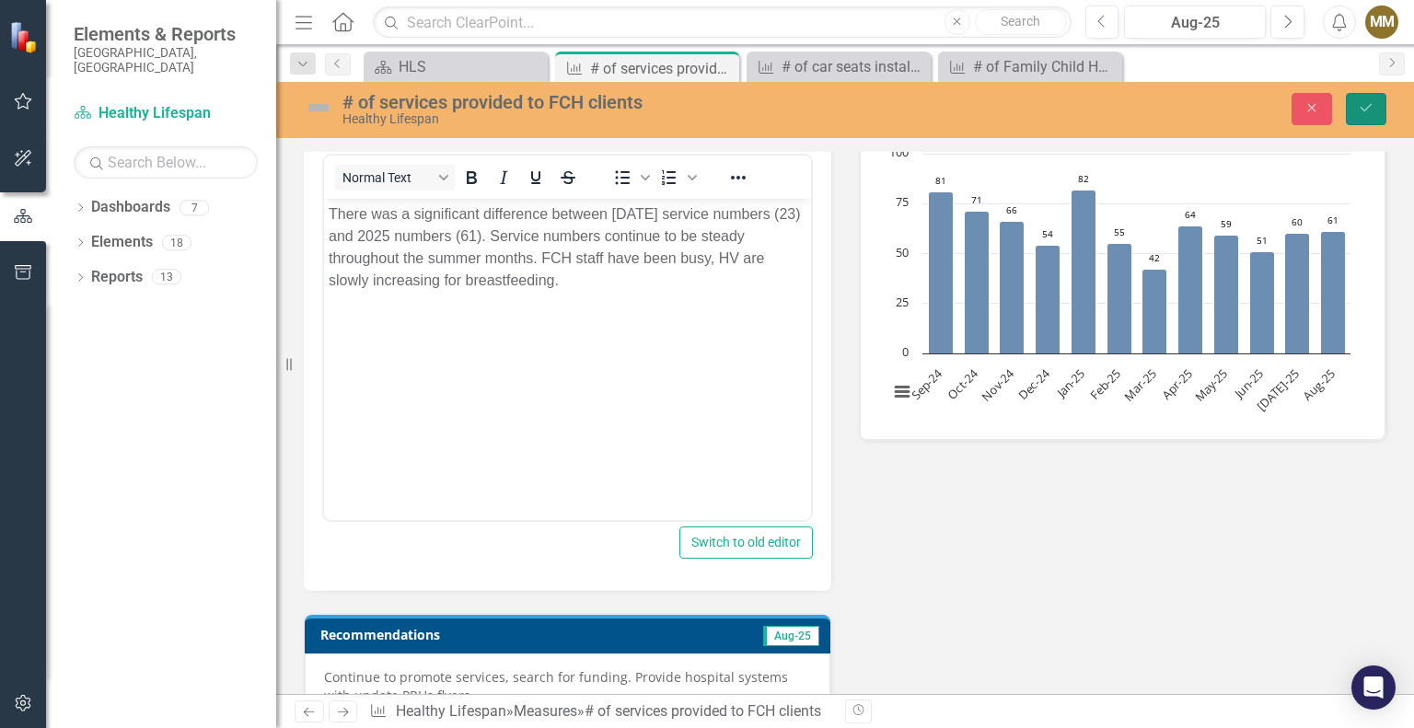
click at [1369, 120] on button "Save" at bounding box center [1366, 109] width 41 height 32
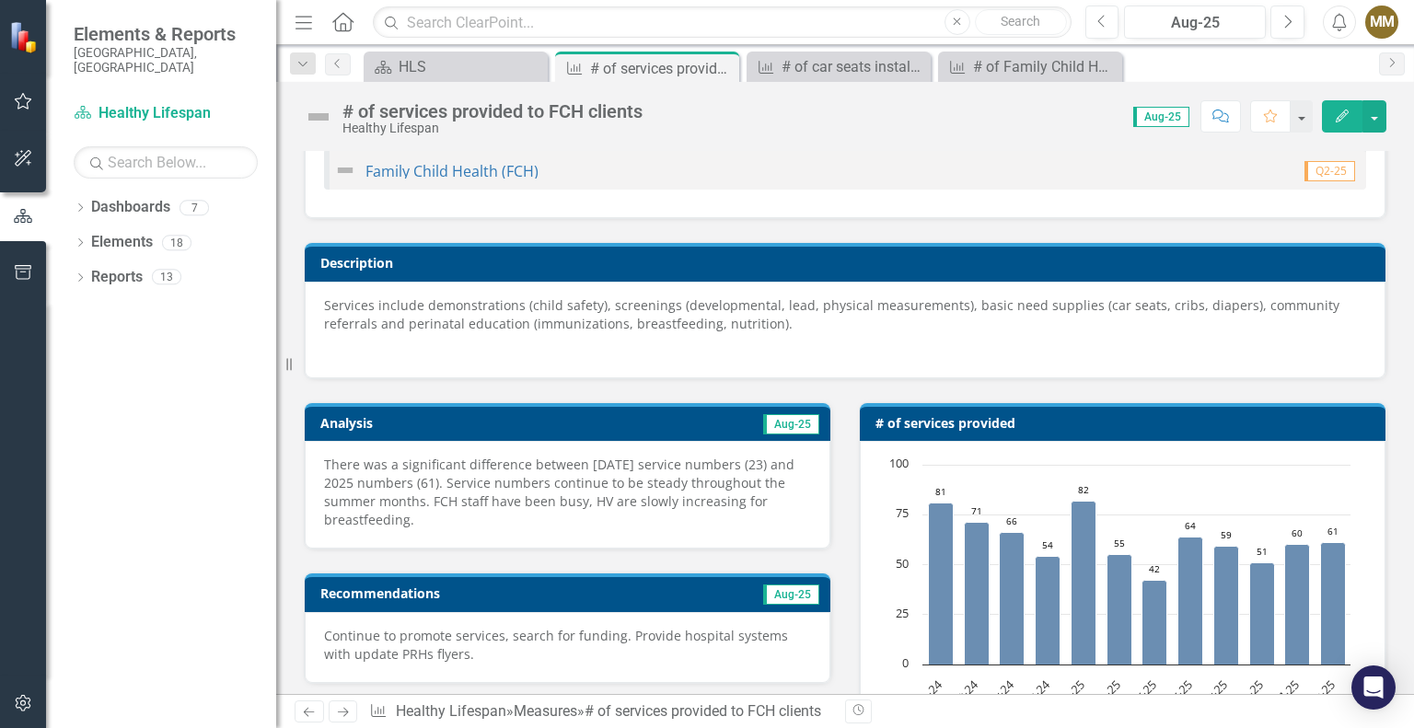
scroll to position [0, 0]
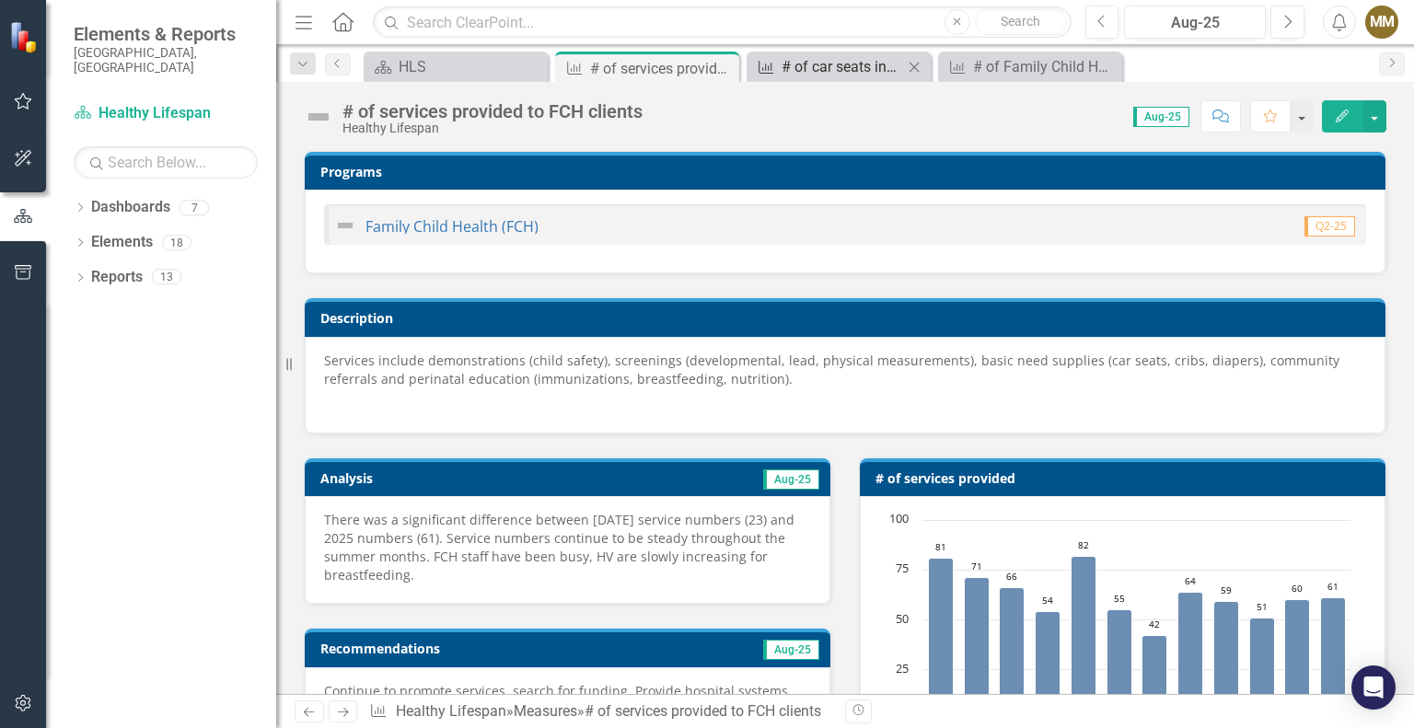
click at [840, 71] on div "# of car seats installed" at bounding box center [843, 66] width 122 height 23
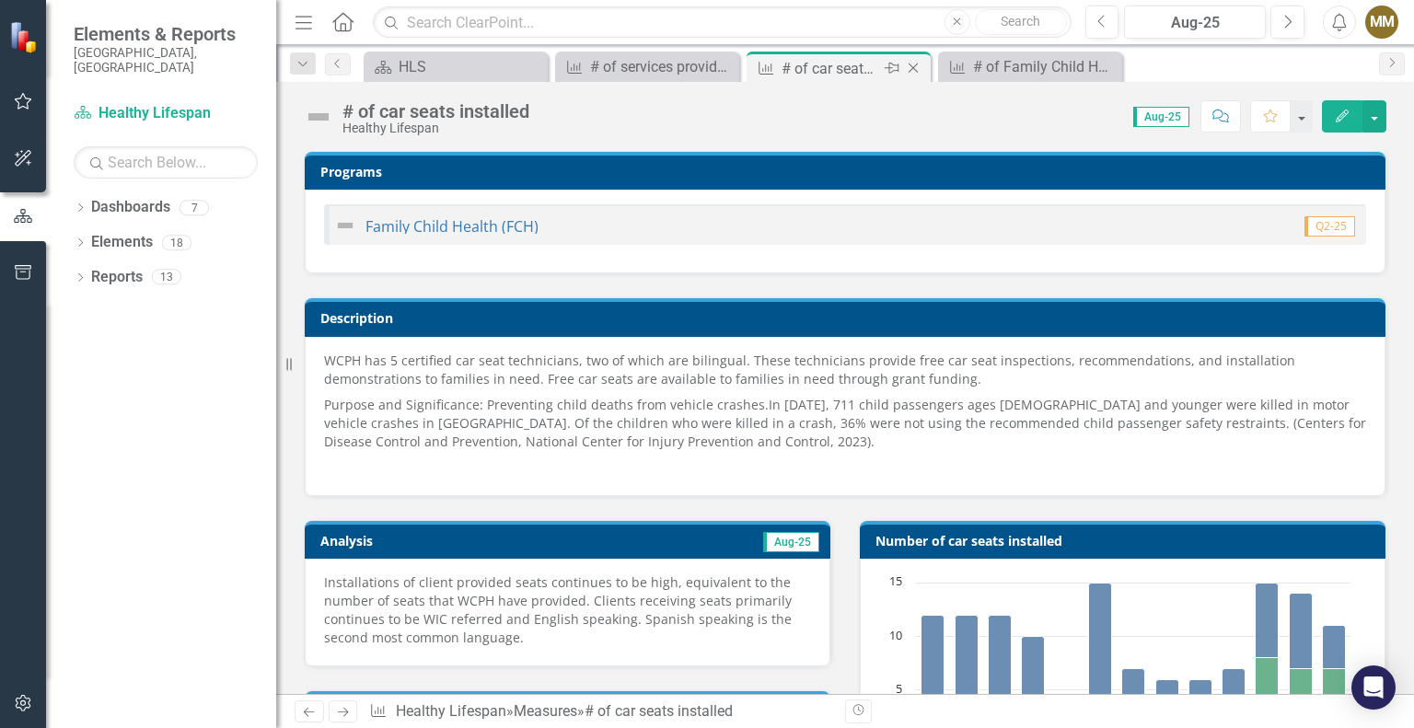
click at [913, 64] on icon "Close" at bounding box center [913, 68] width 18 height 15
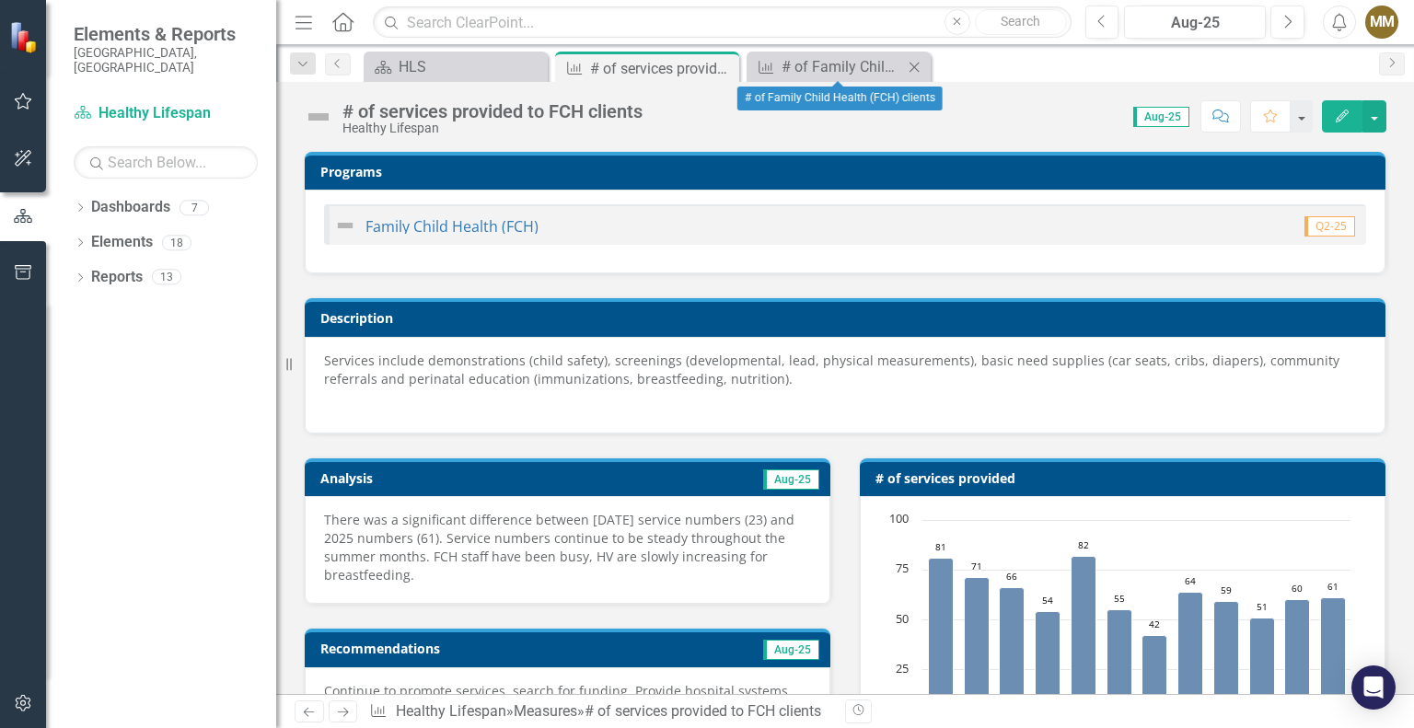
click at [913, 64] on icon "Close" at bounding box center [914, 67] width 18 height 15
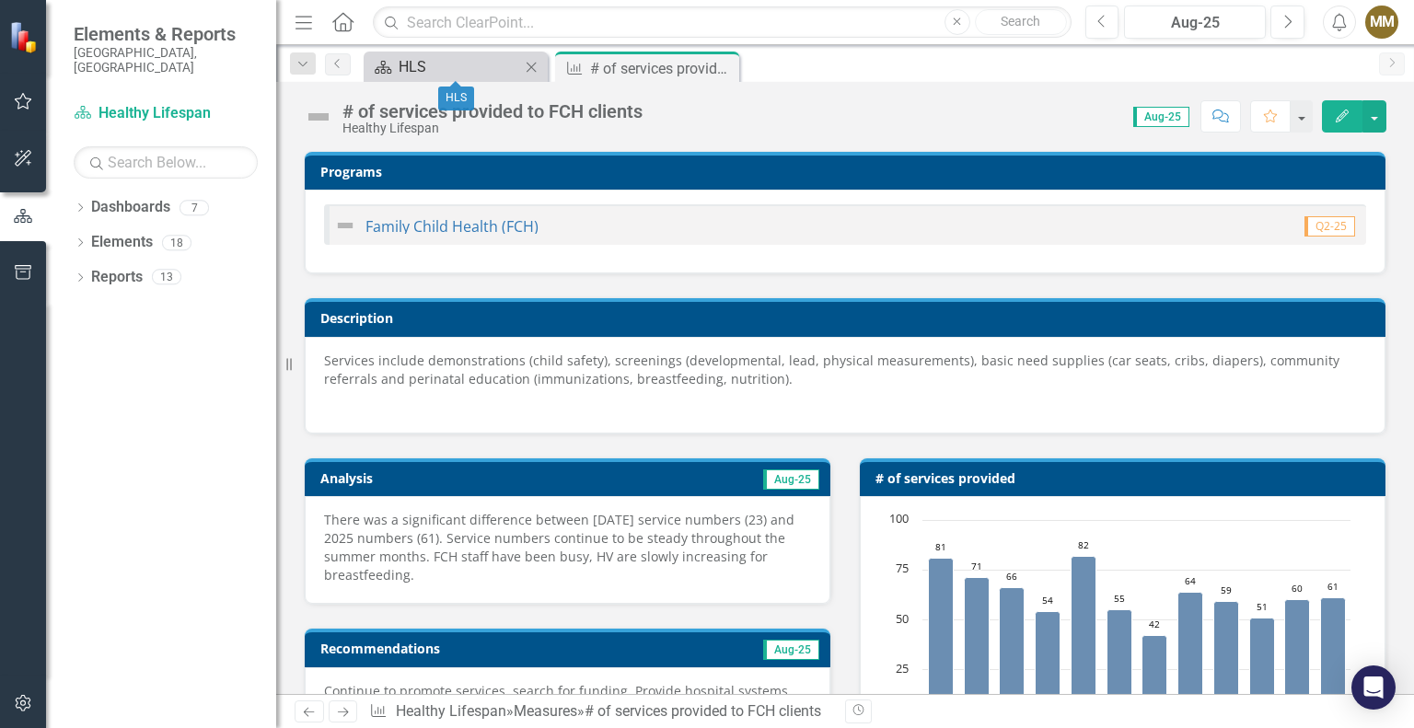
click at [477, 69] on div "HLS" at bounding box center [460, 66] width 122 height 23
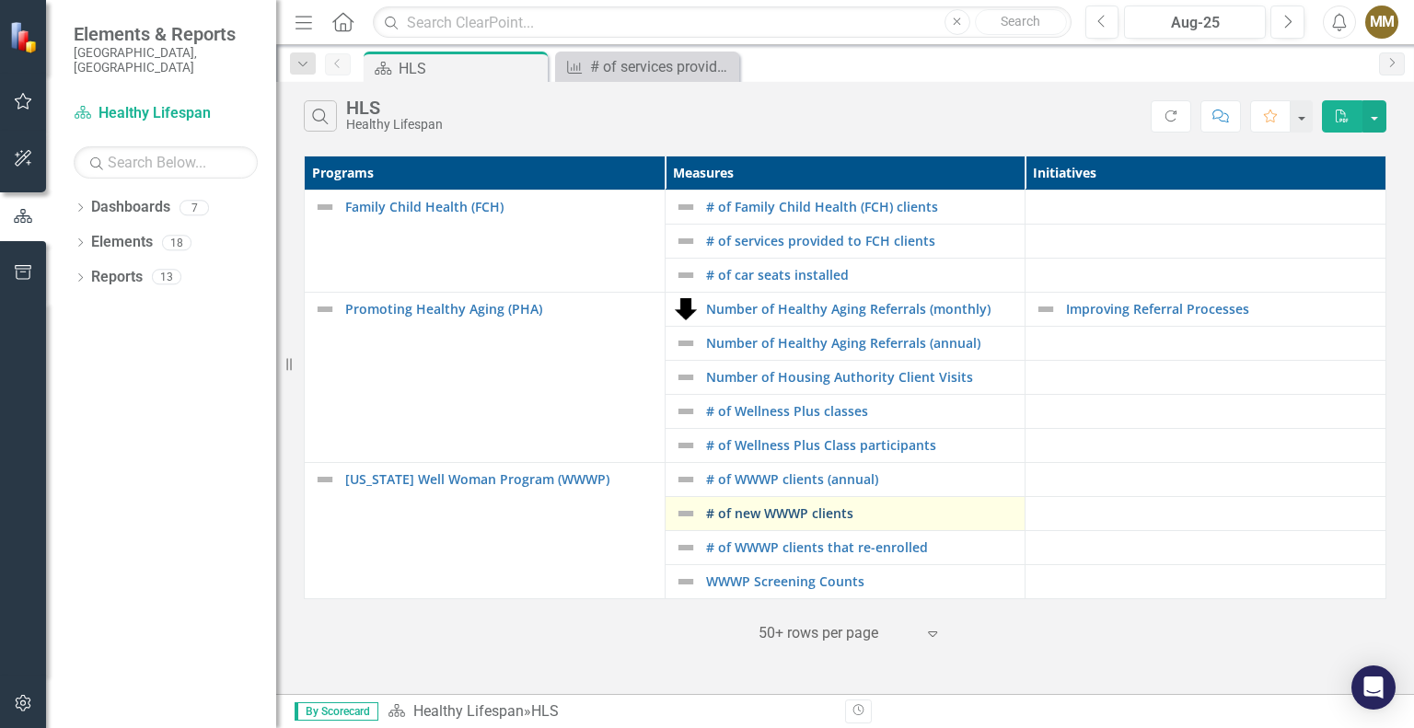
click at [793, 515] on link "# of new WWWP clients" at bounding box center [861, 513] width 310 height 14
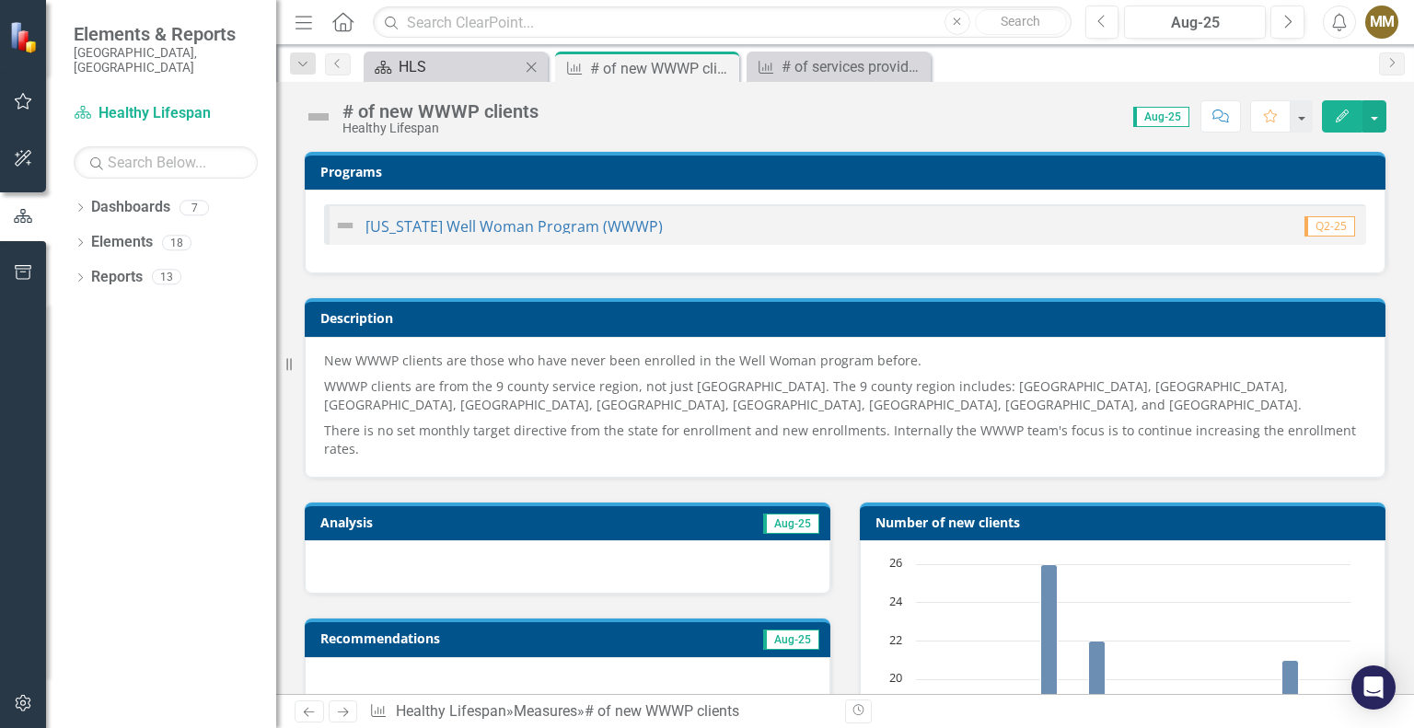
click at [442, 66] on div "HLS" at bounding box center [460, 66] width 122 height 23
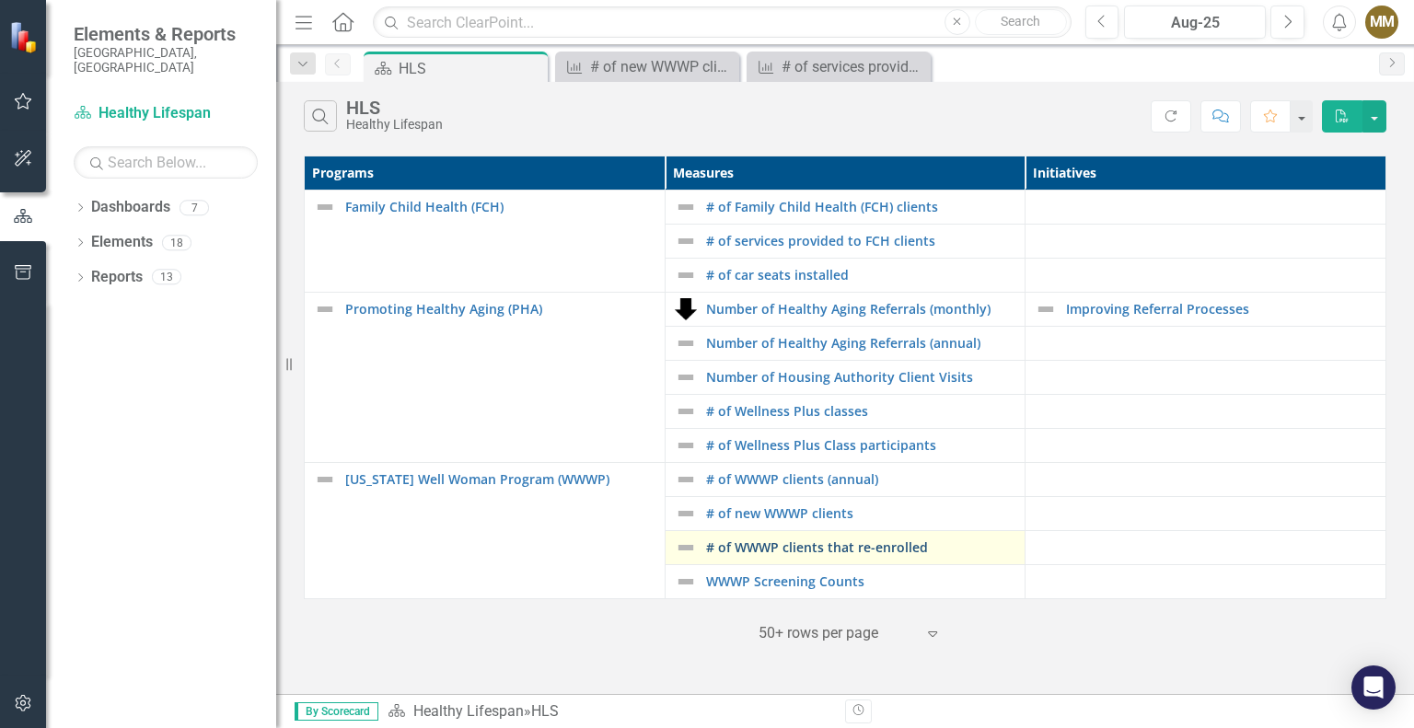
click at [884, 549] on link "# of WWWP clients that re-enrolled" at bounding box center [861, 548] width 310 height 14
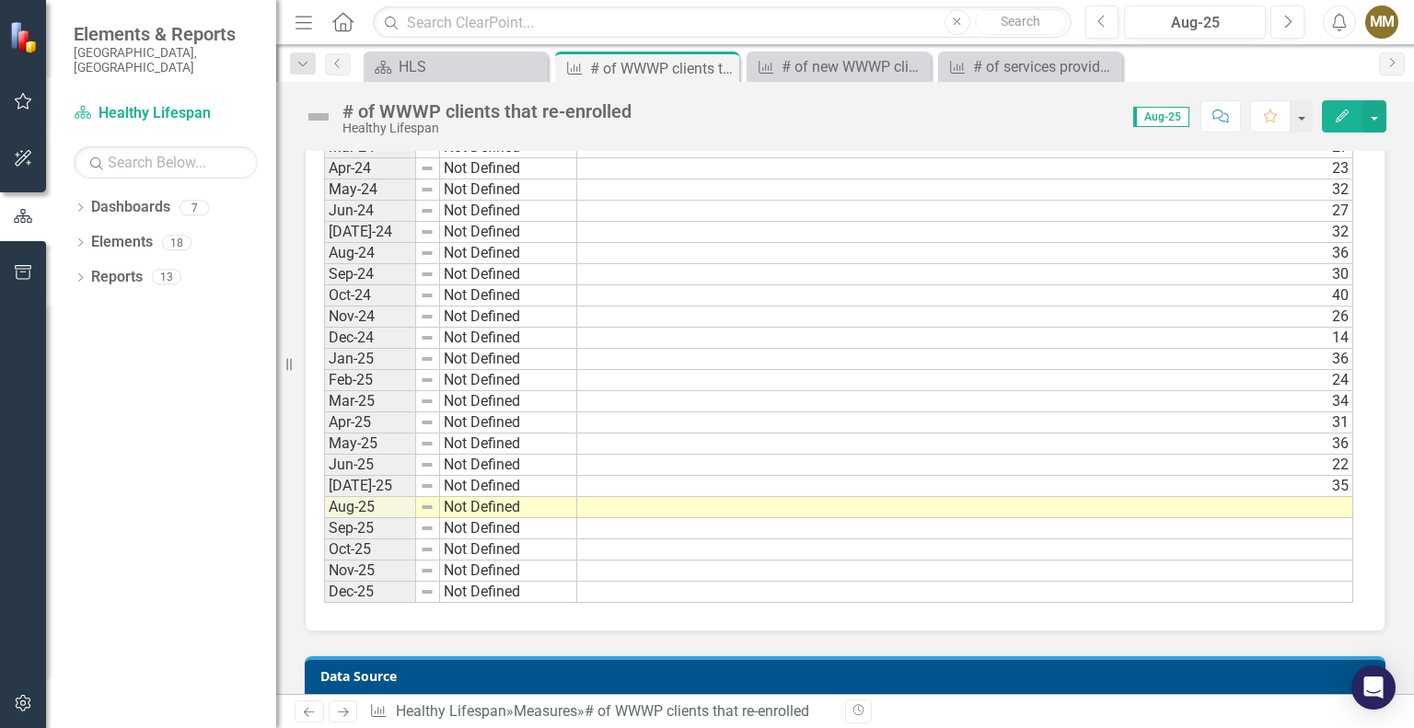
scroll to position [1565, 0]
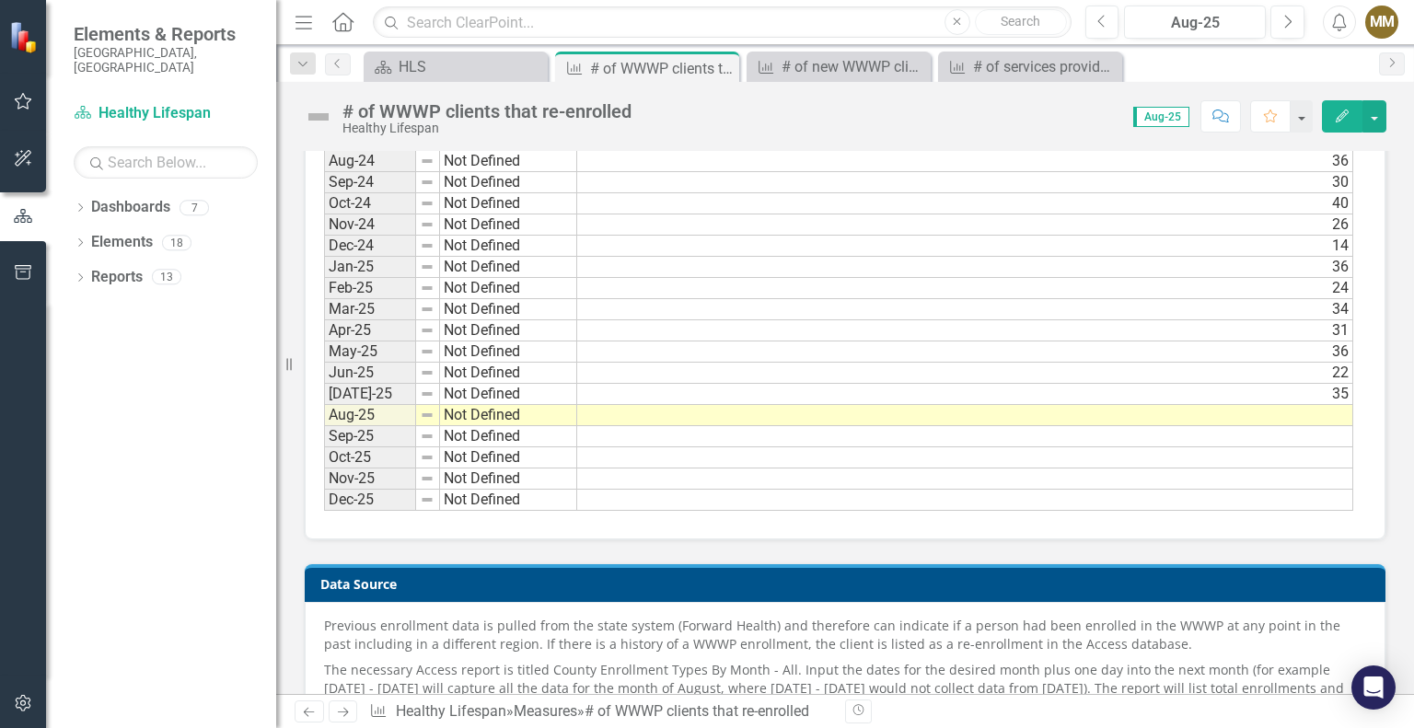
click at [1276, 406] on td at bounding box center [965, 415] width 776 height 21
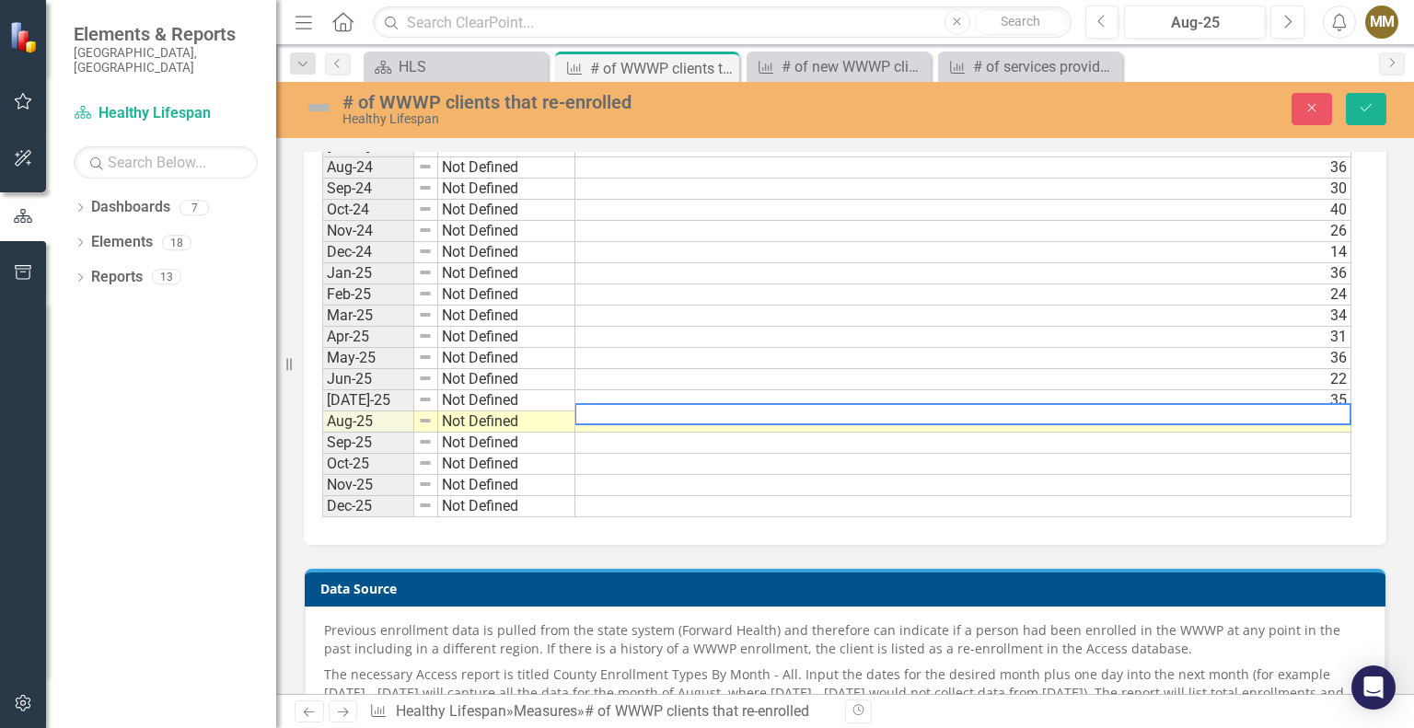
scroll to position [1569, 0]
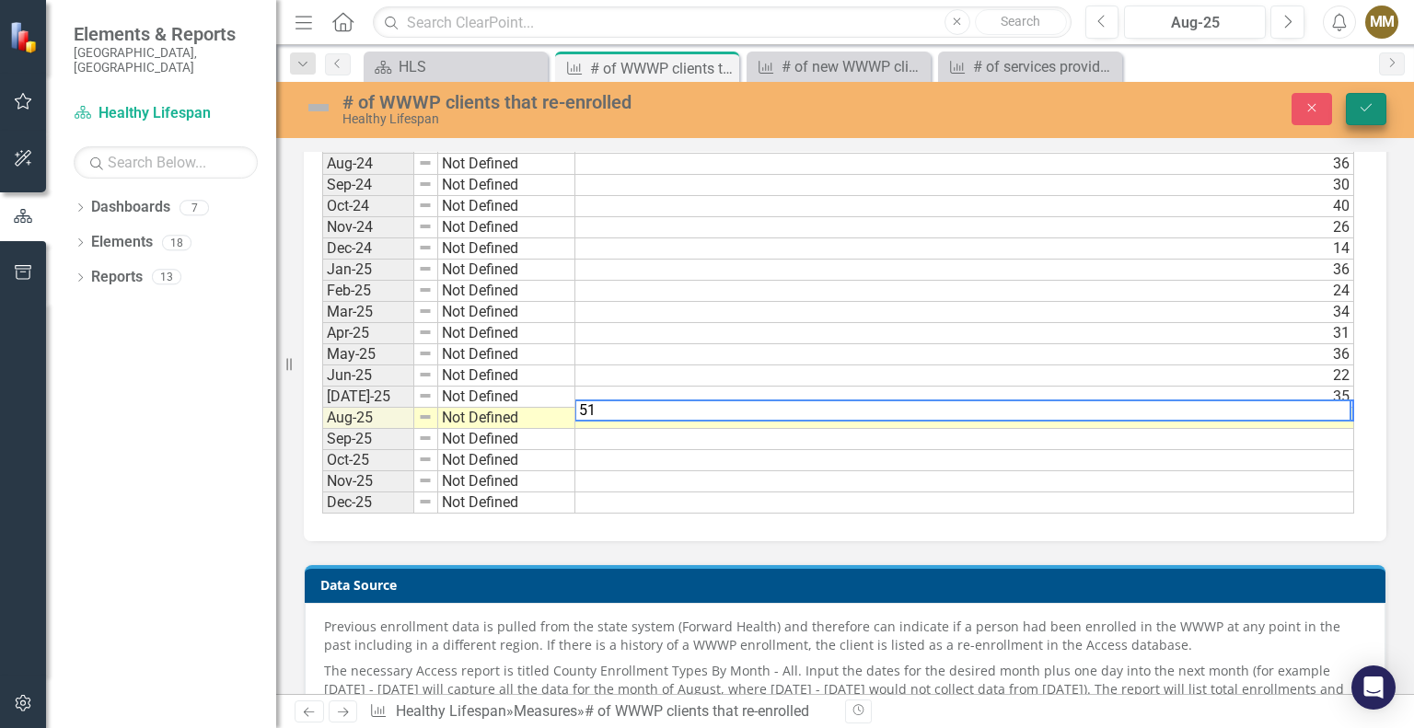
type textarea "51"
click at [1384, 112] on button "Save" at bounding box center [1366, 109] width 41 height 32
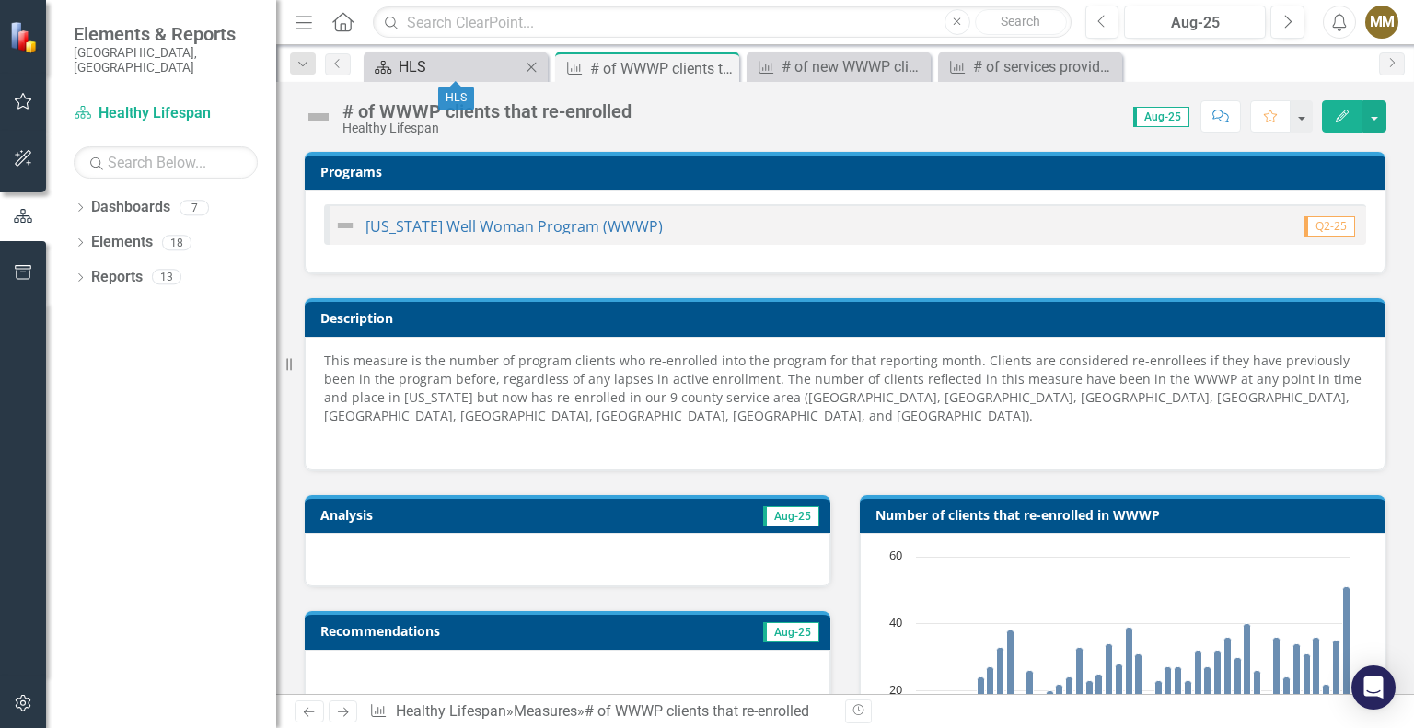
click at [490, 61] on div "HLS" at bounding box center [460, 66] width 122 height 23
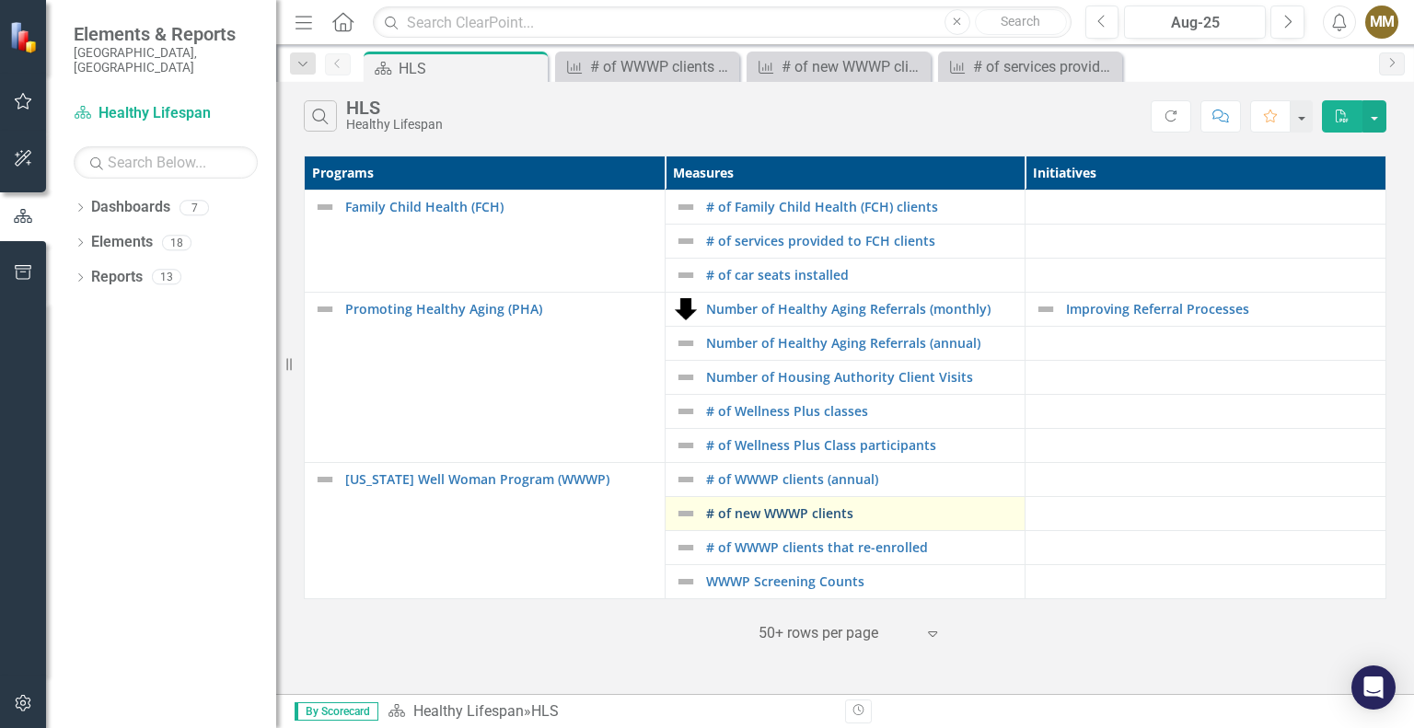
click at [799, 515] on link "# of new WWWP clients" at bounding box center [861, 513] width 310 height 14
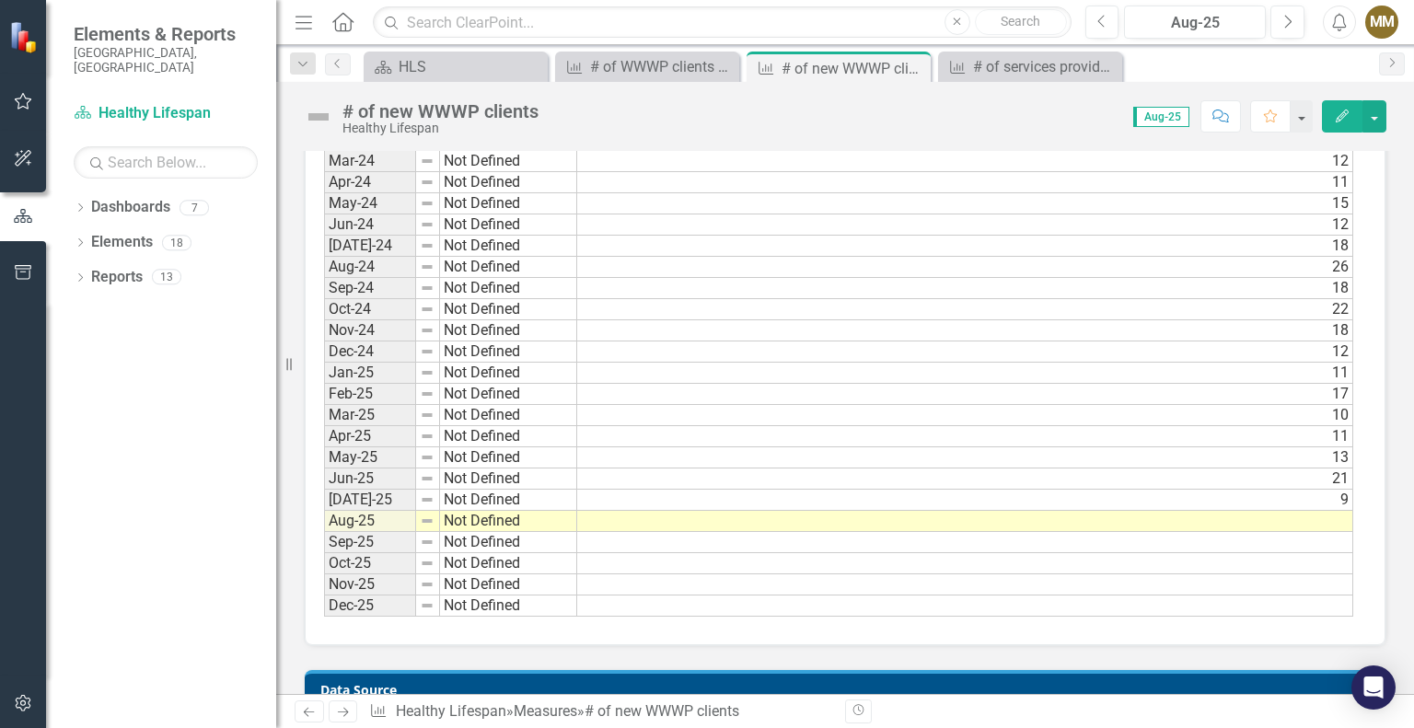
scroll to position [1842, 0]
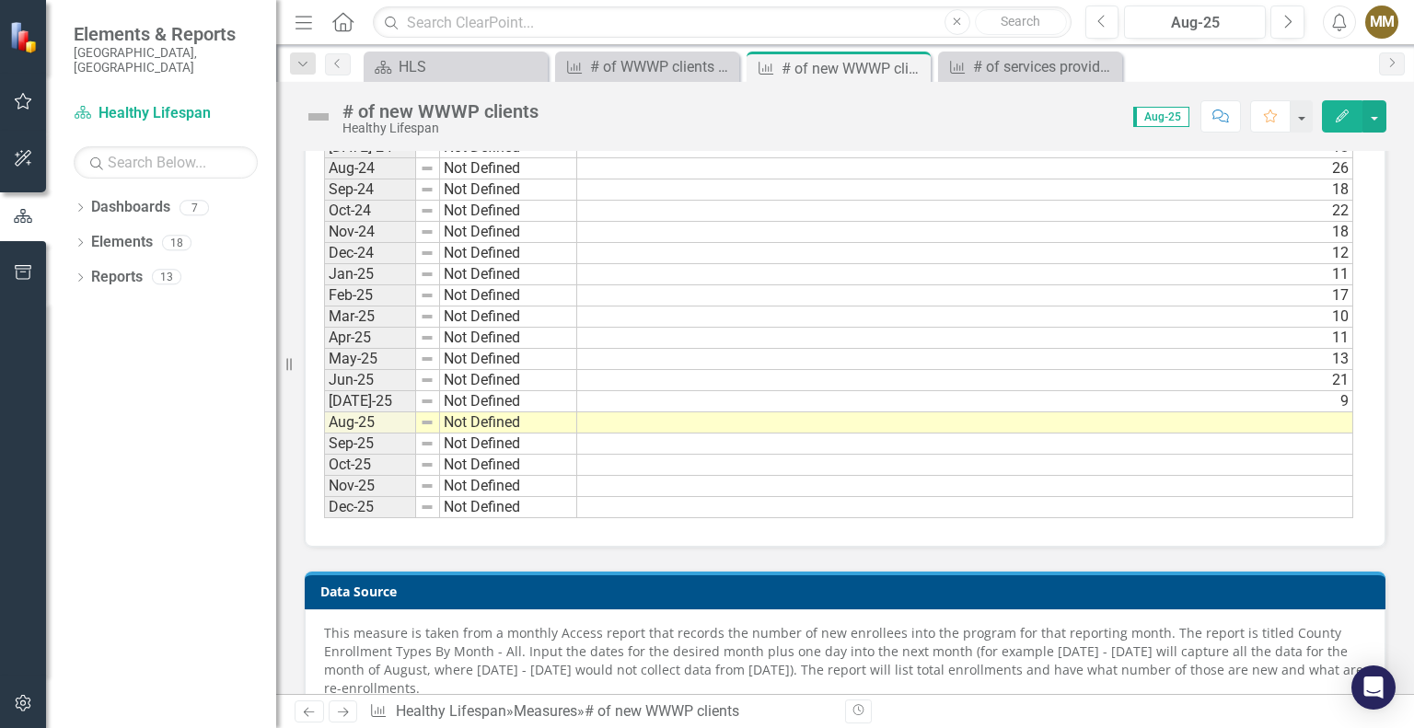
click at [1175, 413] on td at bounding box center [965, 423] width 776 height 21
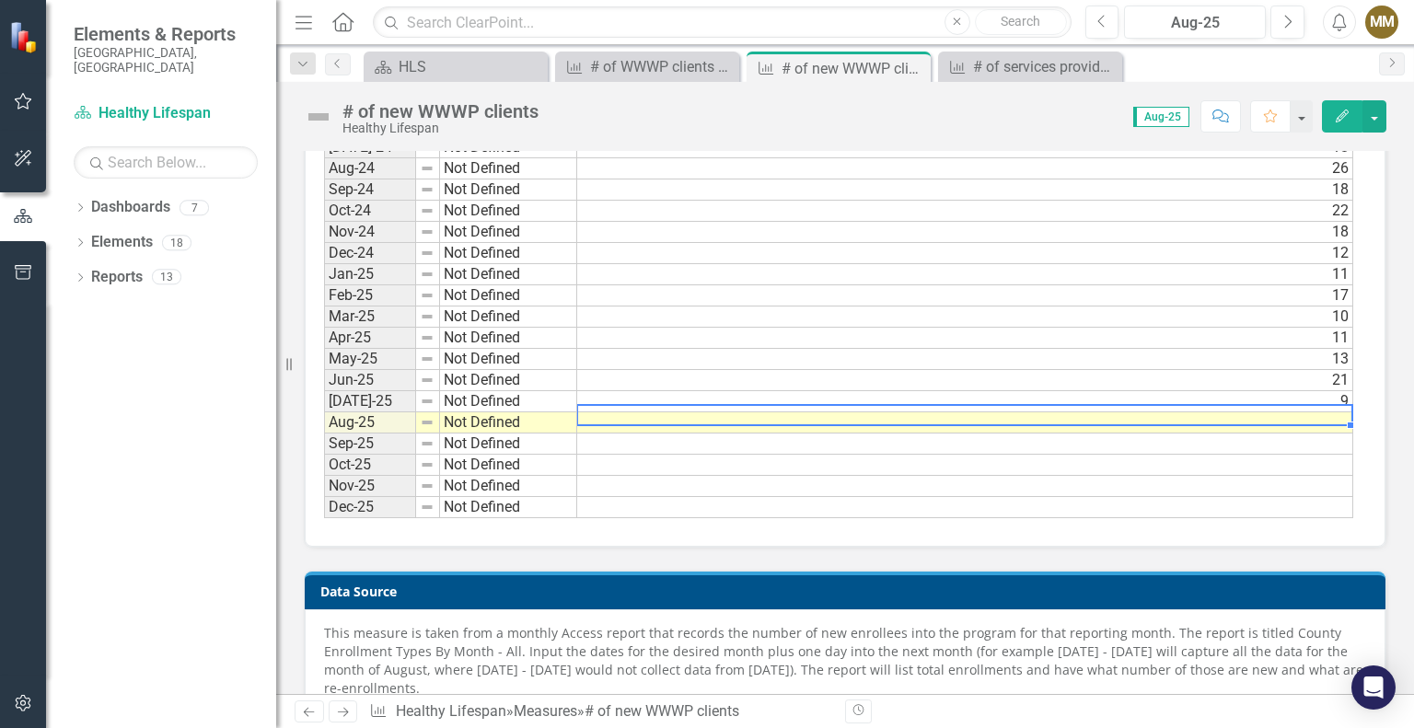
click at [1175, 413] on td at bounding box center [965, 423] width 776 height 21
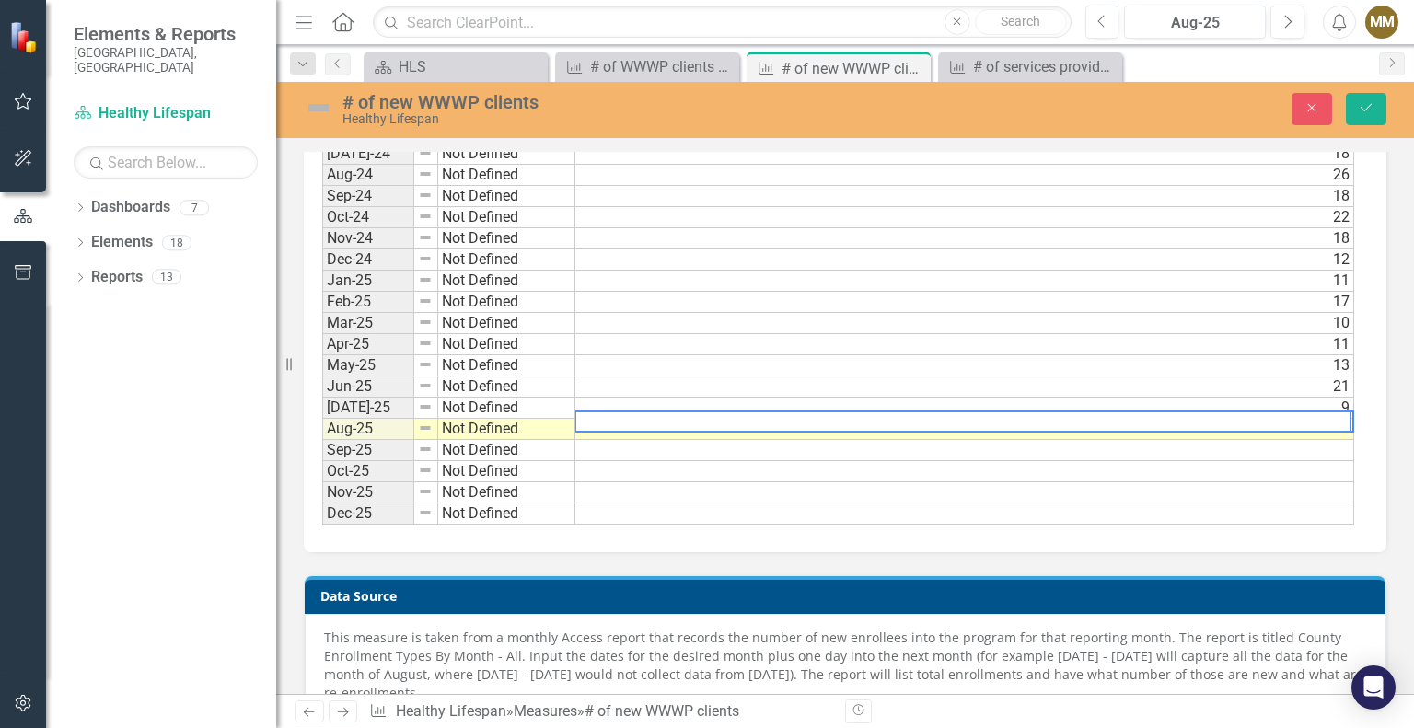
scroll to position [1845, 0]
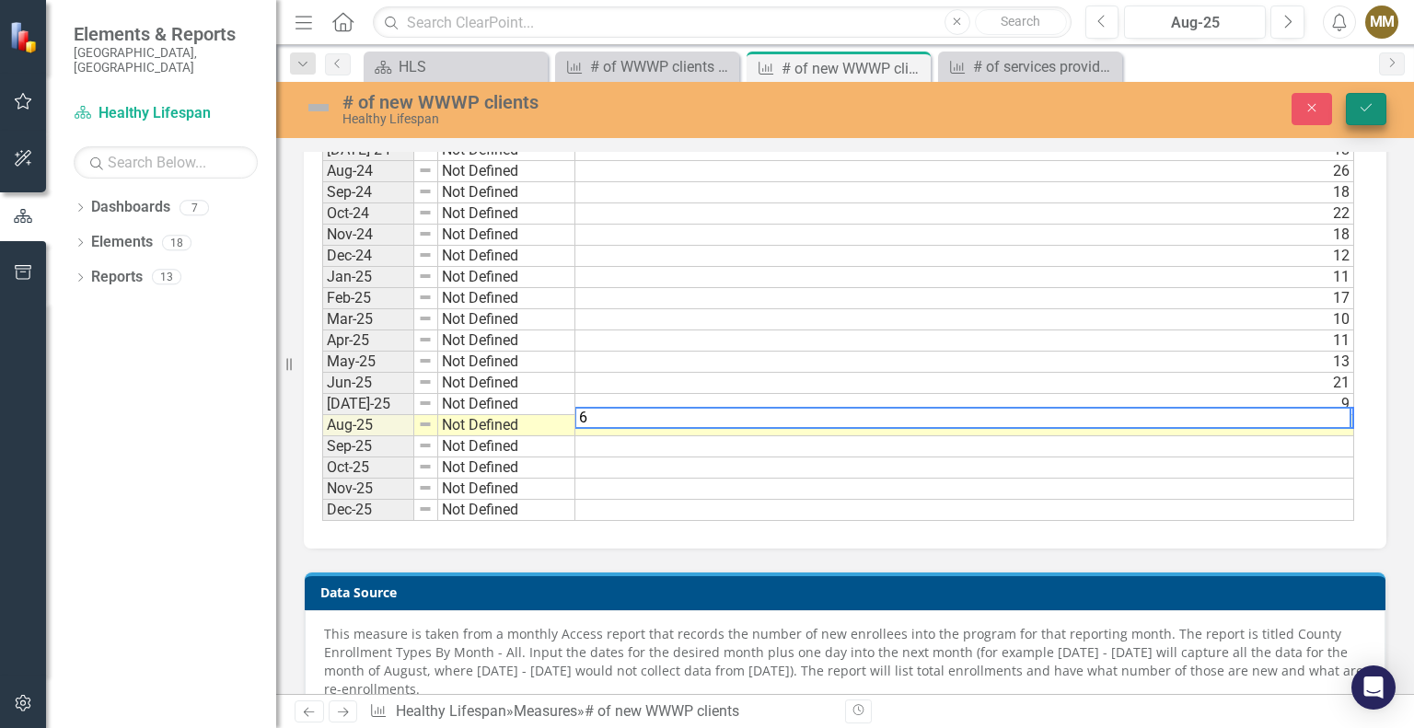
type textarea "6"
click at [1368, 112] on icon "Save" at bounding box center [1366, 107] width 17 height 13
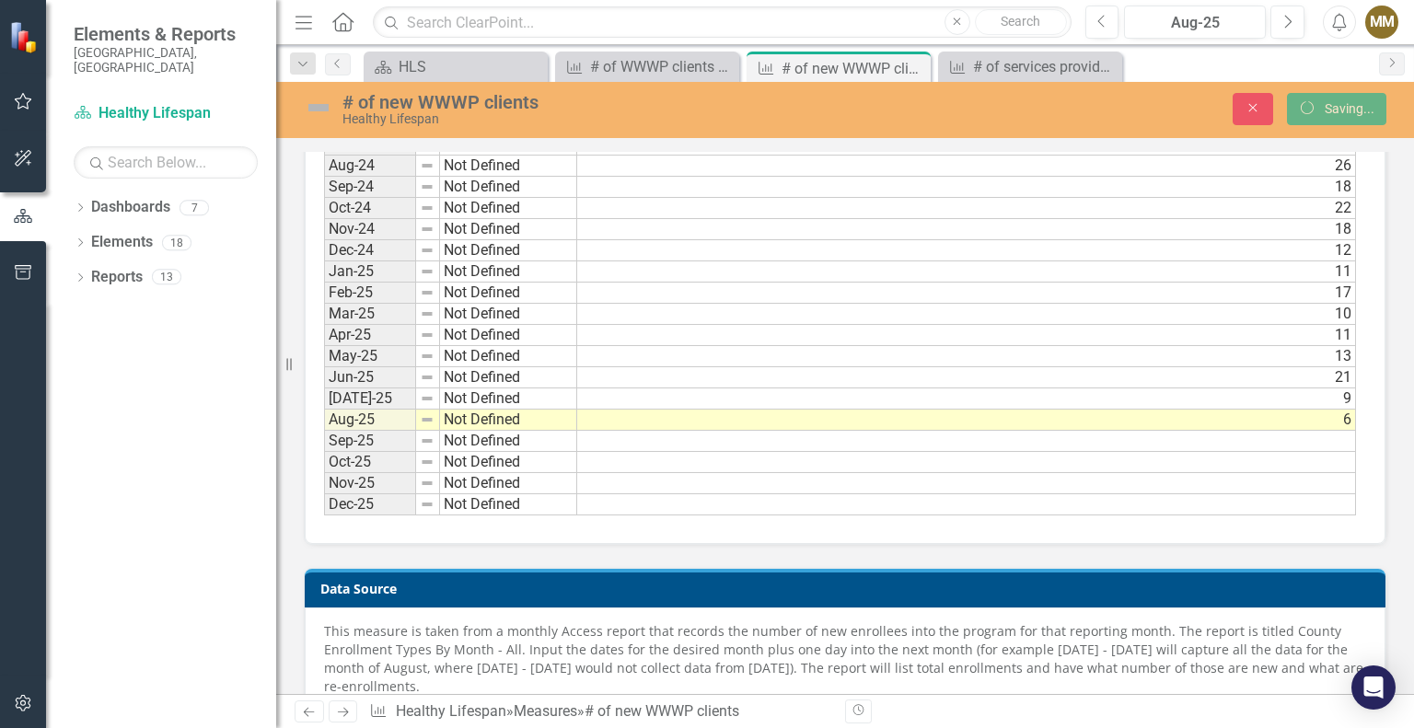
scroll to position [0, 0]
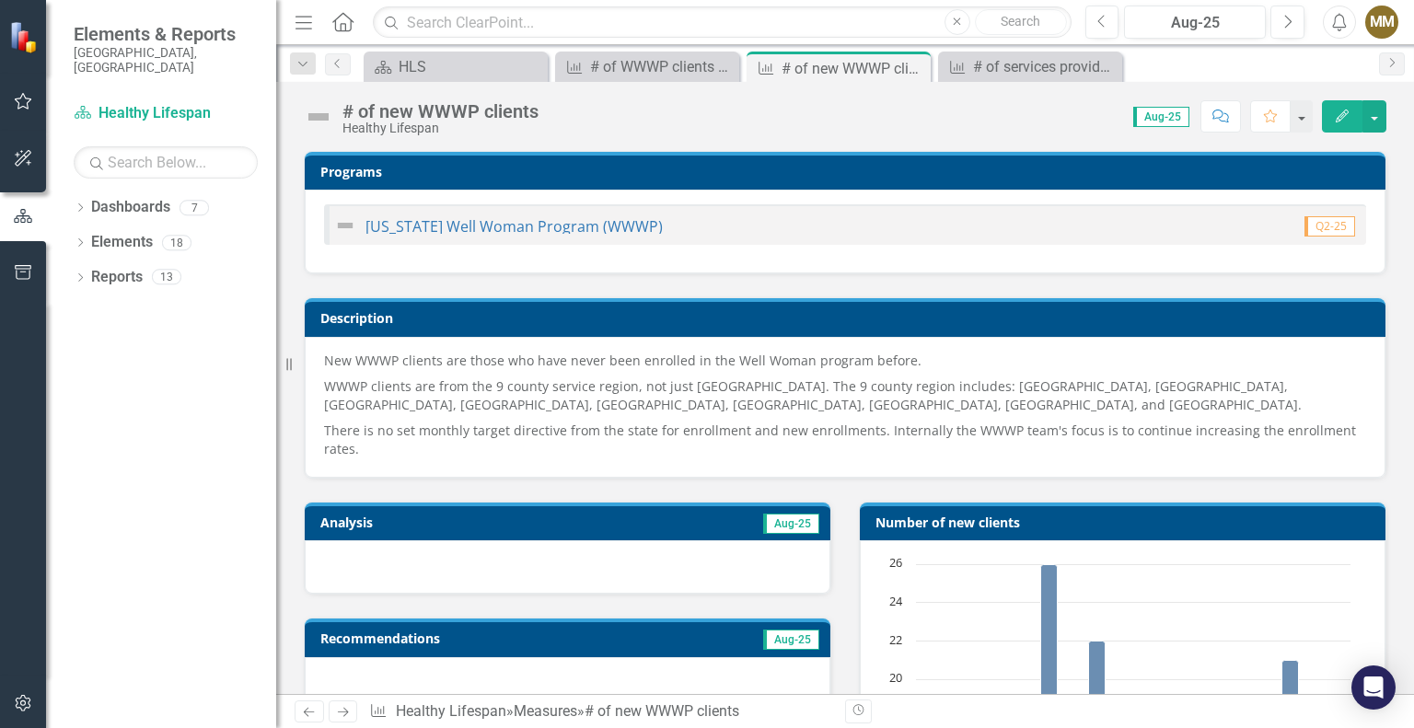
click at [0, 0] on icon "Close" at bounding box center [0, 0] width 0 height 0
click at [471, 74] on div "HLS" at bounding box center [460, 66] width 122 height 23
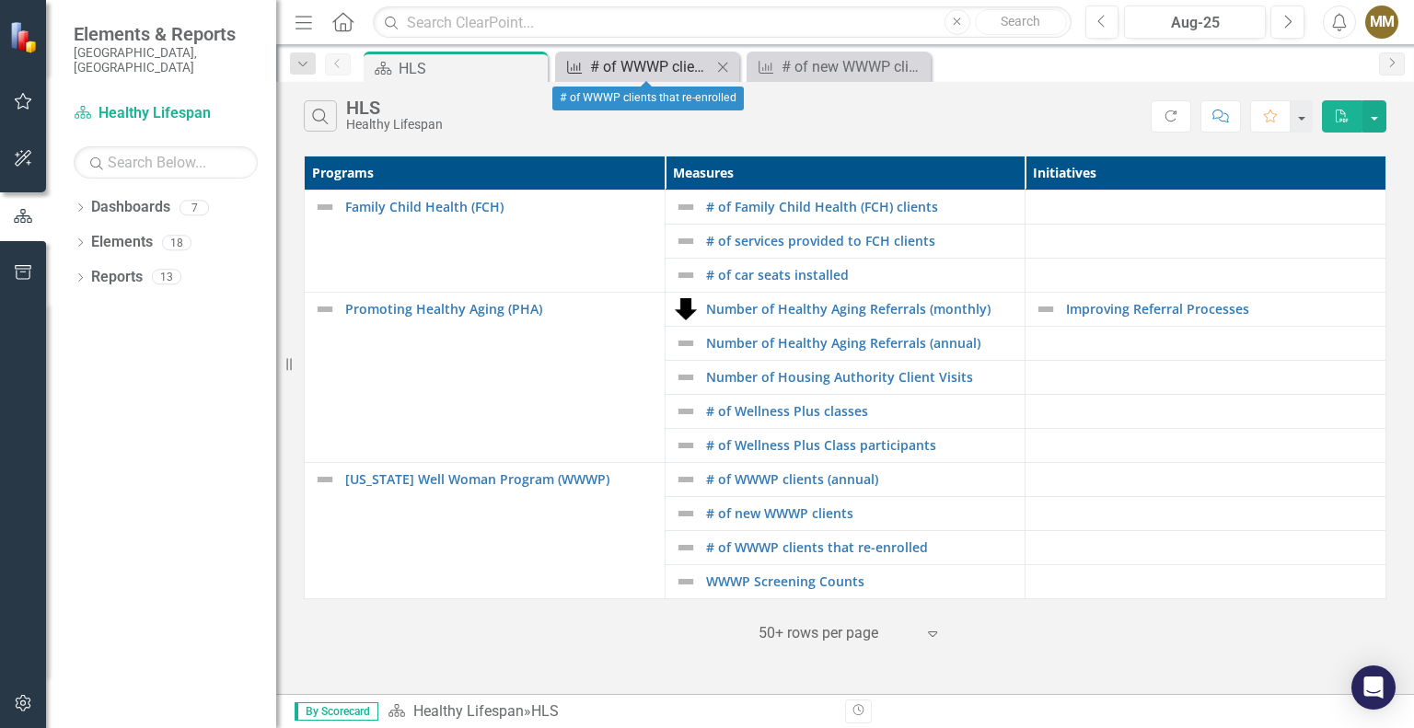
click at [592, 66] on div "# of WWWP clients that re-enrolled" at bounding box center [651, 66] width 122 height 23
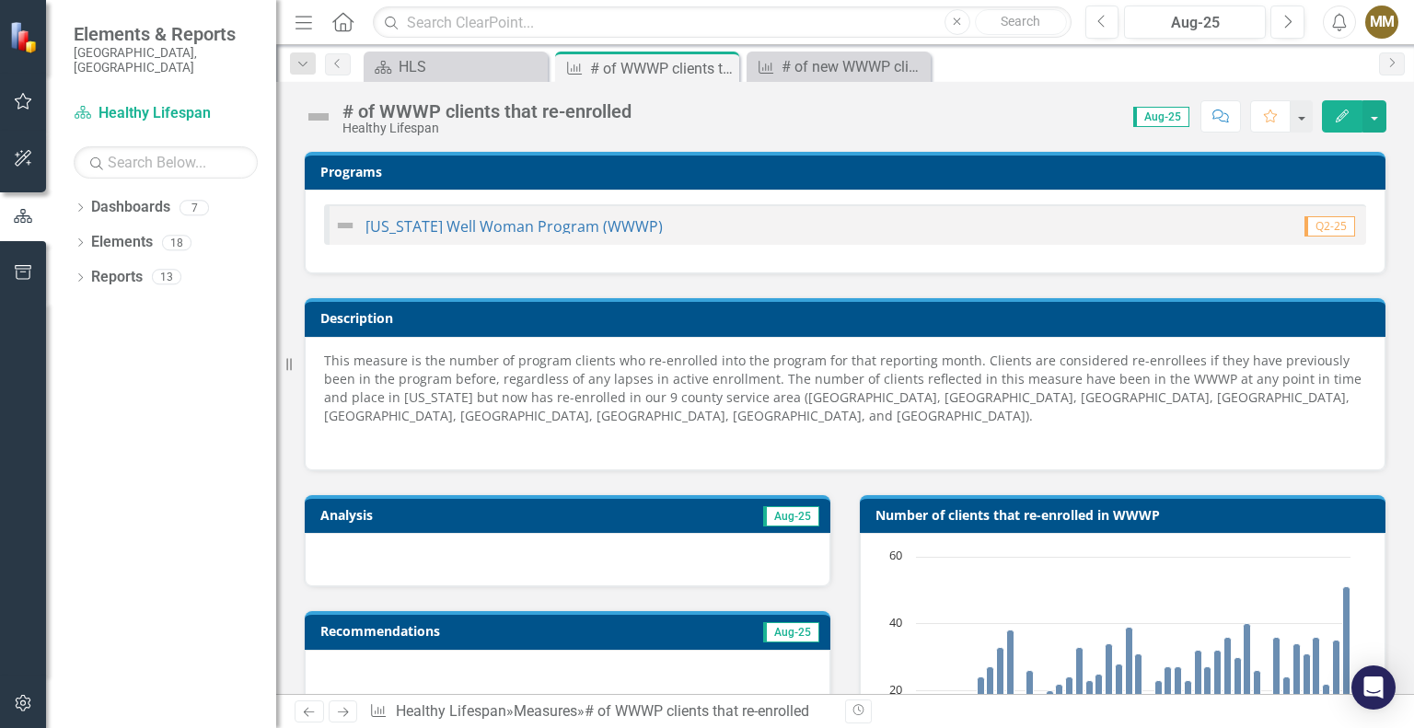
click at [634, 555] on div at bounding box center [568, 559] width 526 height 53
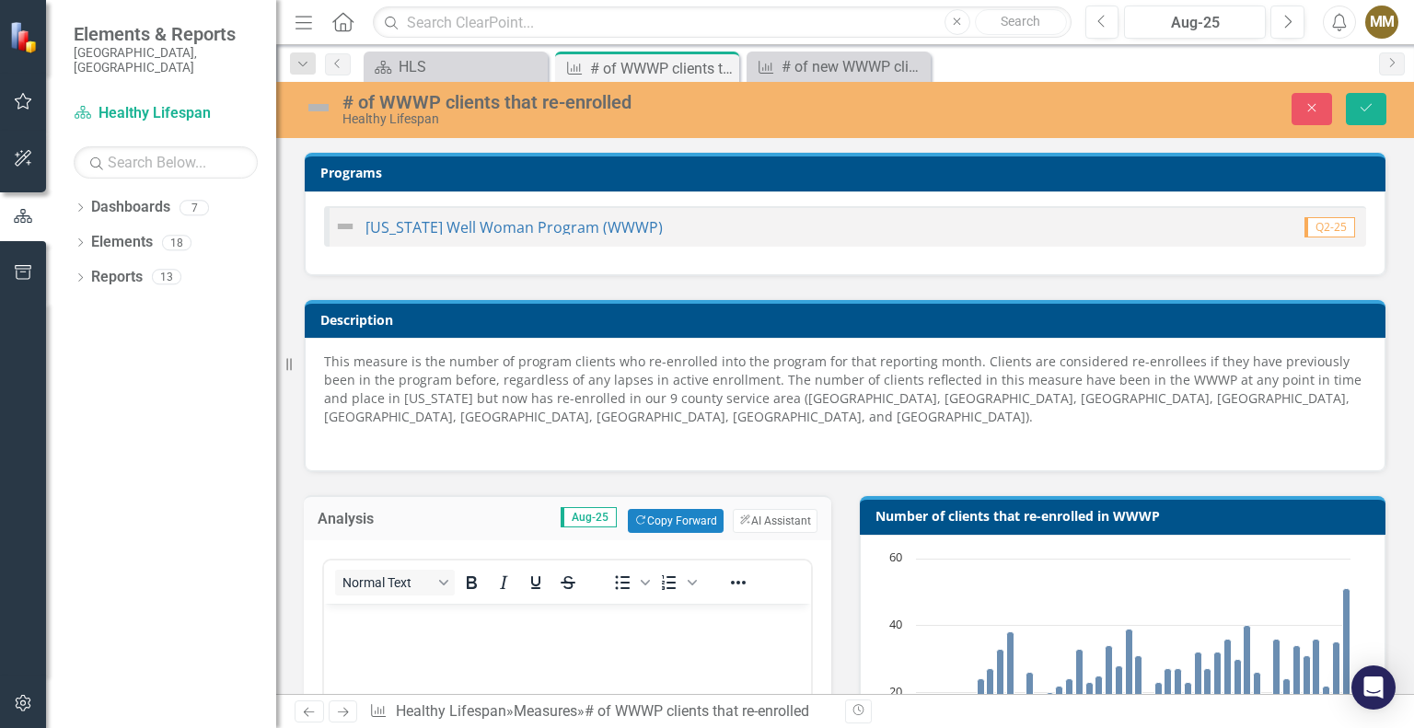
scroll to position [92, 0]
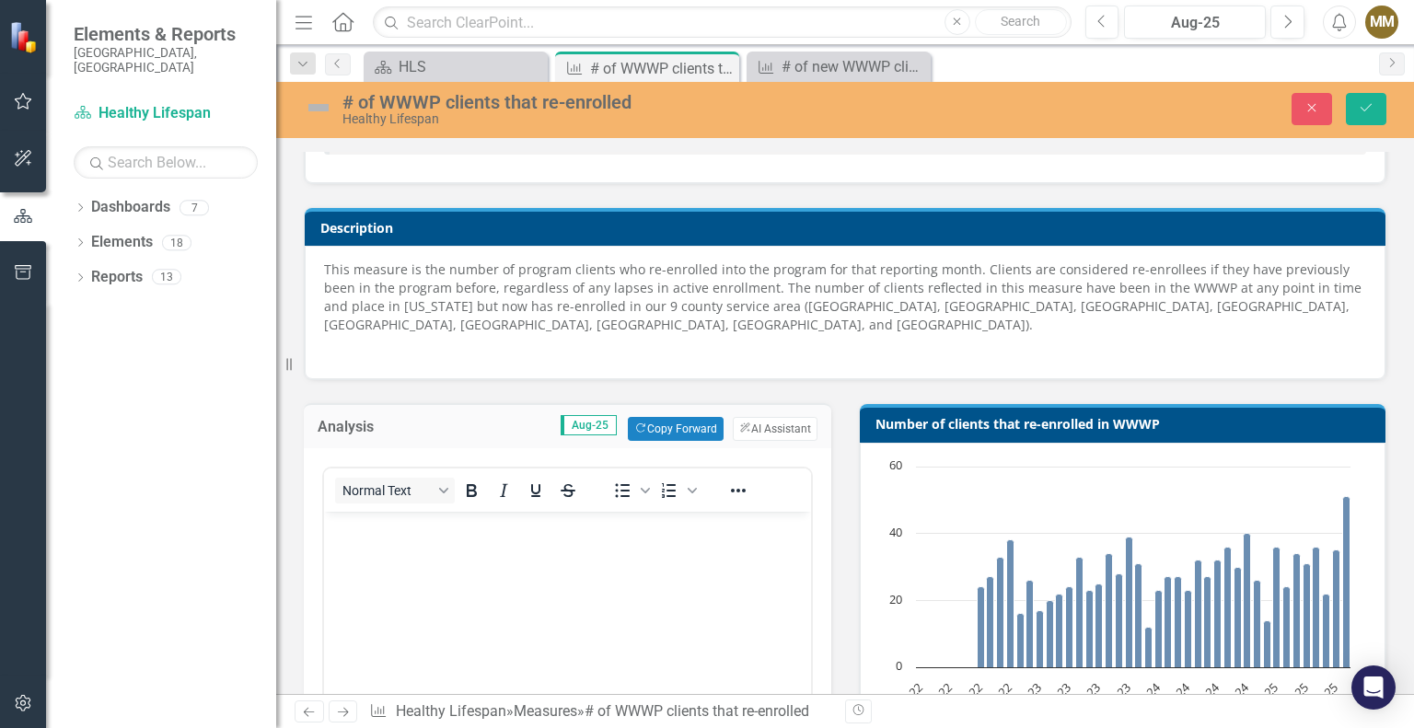
click at [569, 549] on body "Rich Text Area. Press ALT-0 for help." at bounding box center [567, 650] width 487 height 276
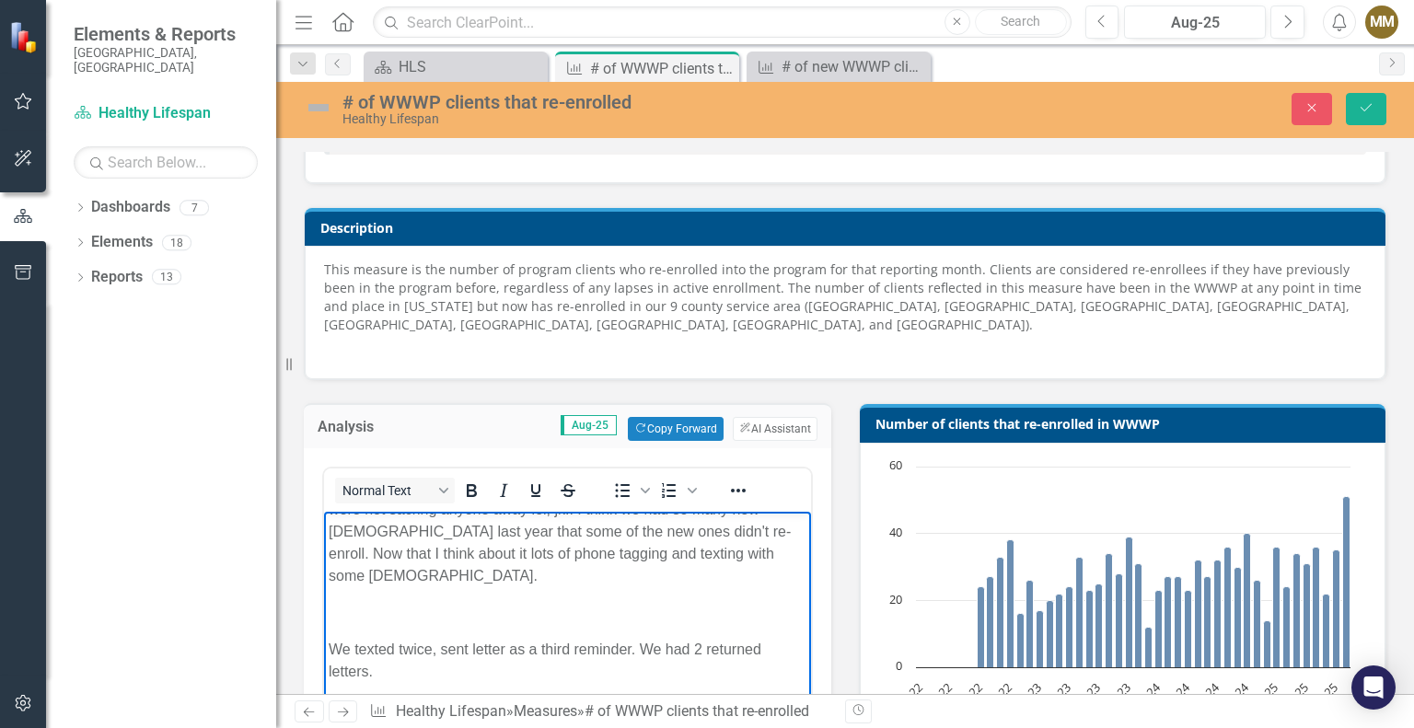
scroll to position [228, 0]
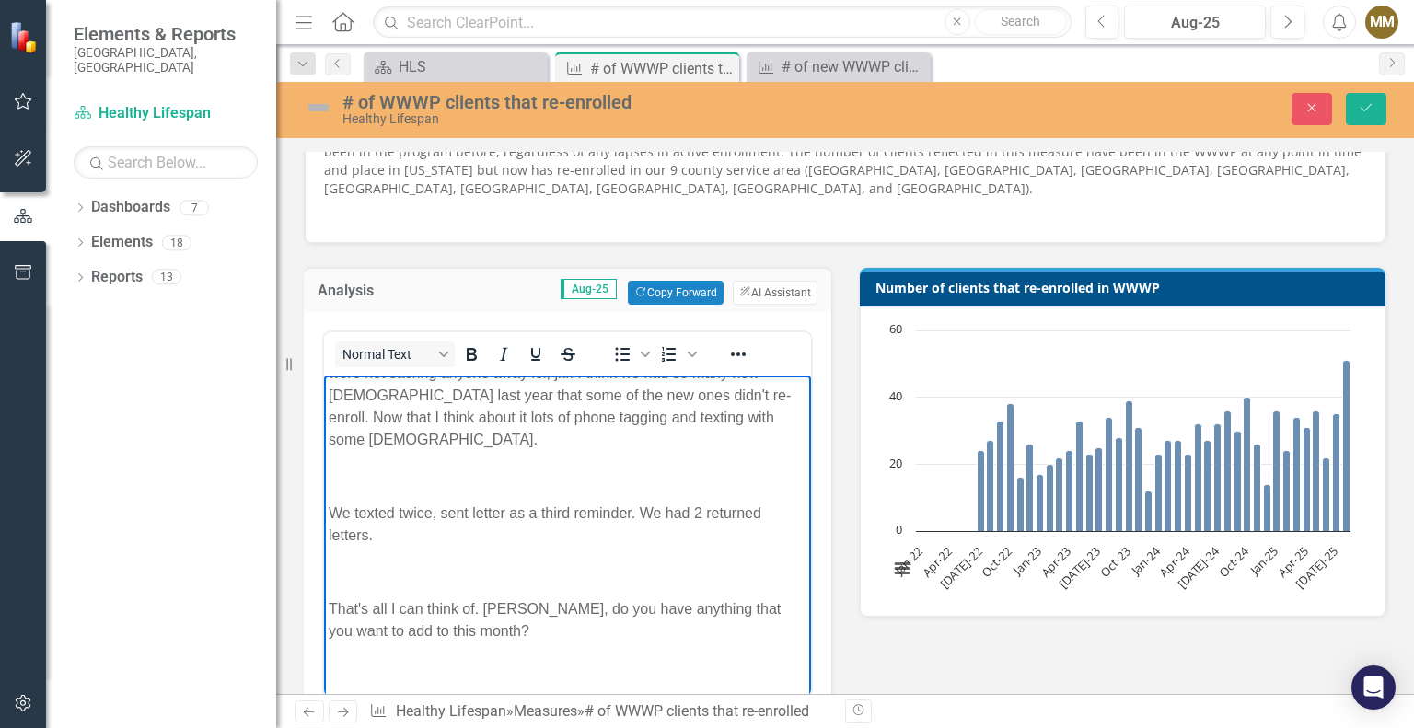
click at [488, 562] on p "Rich Text Area. Press ALT-0 for help." at bounding box center [568, 573] width 478 height 22
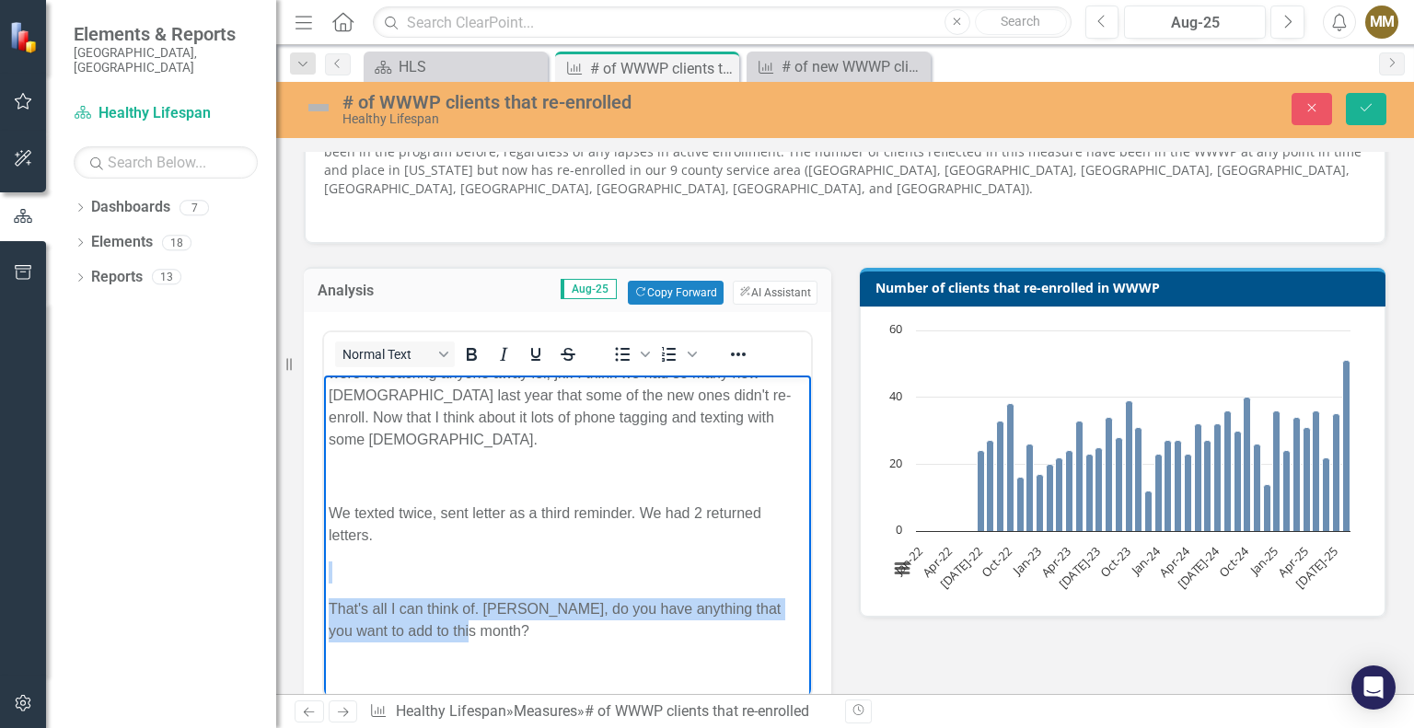
drag, startPoint x: 470, startPoint y: 602, endPoint x: 331, endPoint y: 559, distance: 145.6
click at [331, 559] on body "This month was slower than I thought compared to how many enrollments we had la…" at bounding box center [567, 480] width 487 height 554
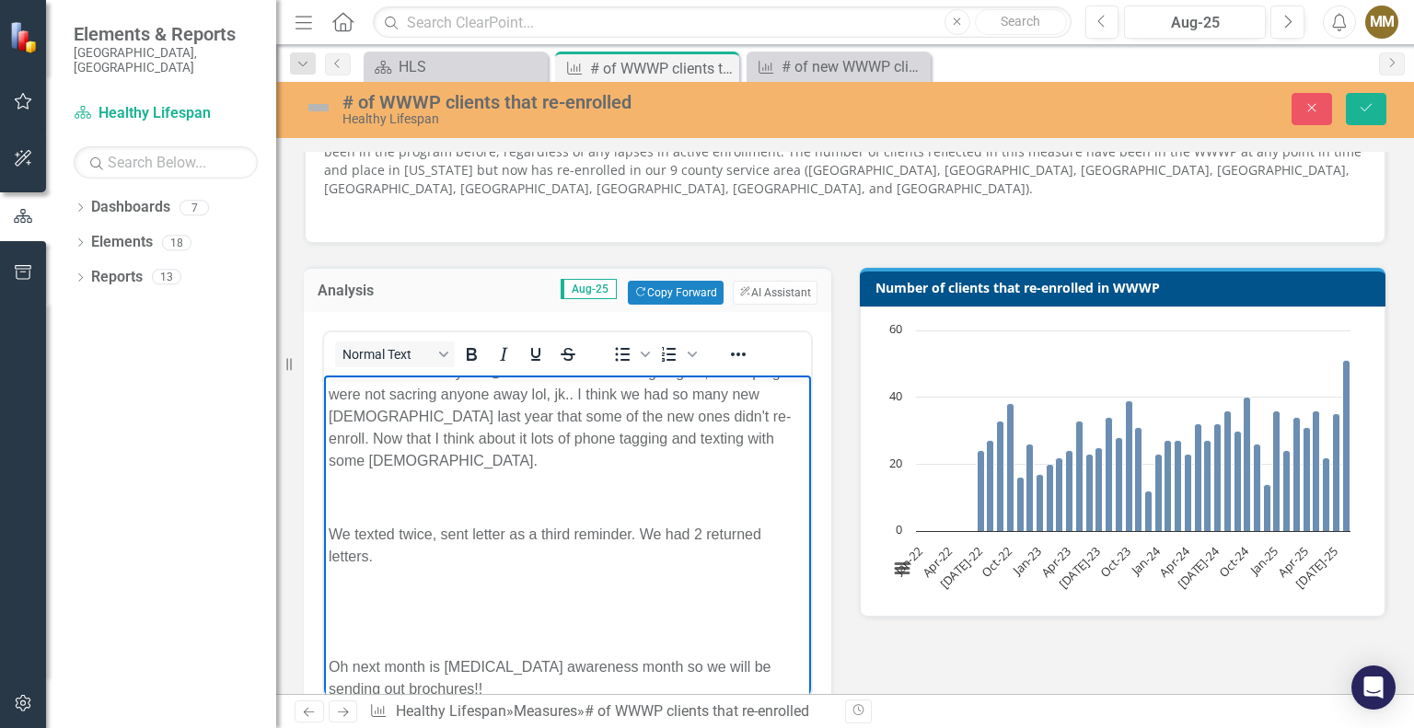
click at [404, 620] on p "Rich Text Area. Press ALT-0 for help." at bounding box center [568, 631] width 478 height 22
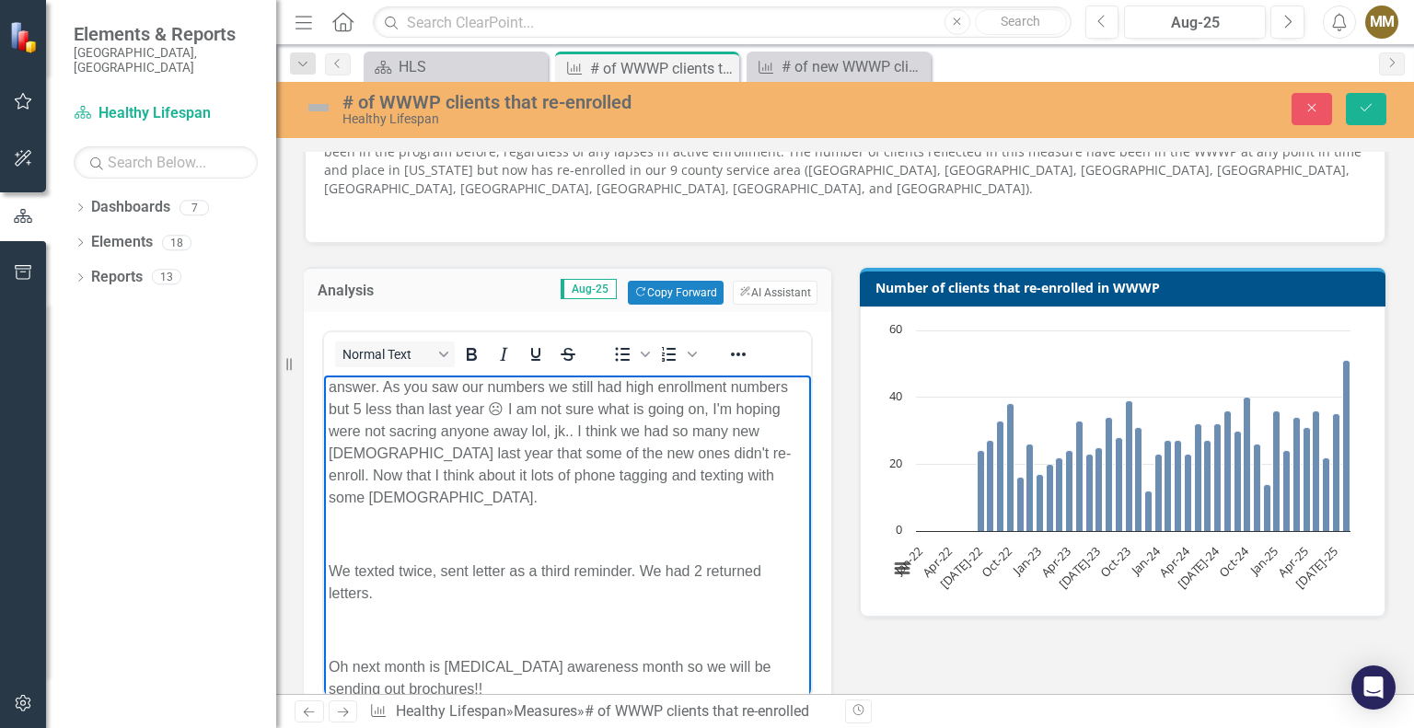
scroll to position [77, 0]
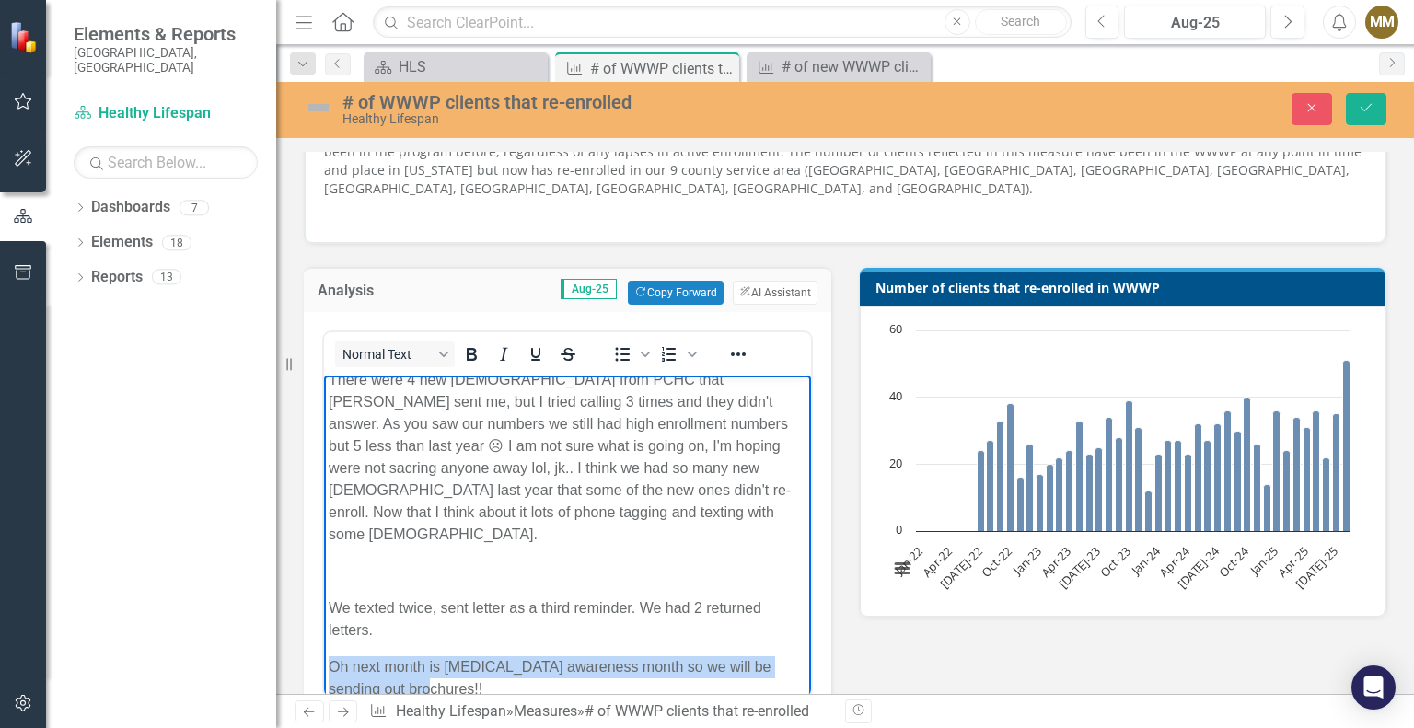
drag, startPoint x: 418, startPoint y: 667, endPoint x: 324, endPoint y: 642, distance: 97.2
click at [324, 642] on body "This month was slower than I thought compared to how many enrollments we had la…" at bounding box center [567, 509] width 487 height 422
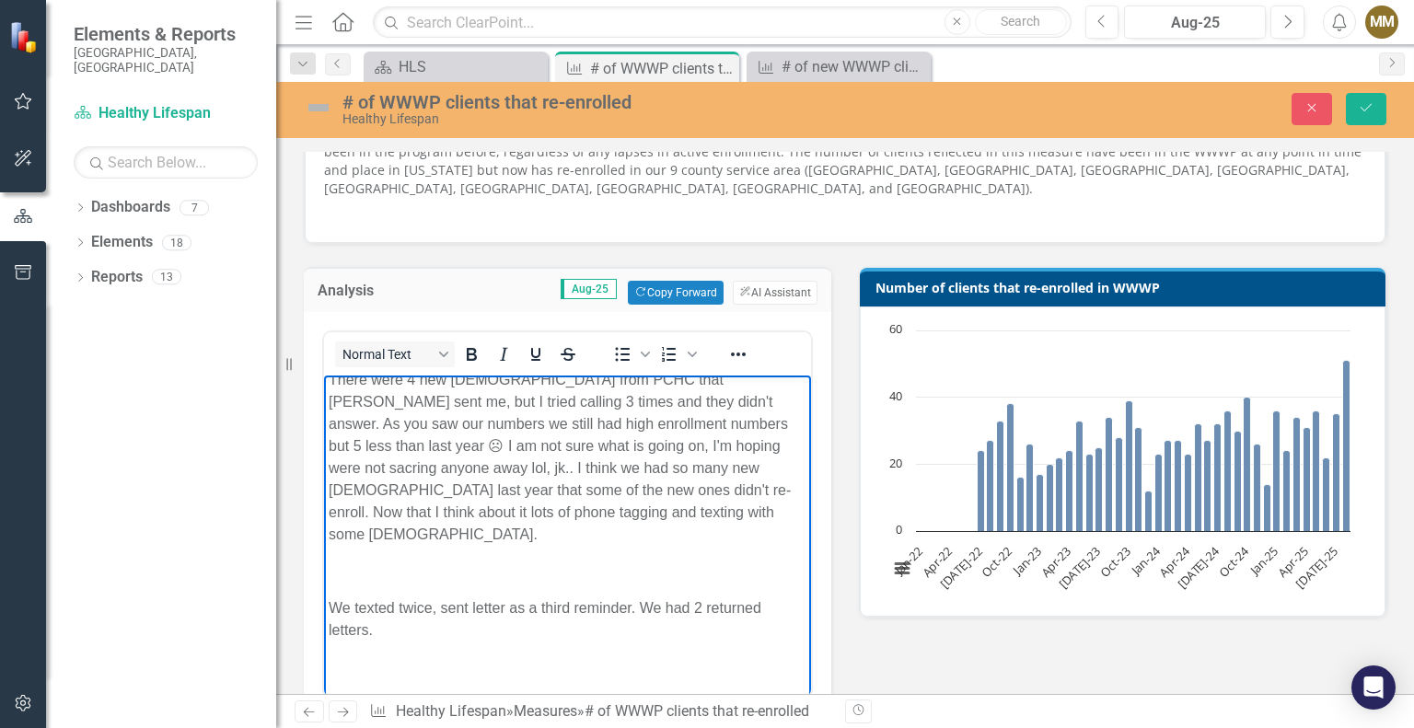
scroll to position [55, 0]
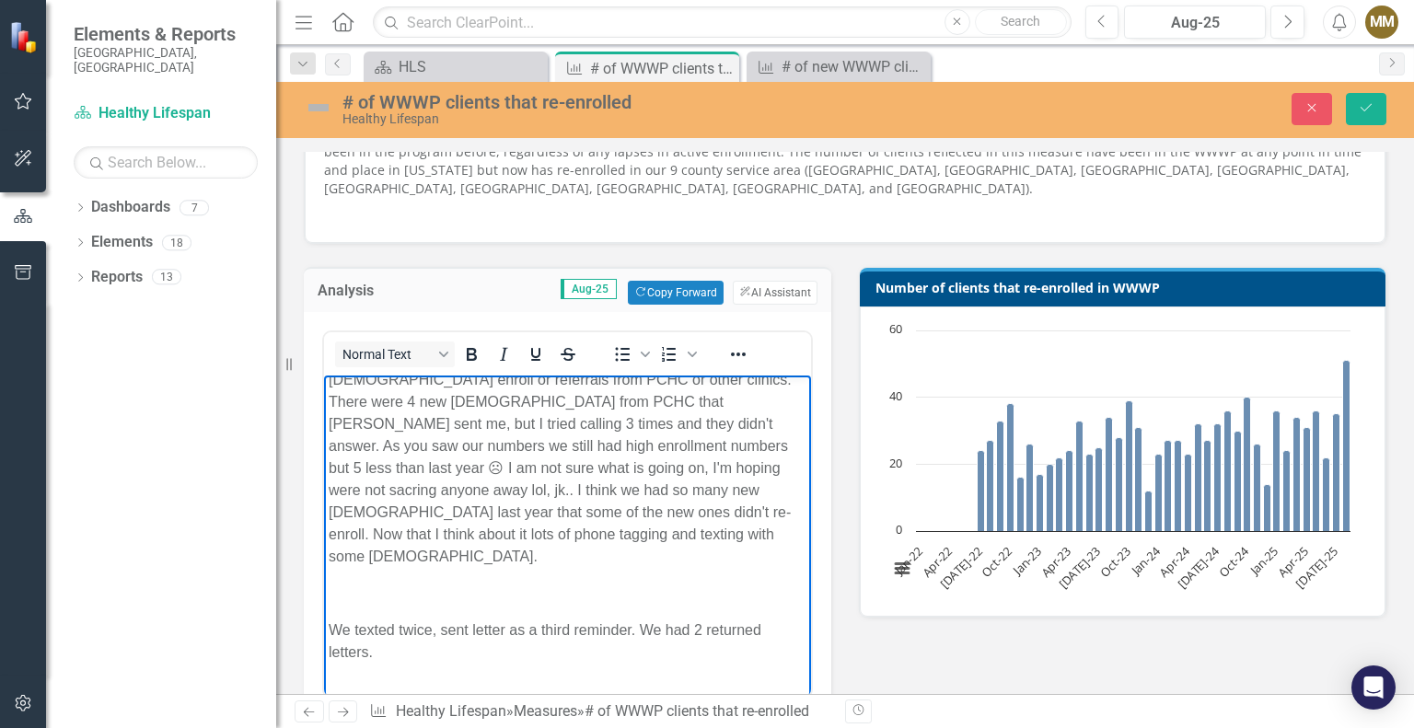
click at [379, 584] on body "This month was slower than I thought compared to how many enrollments we had la…" at bounding box center [567, 520] width 487 height 400
click at [367, 583] on p "Rich Text Area. Press ALT-0 for help." at bounding box center [568, 594] width 478 height 22
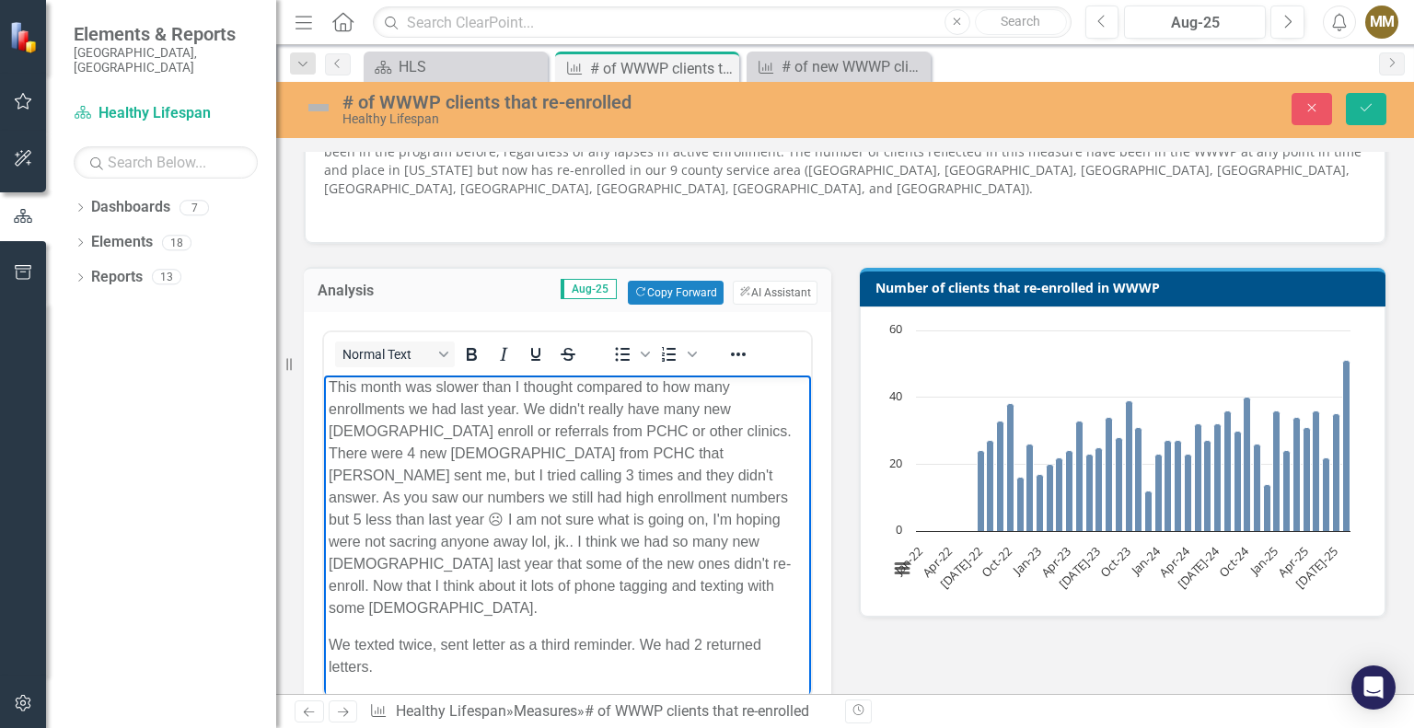
scroll to position [0, 0]
drag, startPoint x: 516, startPoint y: 393, endPoint x: 576, endPoint y: 396, distance: 60.8
click at [576, 396] on p "This month was slower than I thought compared to how many enrollments we had la…" at bounding box center [568, 501] width 478 height 243
drag, startPoint x: 614, startPoint y: 393, endPoint x: 677, endPoint y: 389, distance: 62.8
click at [677, 389] on p "This month was slower than staff predicted compared to how many enrollments we …" at bounding box center [568, 501] width 478 height 243
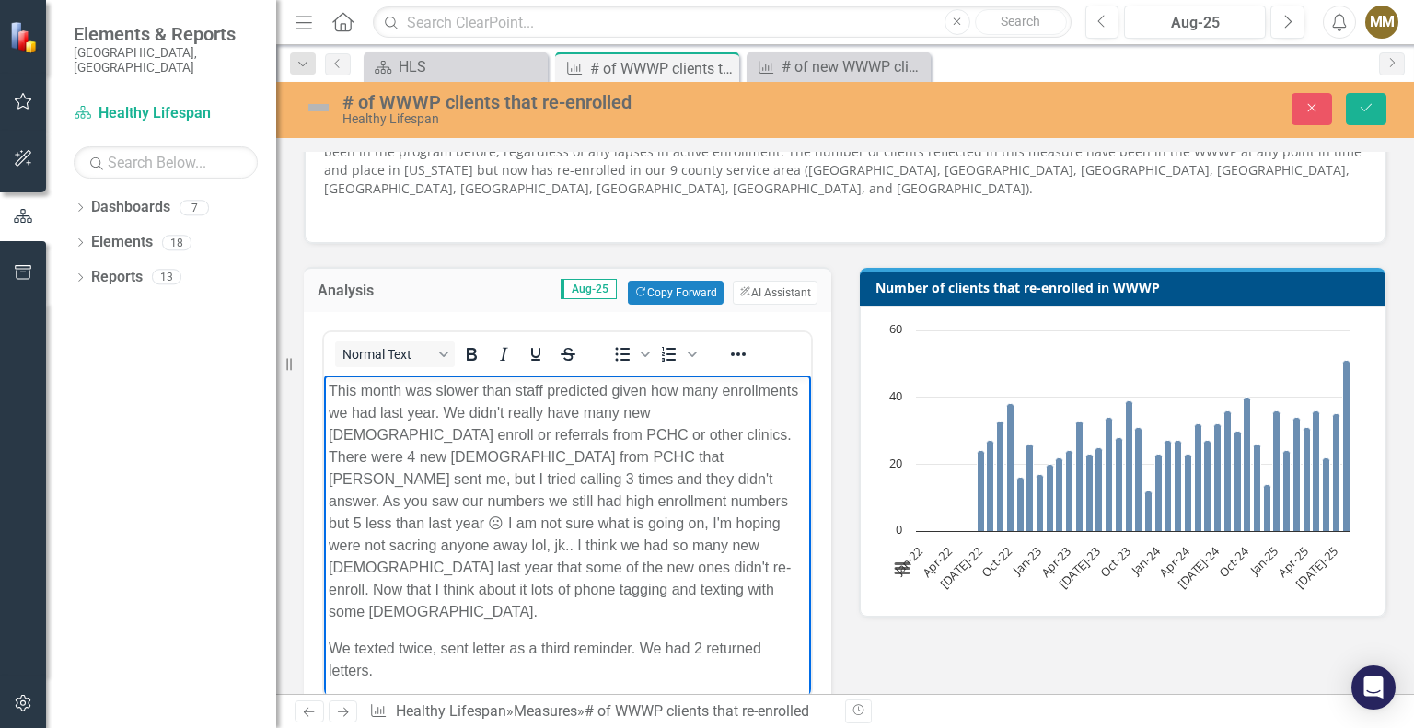
click at [352, 419] on p "This month was slower than staff predicted given how many enrollments we had la…" at bounding box center [568, 501] width 478 height 243
drag, startPoint x: 376, startPoint y: 414, endPoint x: 328, endPoint y: 410, distance: 48.1
click at [329, 410] on p "This month was slower than staff predicted given how many enrollments we had la…" at bounding box center [568, 501] width 478 height 243
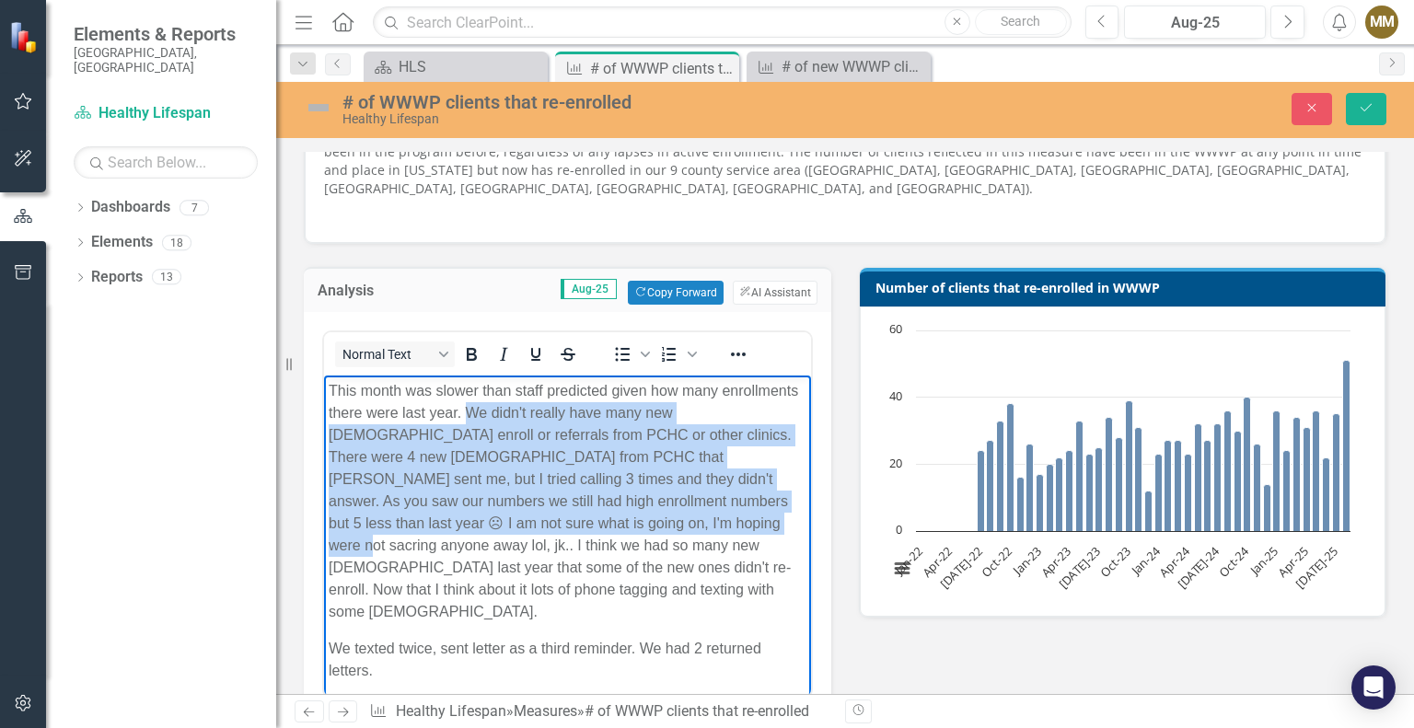
drag, startPoint x: 470, startPoint y: 414, endPoint x: 576, endPoint y: 521, distance: 151.1
click at [576, 521] on p "This month was slower than staff predicted given how many enrollments there wer…" at bounding box center [568, 501] width 478 height 243
copy p "We didn't really have many new ladies enroll or referrals from PCHC or other cl…"
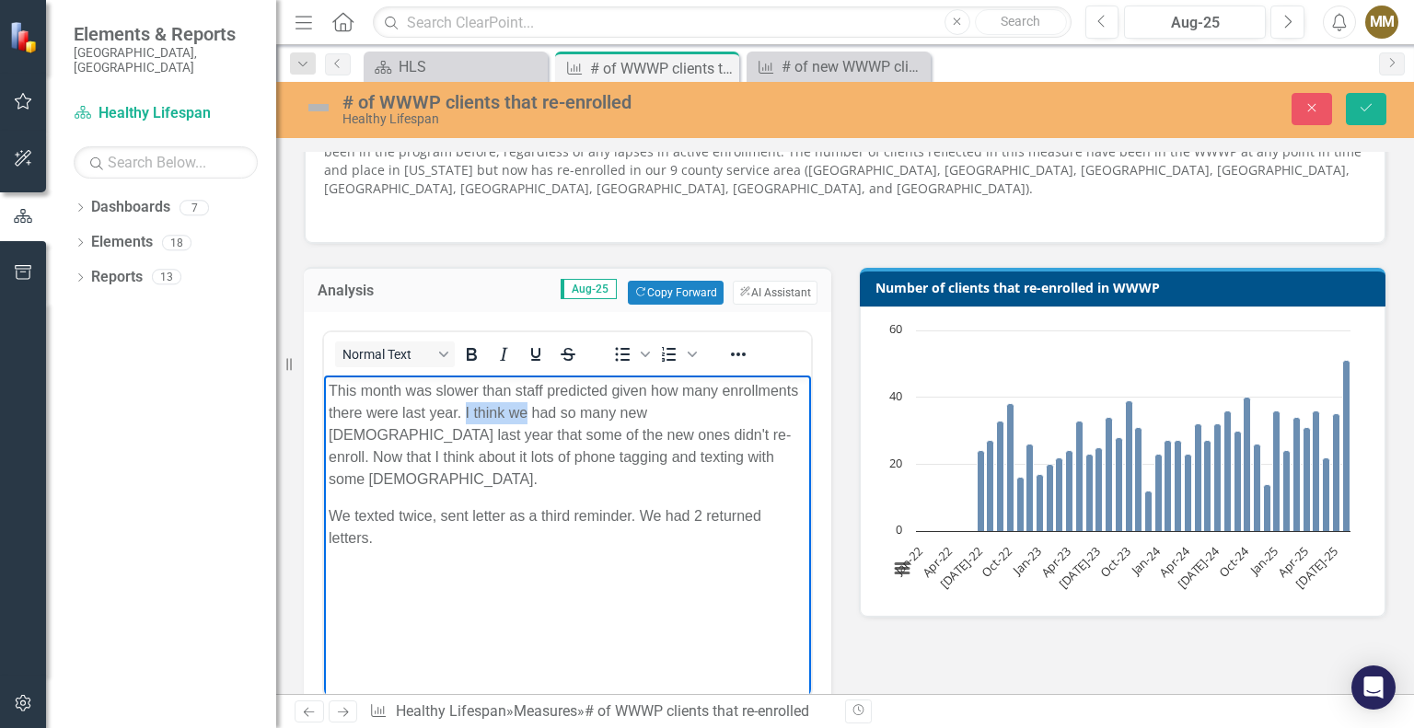
drag, startPoint x: 466, startPoint y: 415, endPoint x: 524, endPoint y: 420, distance: 58.2
click at [524, 420] on p "This month was slower than staff predicted given how many enrollments there wer…" at bounding box center [568, 435] width 478 height 110
click at [643, 432] on p "This month was slower than staff predicted given how many enrollments there wer…" at bounding box center [568, 435] width 478 height 110
drag, startPoint x: 642, startPoint y: 432, endPoint x: 698, endPoint y: 436, distance: 56.3
click at [698, 436] on p "This month was slower than staff predicted given how many enrollments there wer…" at bounding box center [568, 435] width 478 height 110
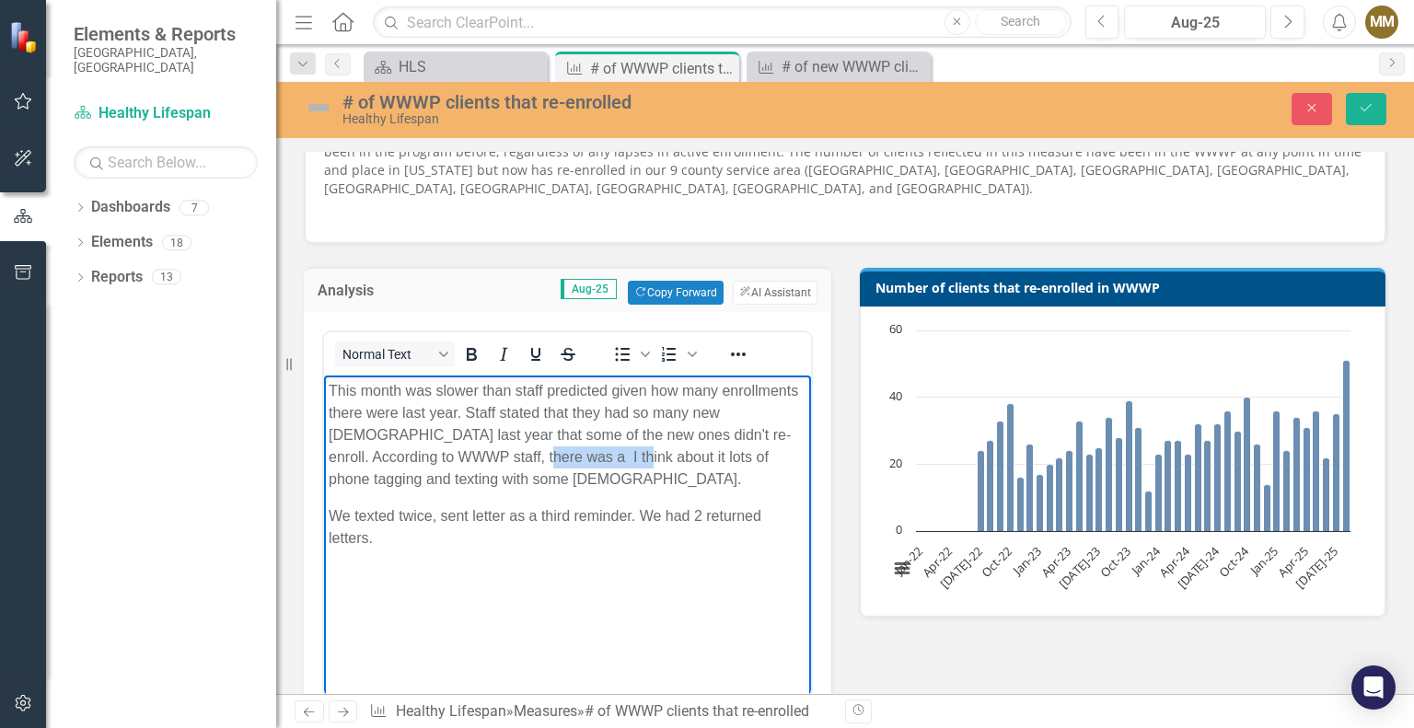
drag, startPoint x: 449, startPoint y: 462, endPoint x: 540, endPoint y: 464, distance: 90.3
click at [540, 464] on p "This month was slower than staff predicted given how many enrollments there wer…" at bounding box center [568, 435] width 478 height 110
click at [448, 457] on p "This month was slower than staff predicted given how many enrollments there wer…" at bounding box center [568, 435] width 478 height 110
drag, startPoint x: 430, startPoint y: 457, endPoint x: 500, endPoint y: 461, distance: 70.1
click at [500, 461] on p "This month was slower than staff predicted given how many enrollments there wer…" at bounding box center [568, 435] width 478 height 110
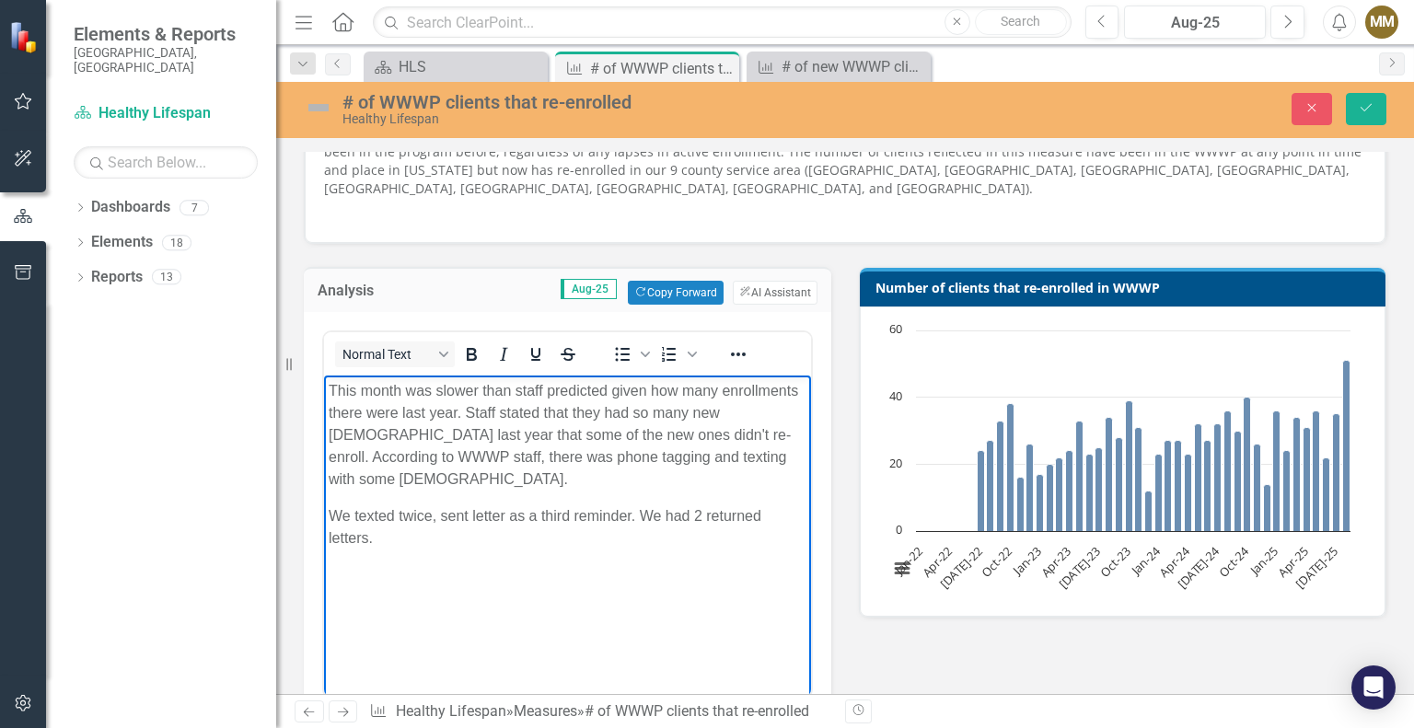
click at [716, 459] on p "This month was slower than staff predicted given how many enrollments there wer…" at bounding box center [568, 435] width 478 height 110
click at [457, 523] on p "We texted twice, sent letter as a third reminder. We had 2 returned letters." at bounding box center [568, 528] width 478 height 44
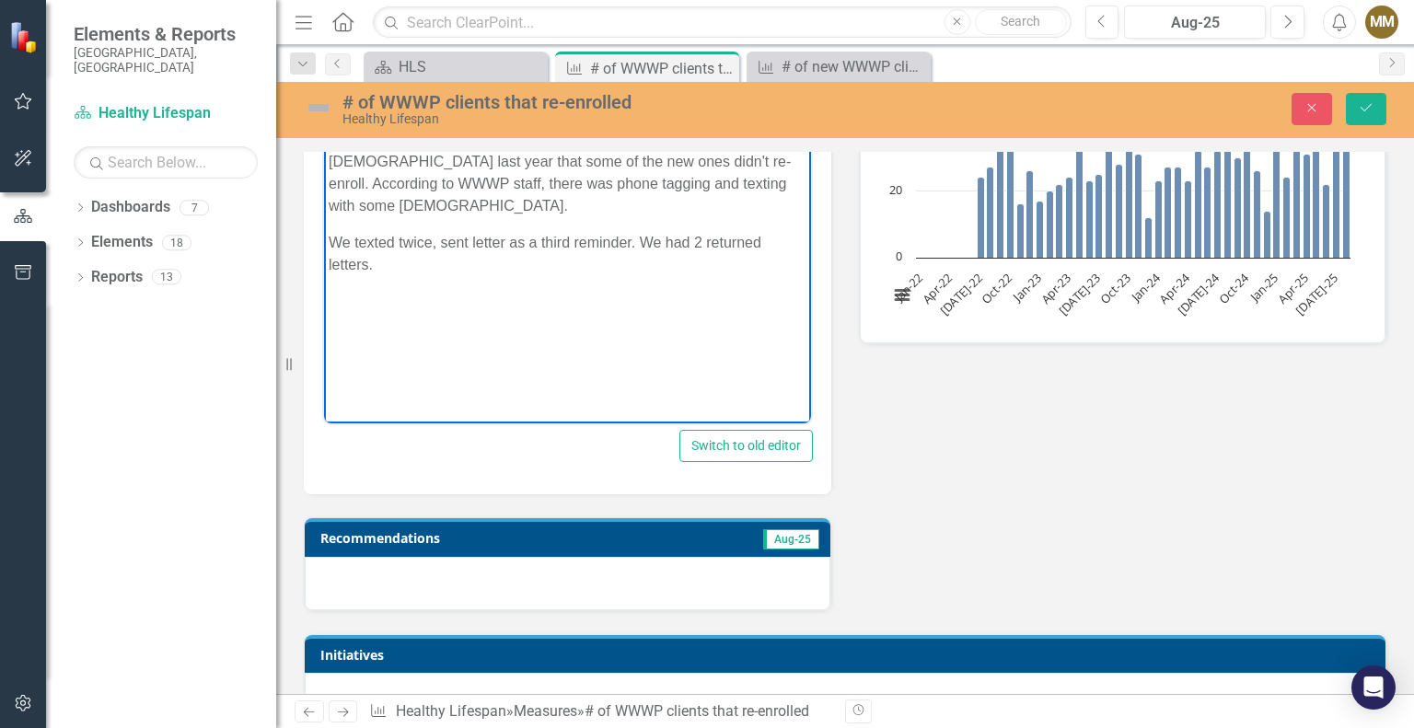
scroll to position [505, 0]
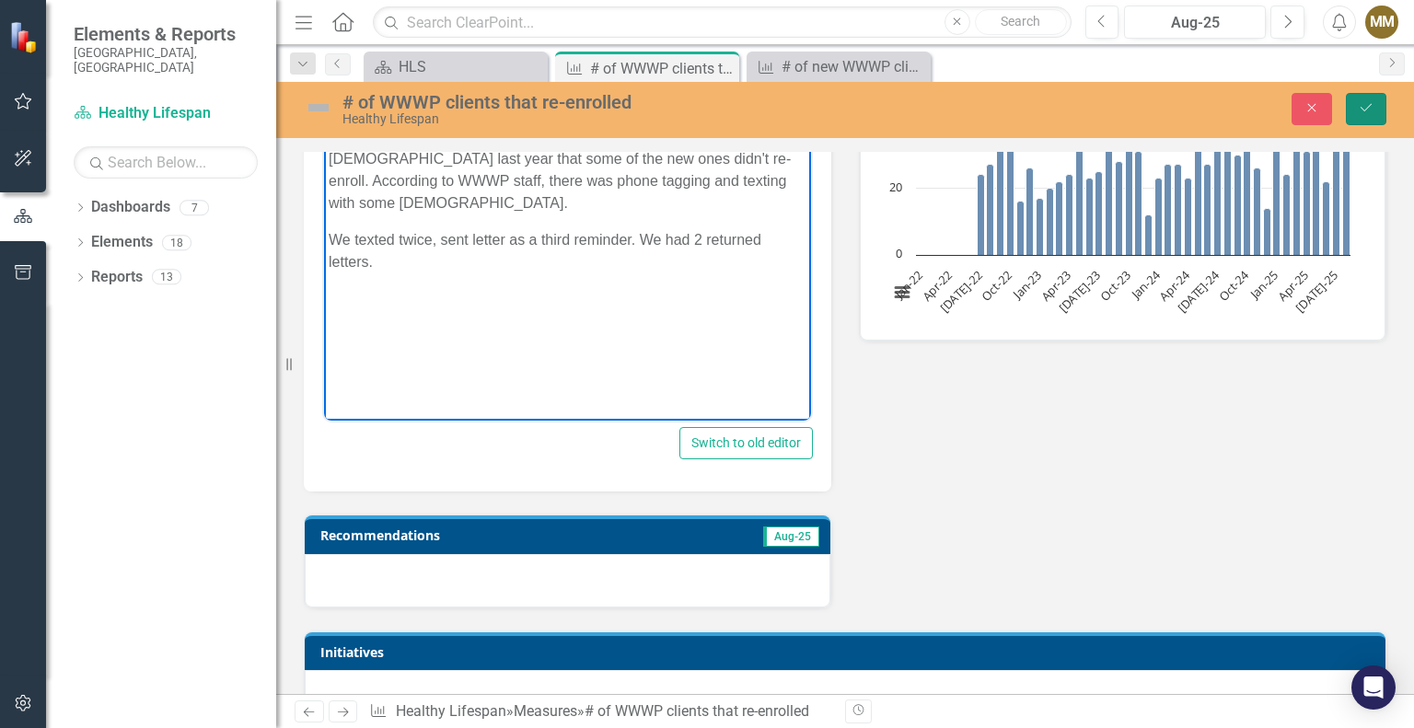
click at [1366, 119] on button "Save" at bounding box center [1366, 109] width 41 height 32
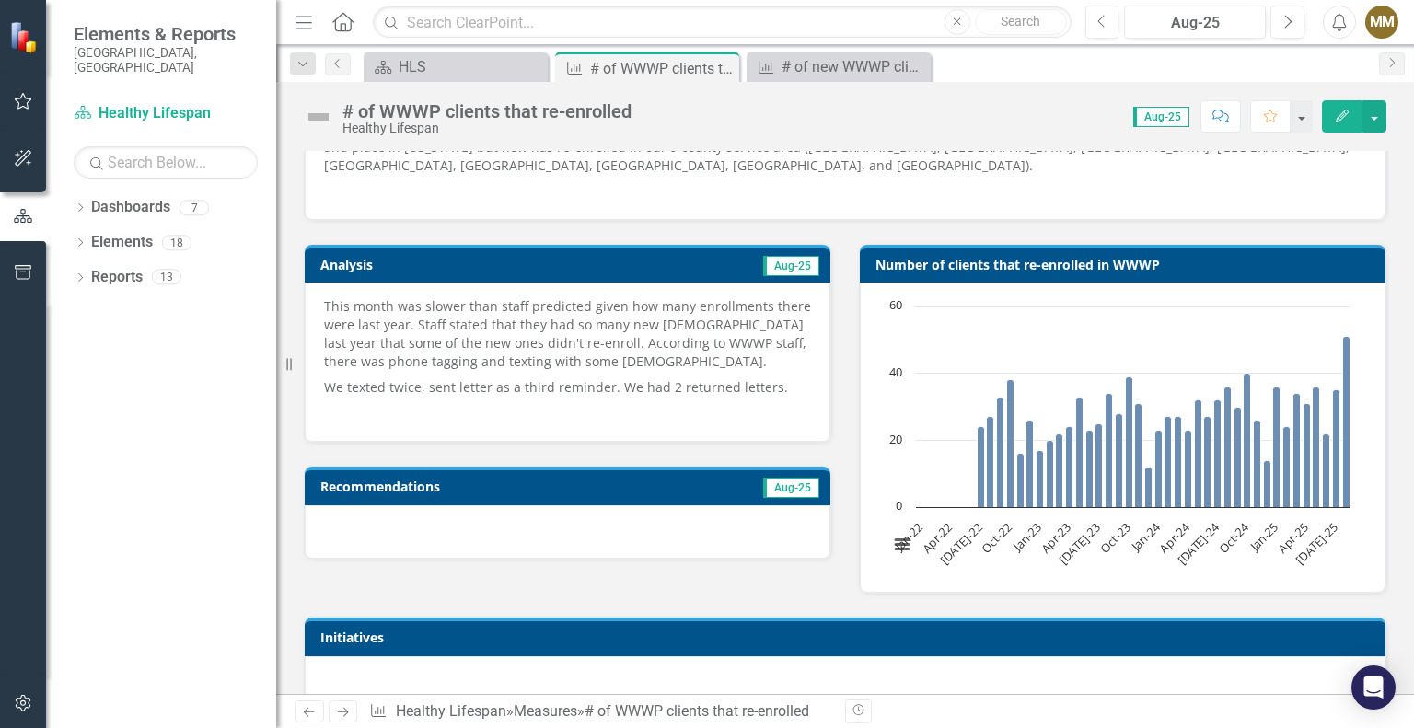
scroll to position [276, 0]
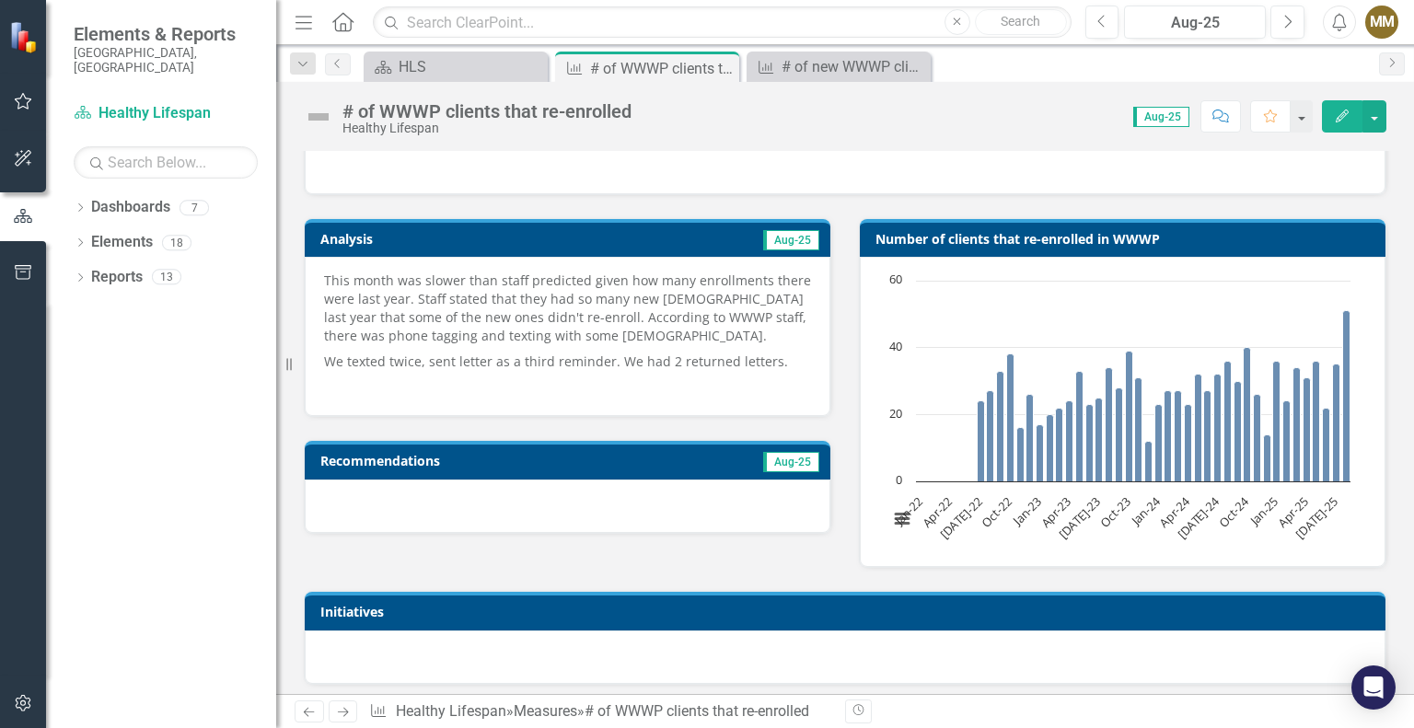
click at [622, 508] on div at bounding box center [568, 506] width 526 height 53
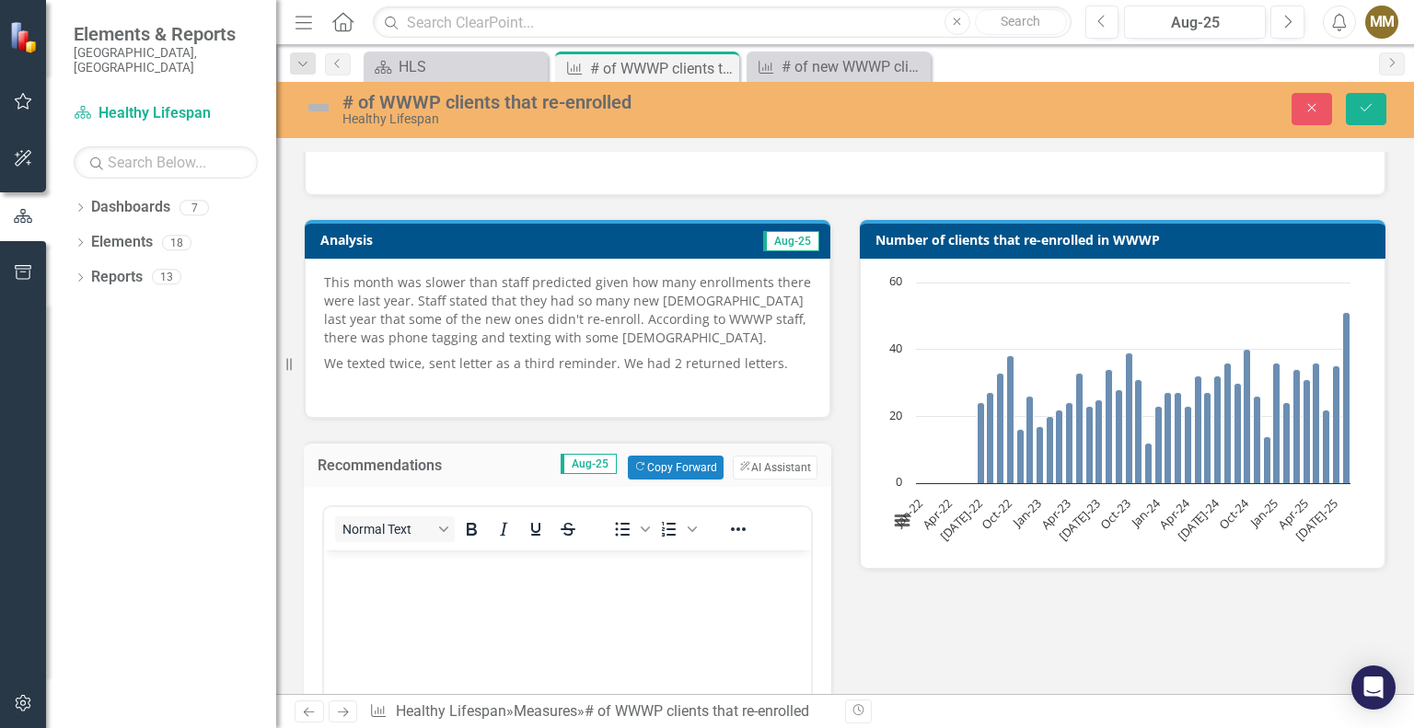
scroll to position [0, 0]
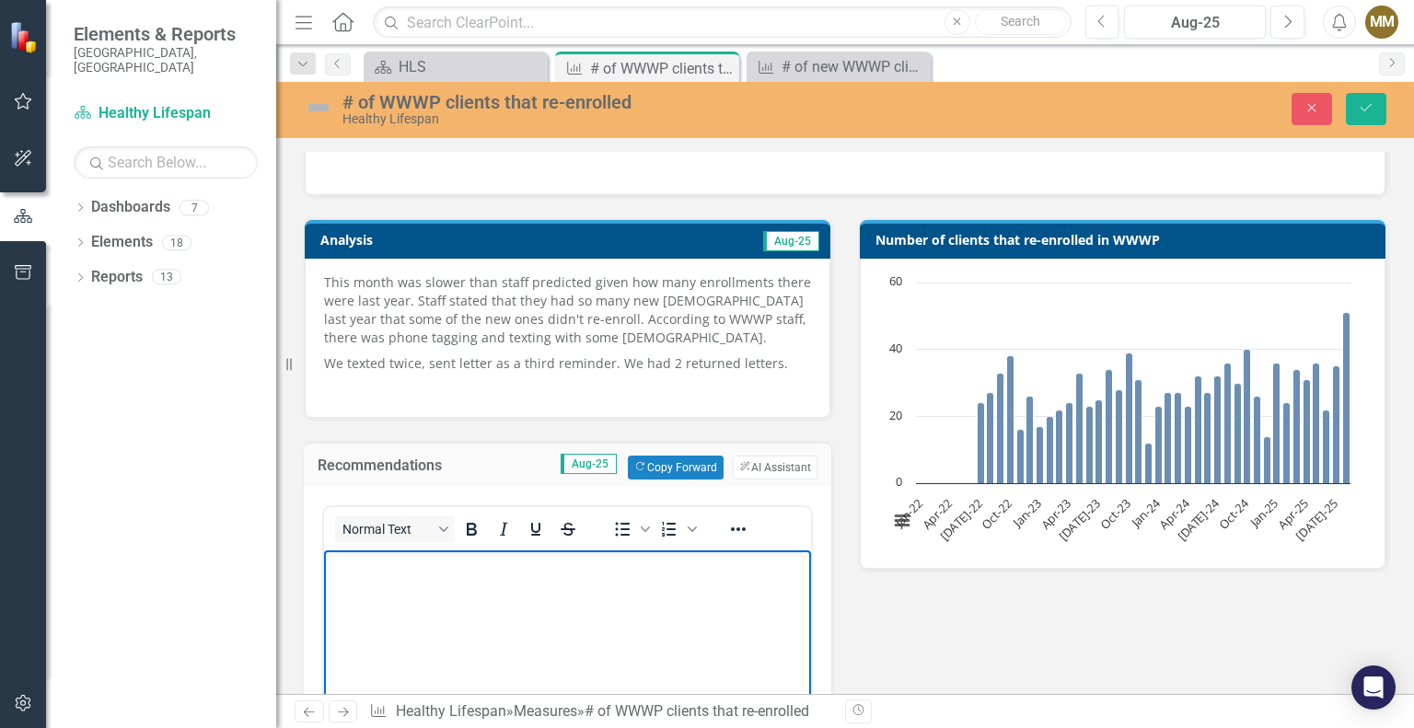
click at [530, 602] on body "Rich Text Area. Press ALT-0 for help." at bounding box center [567, 688] width 487 height 276
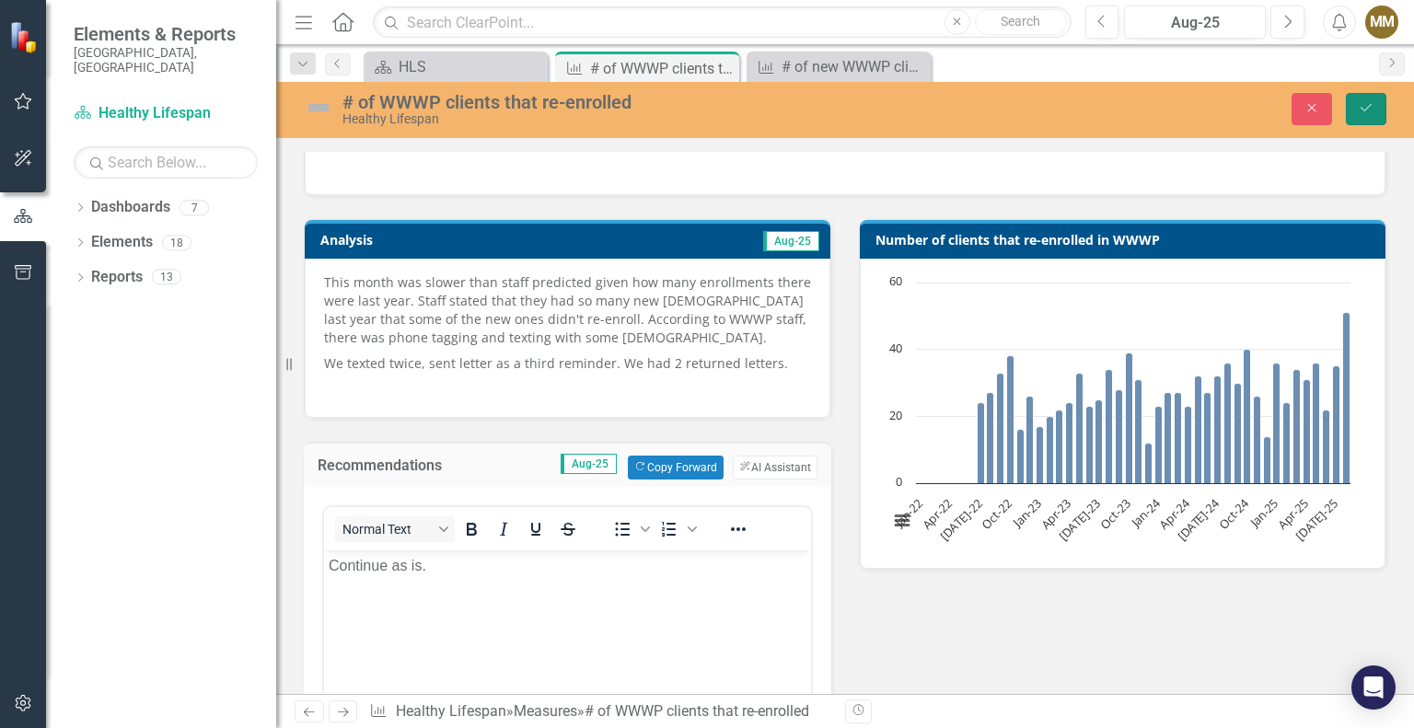
click at [1380, 115] on button "Save" at bounding box center [1366, 109] width 41 height 32
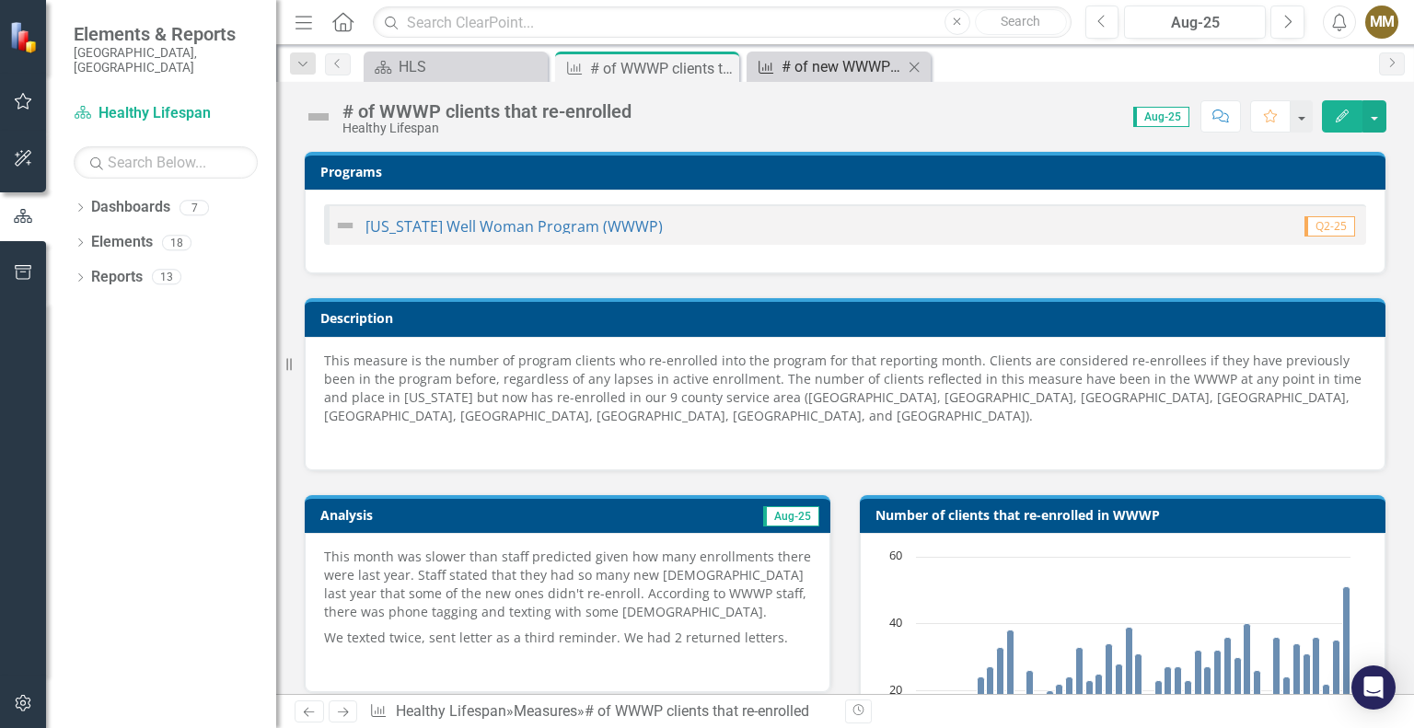
click at [796, 65] on div "# of new WWWP clients" at bounding box center [843, 66] width 122 height 23
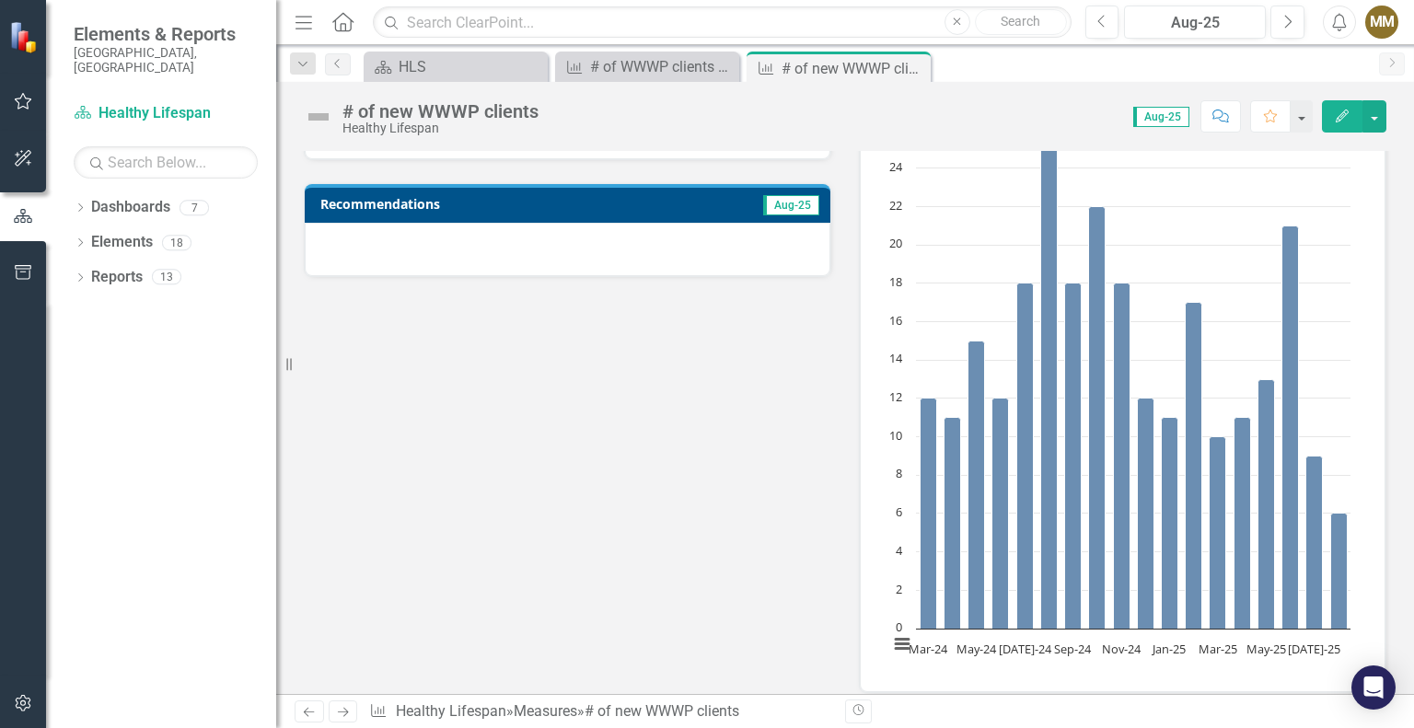
scroll to position [460, 0]
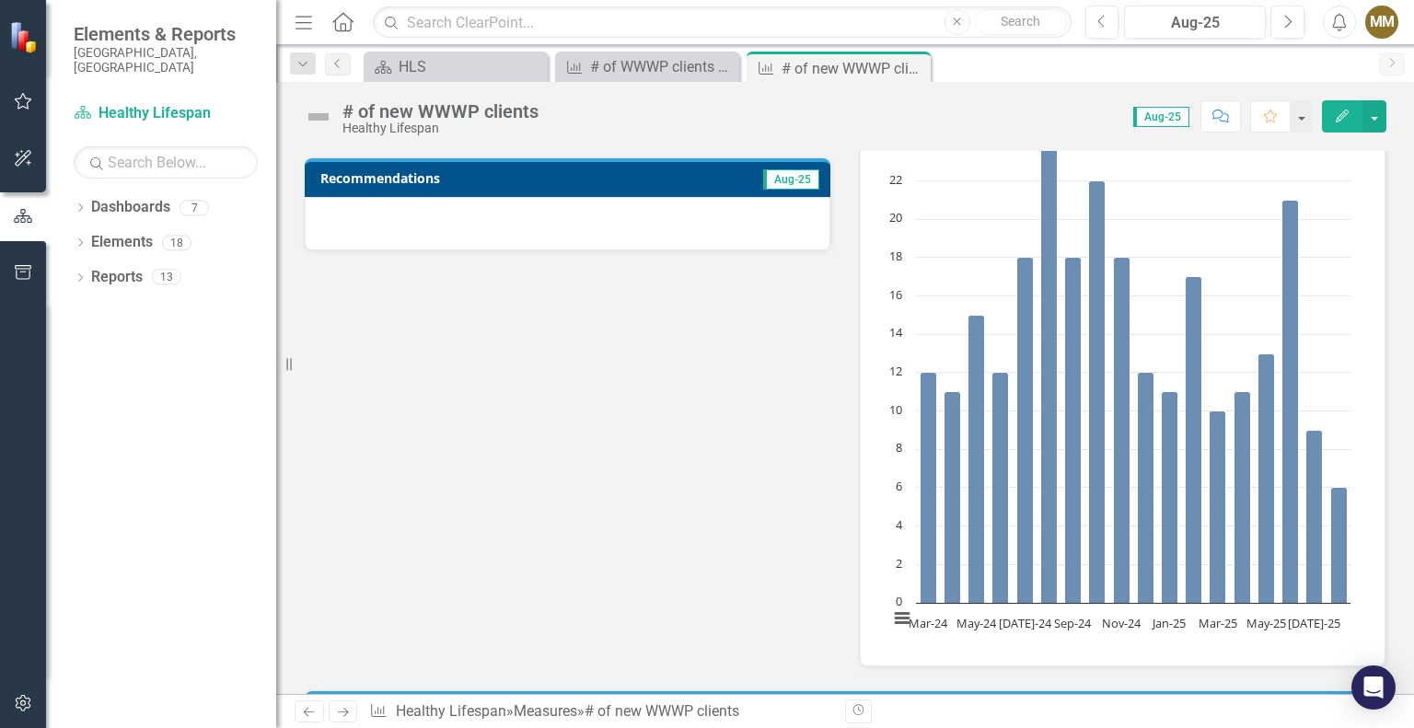
click at [577, 231] on div at bounding box center [568, 223] width 526 height 53
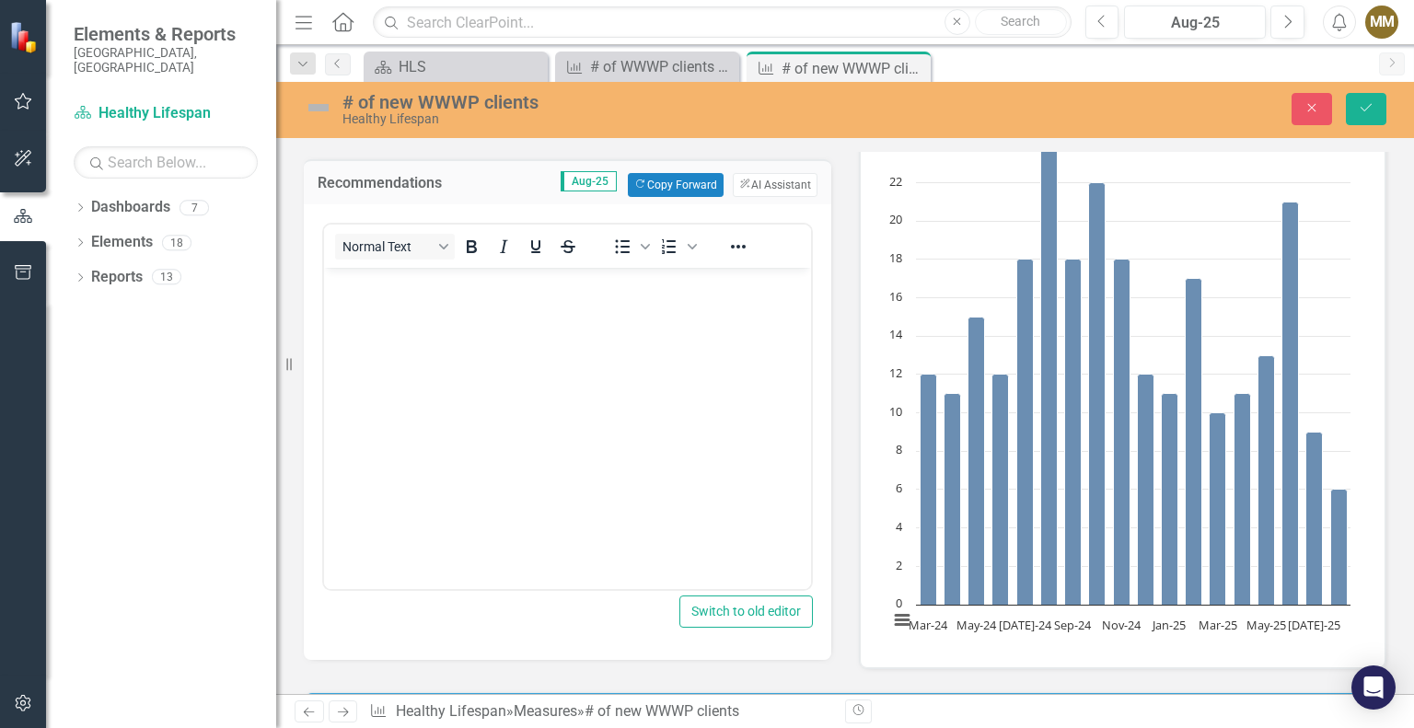
scroll to position [0, 0]
click at [556, 448] on body "Rich Text Area. Press ALT-0 for help." at bounding box center [567, 405] width 487 height 276
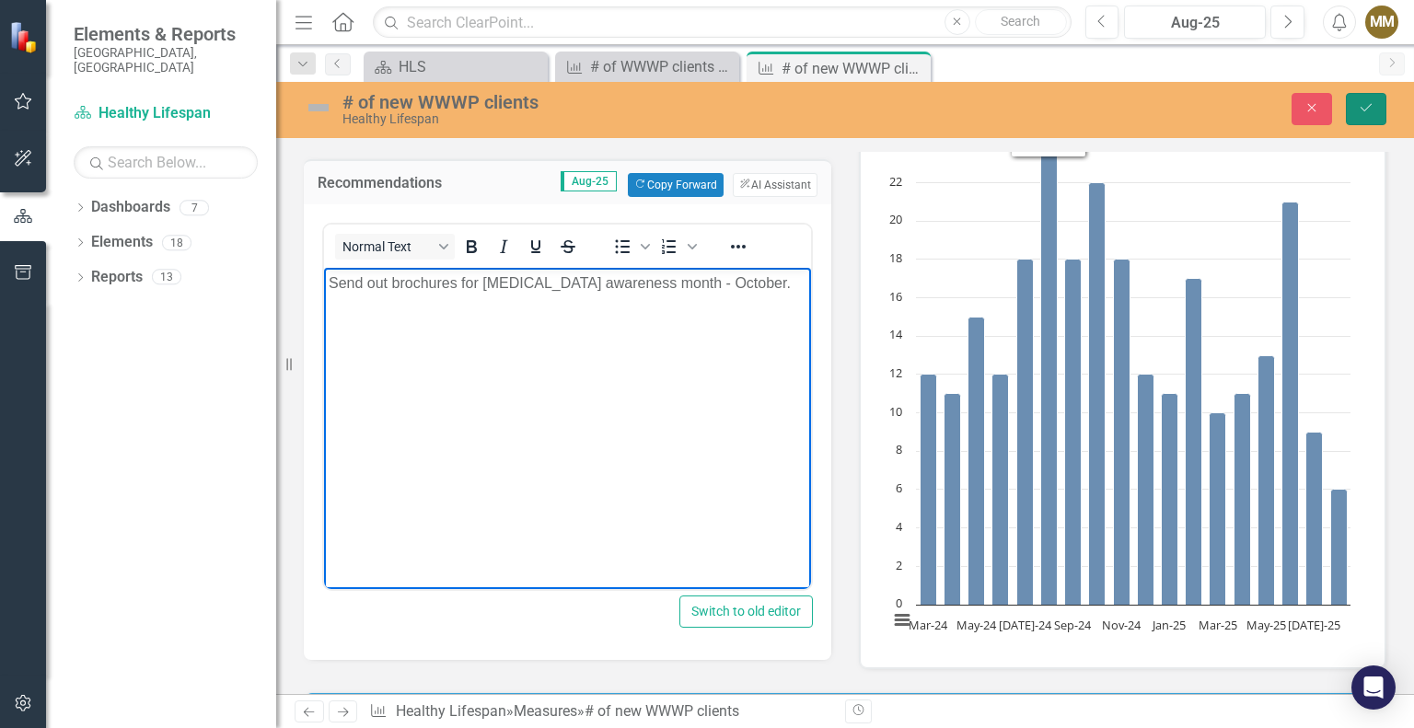
click at [1352, 119] on button "Save" at bounding box center [1366, 109] width 41 height 32
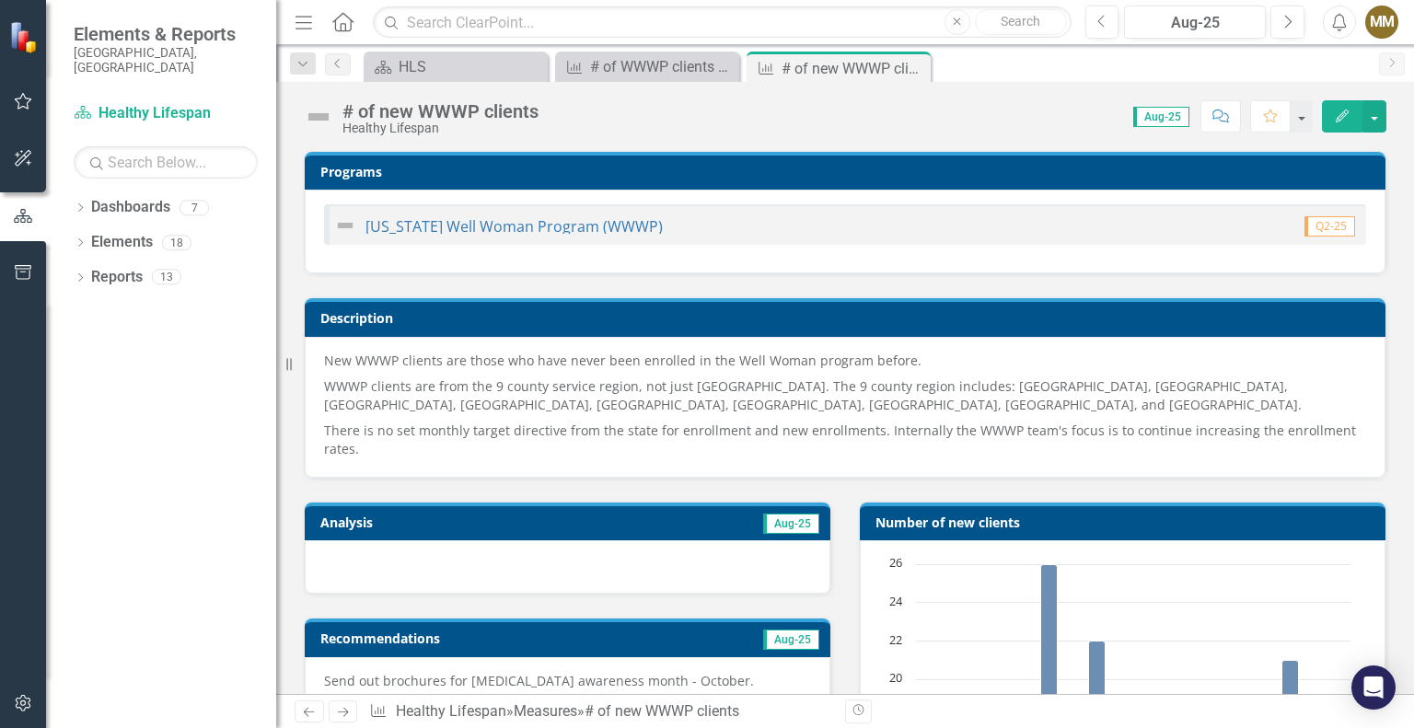
scroll to position [184, 0]
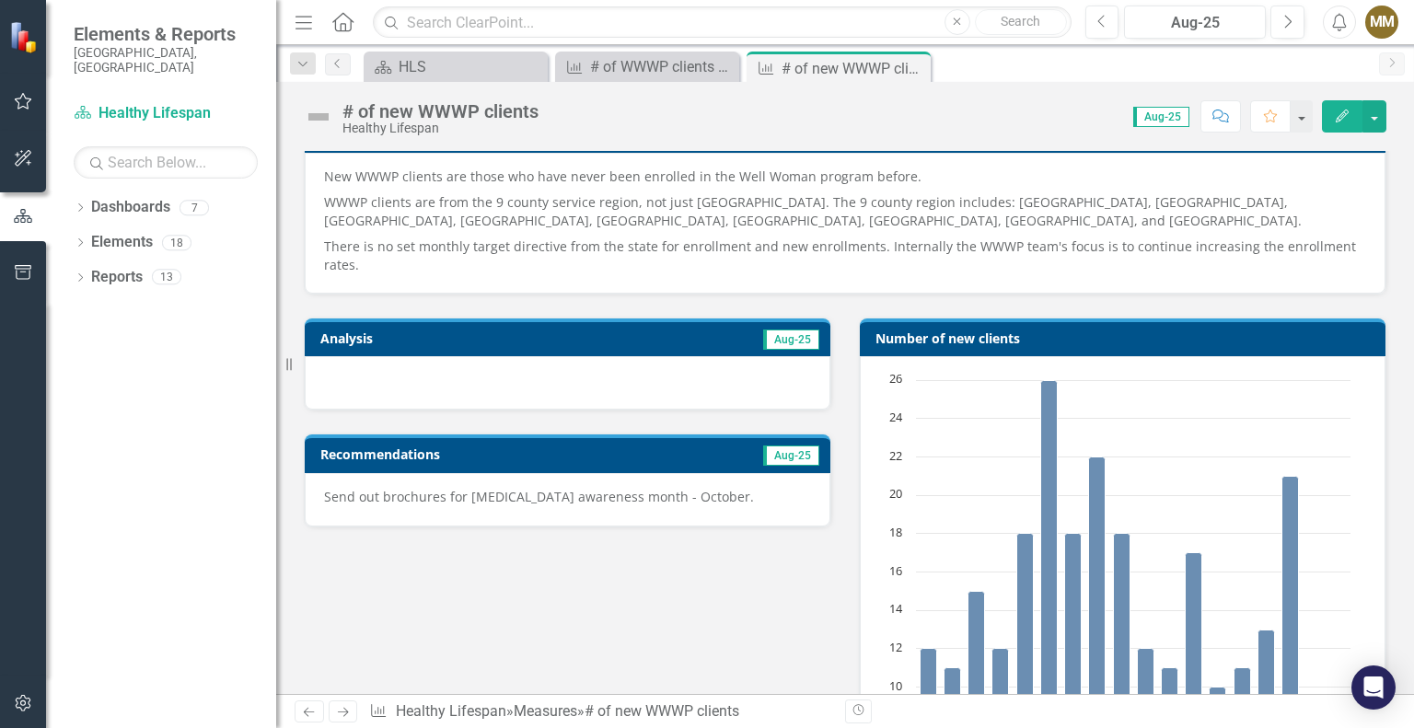
click at [509, 382] on div at bounding box center [568, 382] width 526 height 53
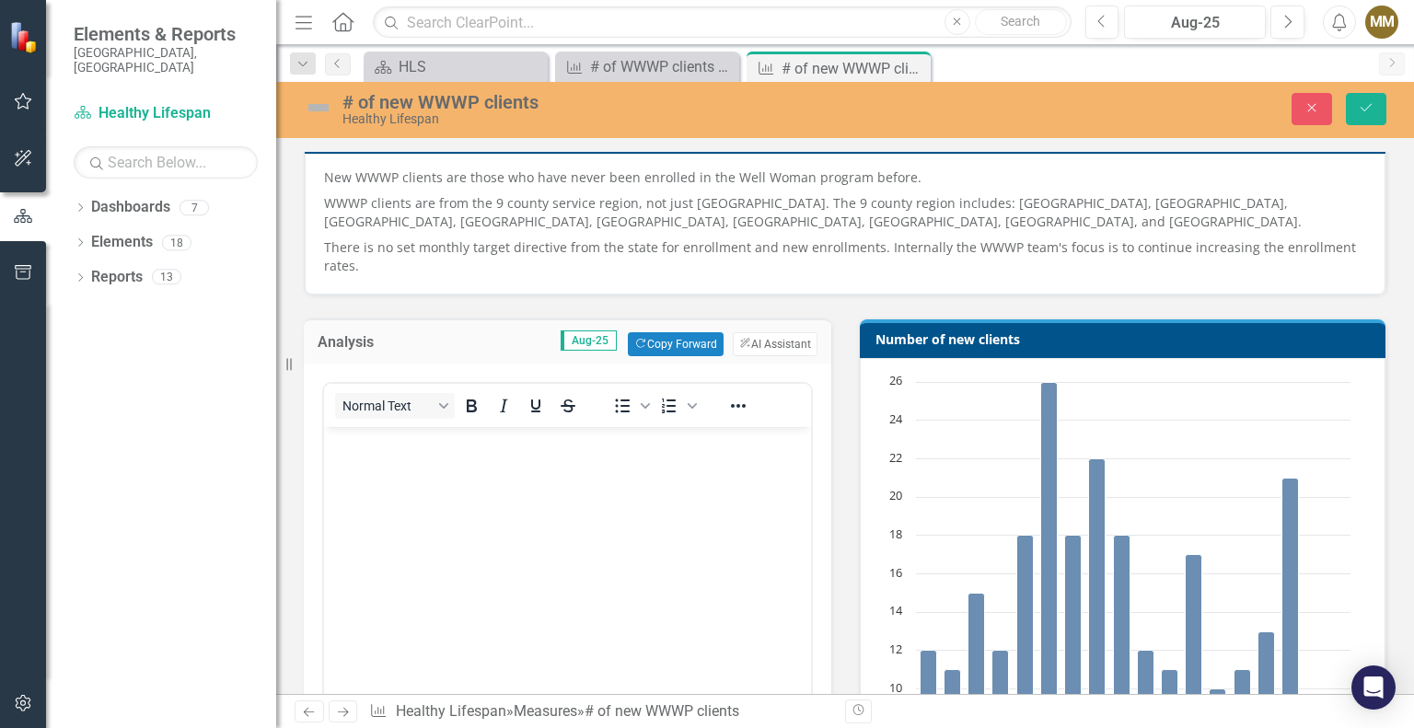
scroll to position [0, 0]
click at [542, 479] on body "Rich Text Area. Press ALT-0 for help." at bounding box center [567, 565] width 487 height 276
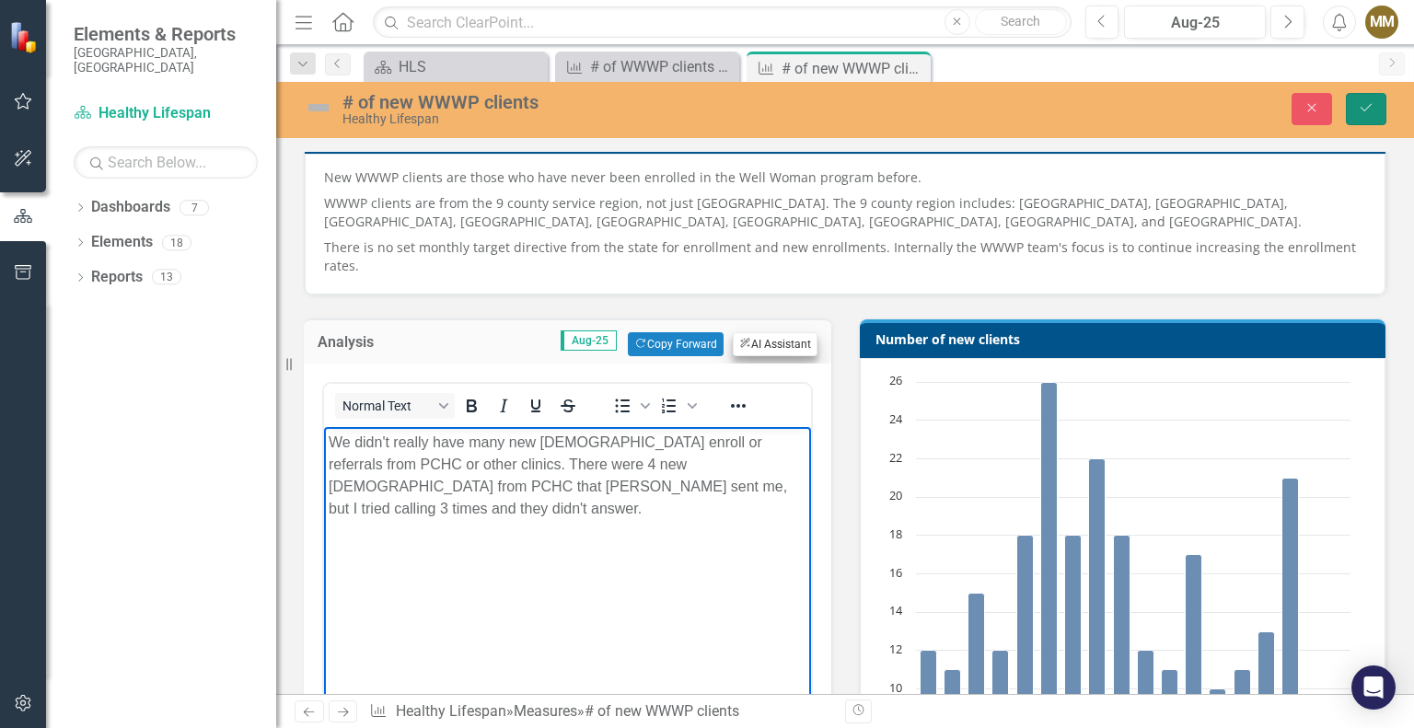
click at [1355, 107] on button "Save" at bounding box center [1366, 109] width 41 height 32
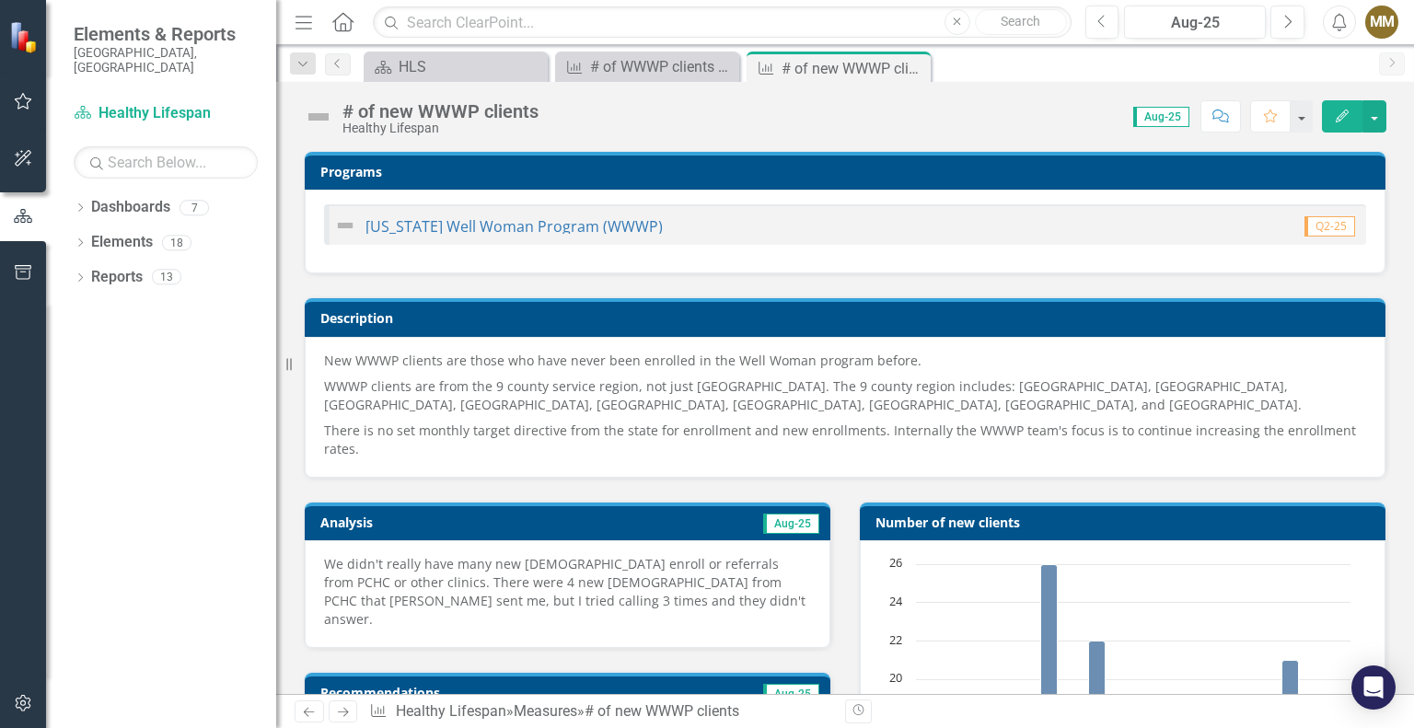
click at [689, 566] on p "We didn't really have many new [DEMOGRAPHIC_DATA] enroll or referrals from PCHC…" at bounding box center [567, 592] width 487 height 74
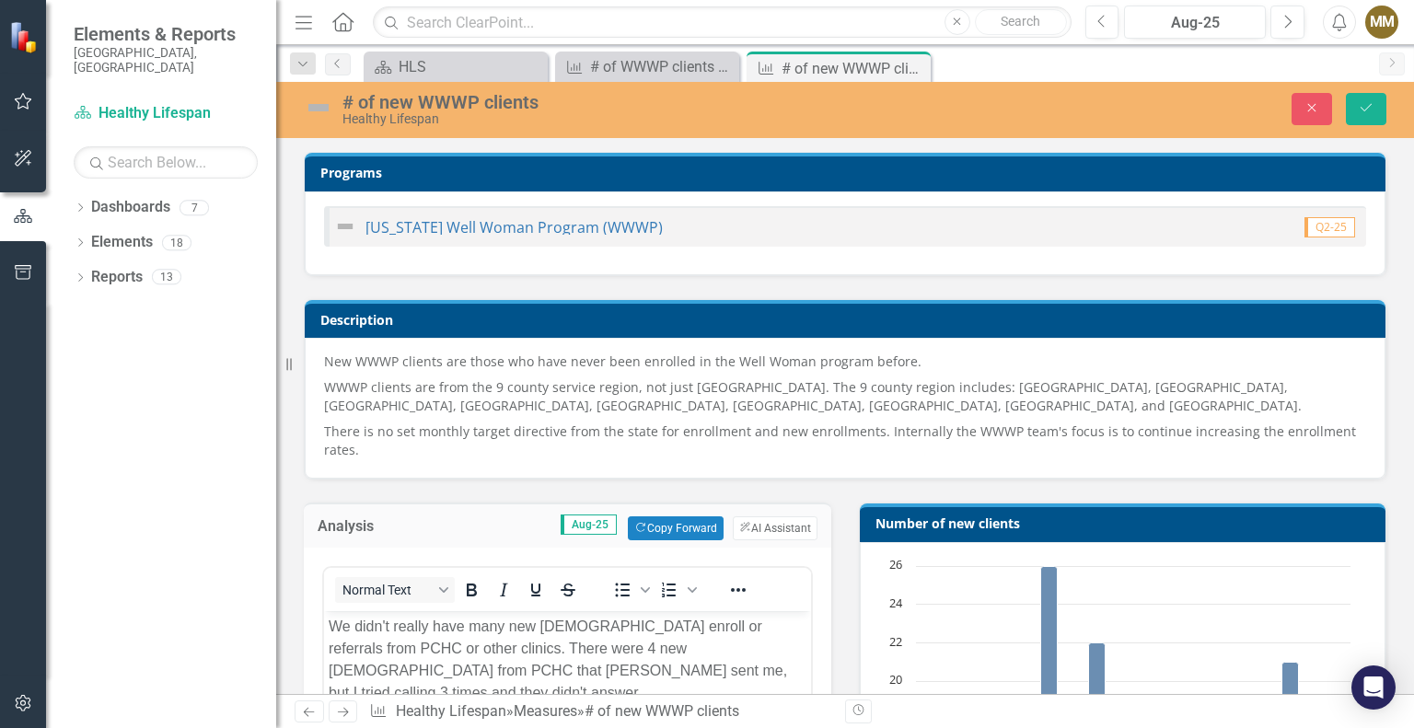
scroll to position [184, 0]
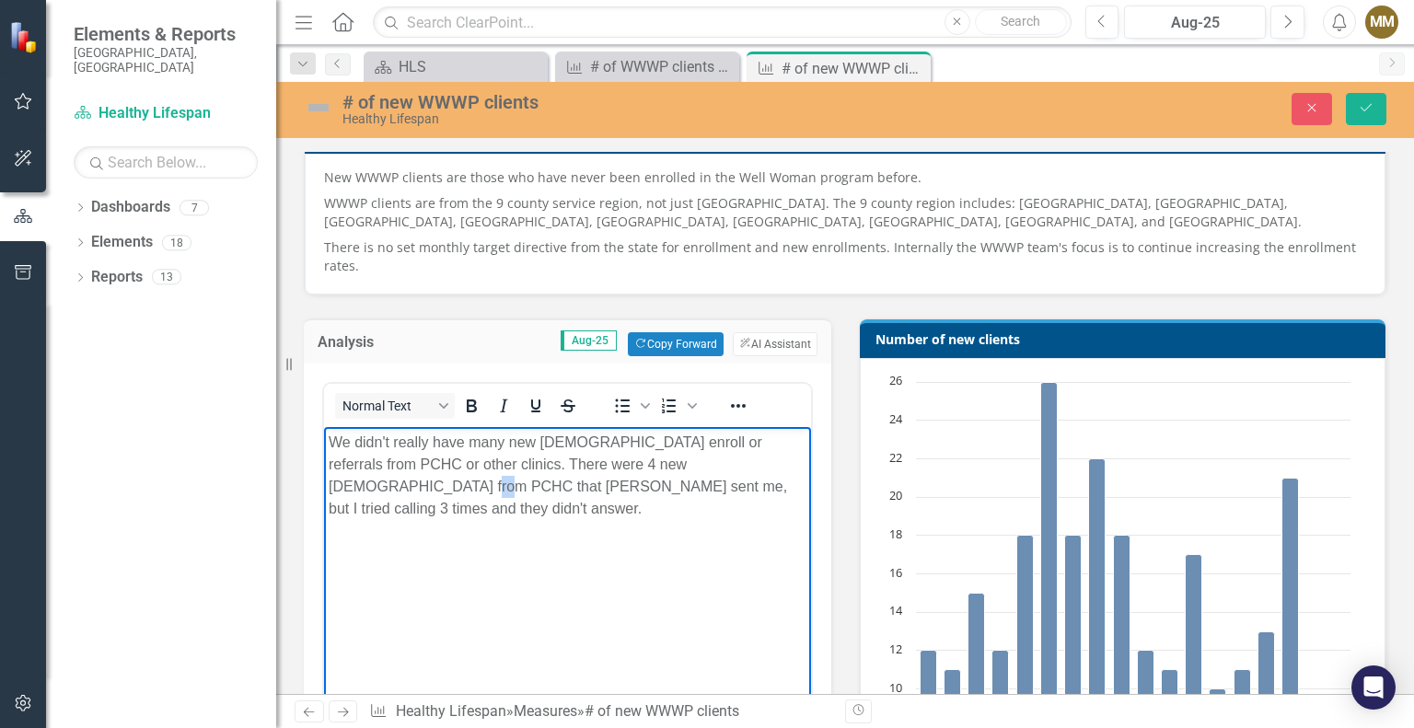
drag, startPoint x: 761, startPoint y: 466, endPoint x: 777, endPoint y: 465, distance: 16.6
click at [777, 465] on p "We didn't really have many new [DEMOGRAPHIC_DATA] enroll or referrals from PCHC…" at bounding box center [568, 476] width 478 height 88
click at [409, 485] on p "We didn't really have many new [DEMOGRAPHIC_DATA] enroll or referrals from PCHC…" at bounding box center [568, 476] width 478 height 88
click at [1368, 114] on button "Save" at bounding box center [1366, 109] width 41 height 32
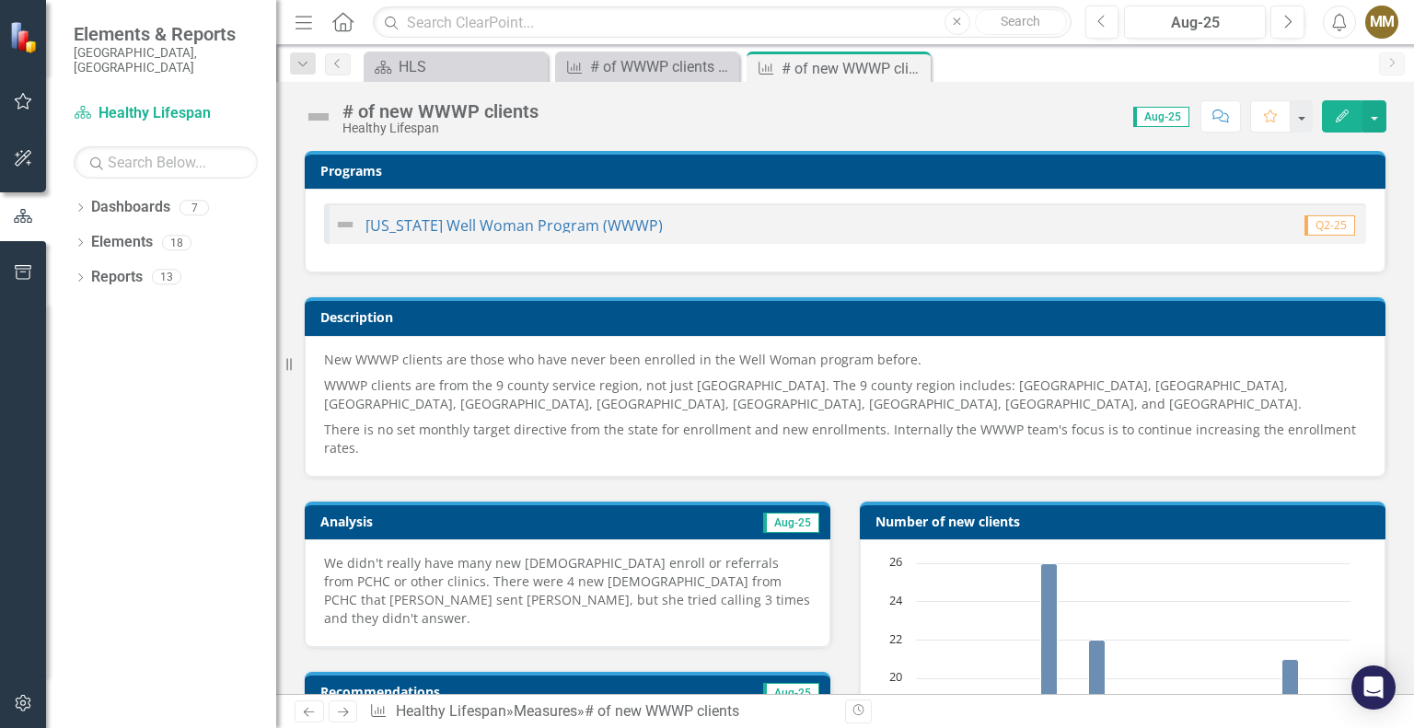
scroll to position [0, 0]
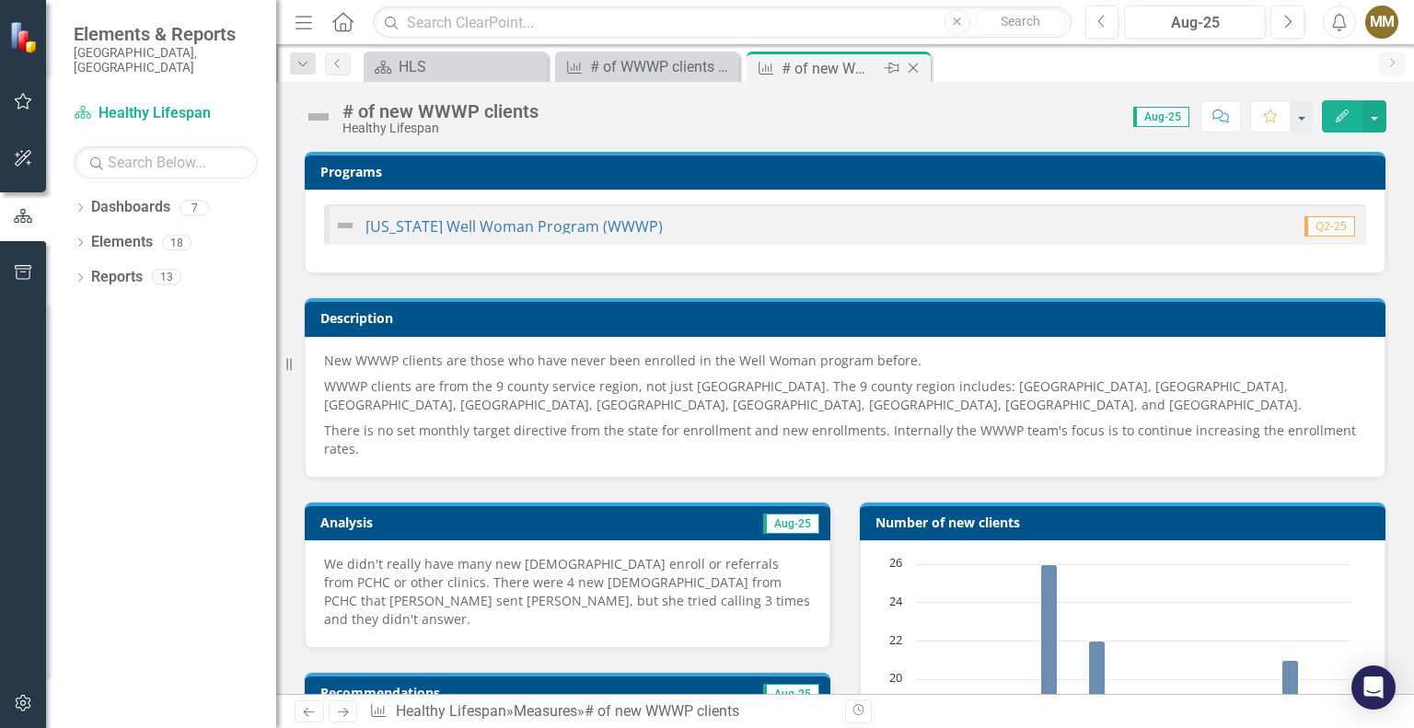
click at [914, 67] on icon "Close" at bounding box center [913, 68] width 18 height 15
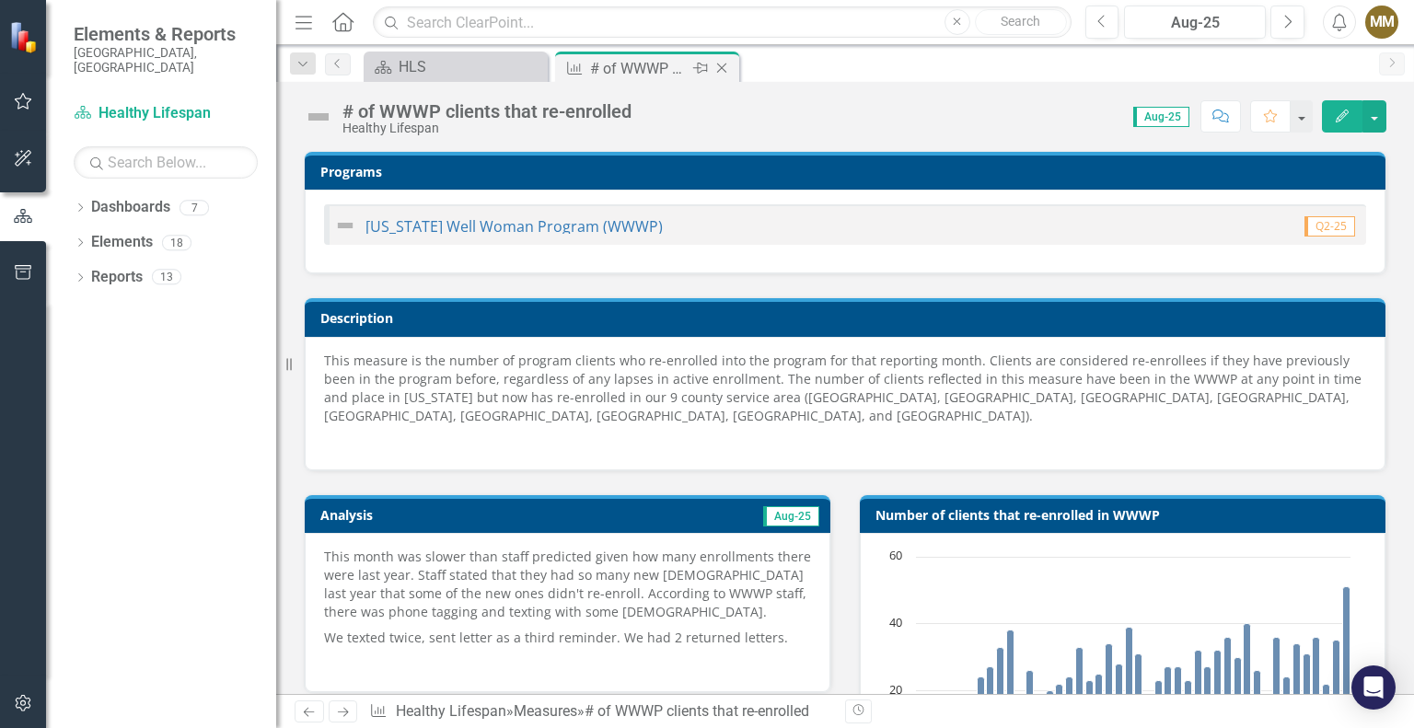
click at [727, 69] on icon "Close" at bounding box center [722, 68] width 18 height 15
